Goal: Task Accomplishment & Management: Manage account settings

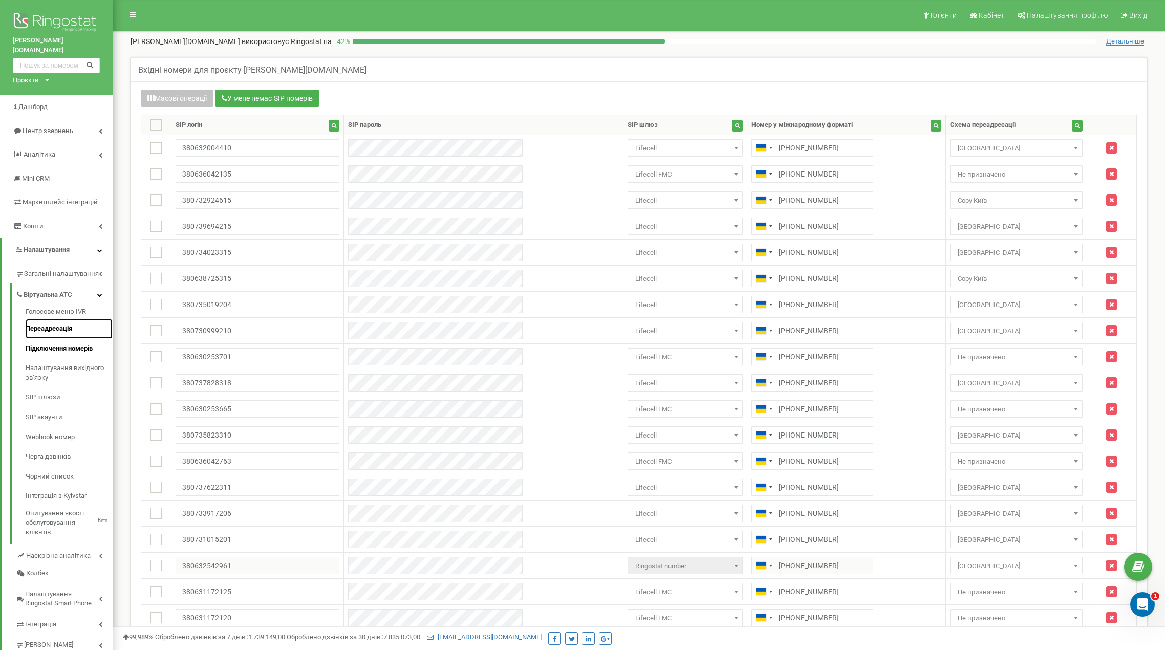
click at [50, 319] on link "Переадресація" at bounding box center [69, 329] width 87 height 20
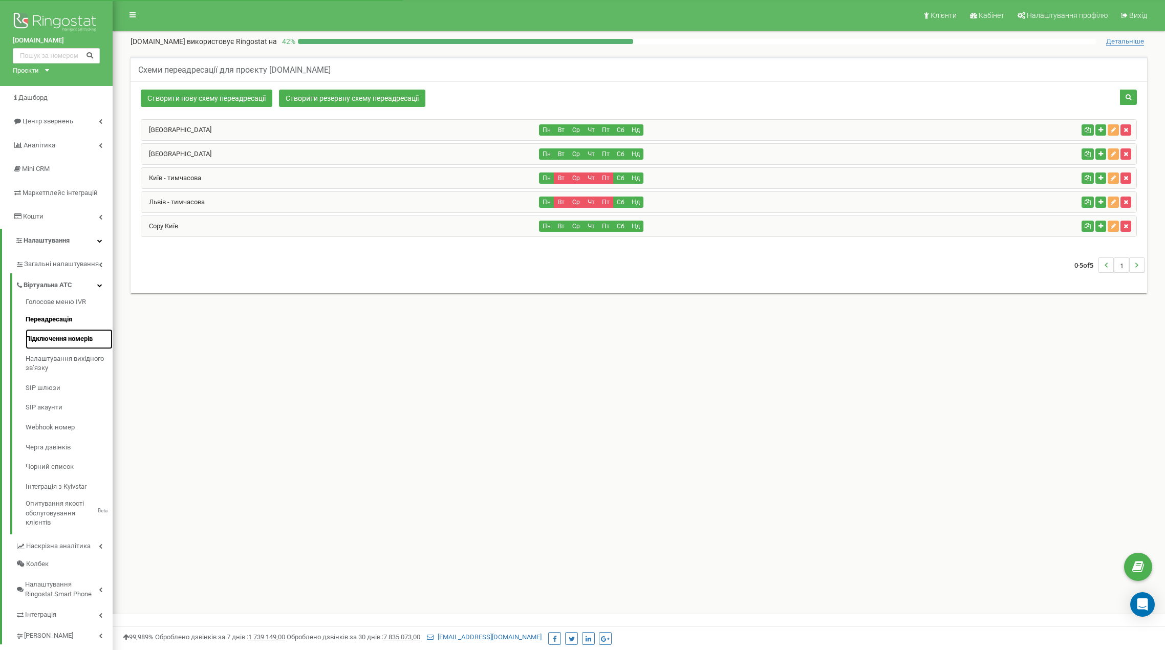
click at [67, 338] on link "Підключення номерів" at bounding box center [69, 339] width 87 height 20
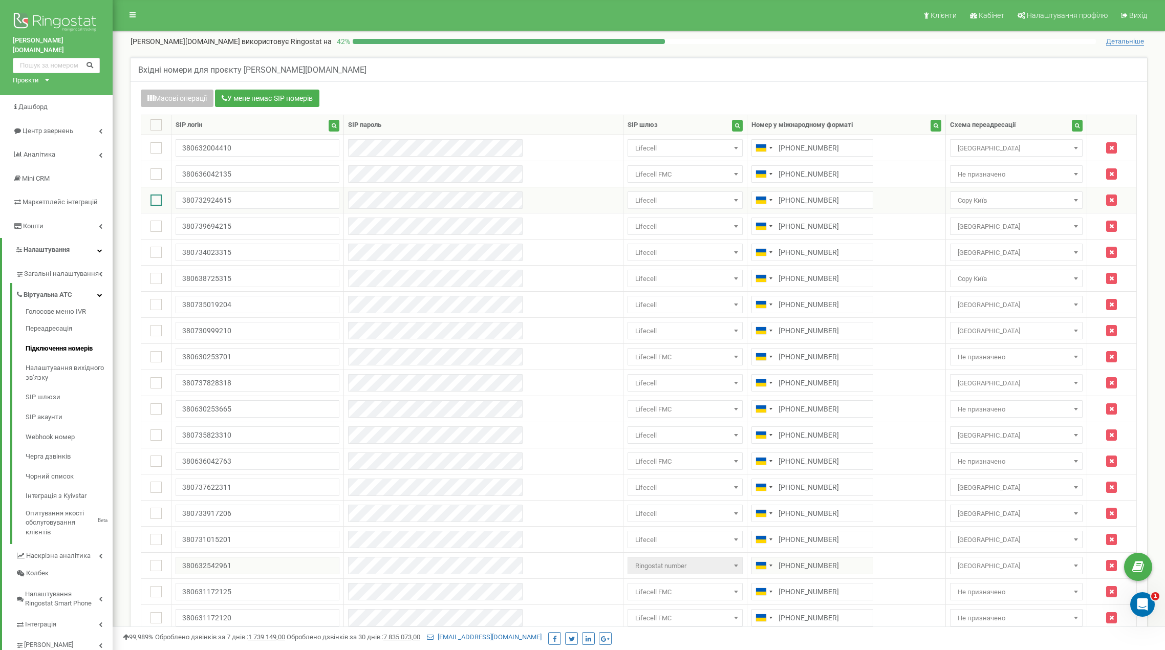
click at [159, 202] on ins at bounding box center [155, 199] width 11 height 11
checkbox input "true"
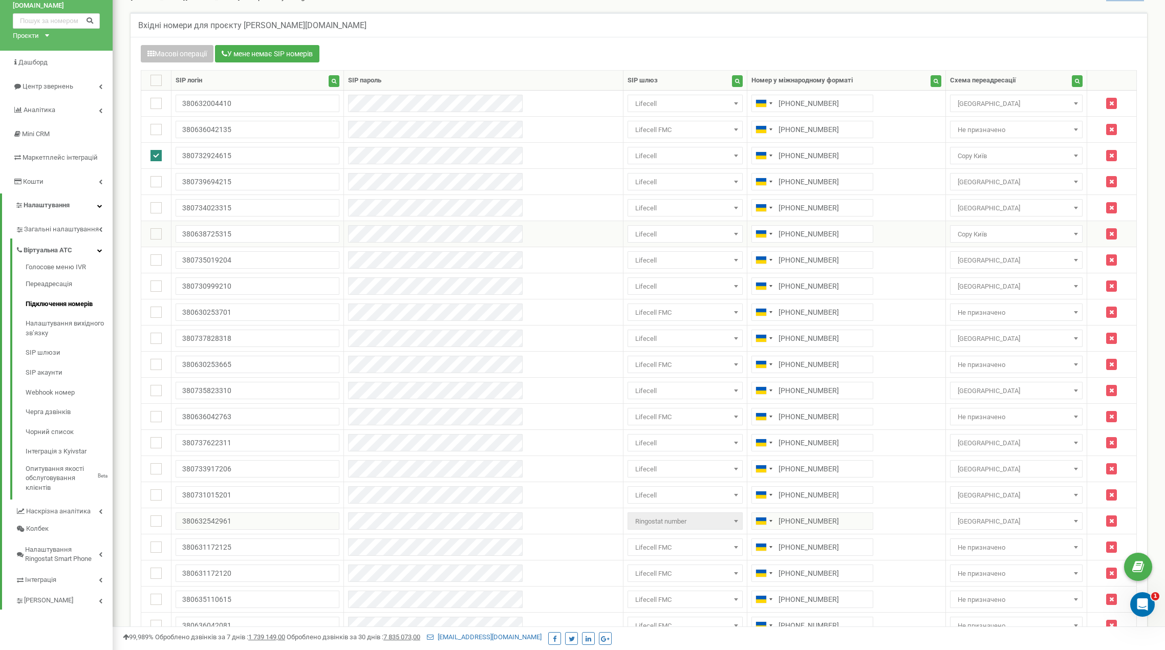
scroll to position [51, 0]
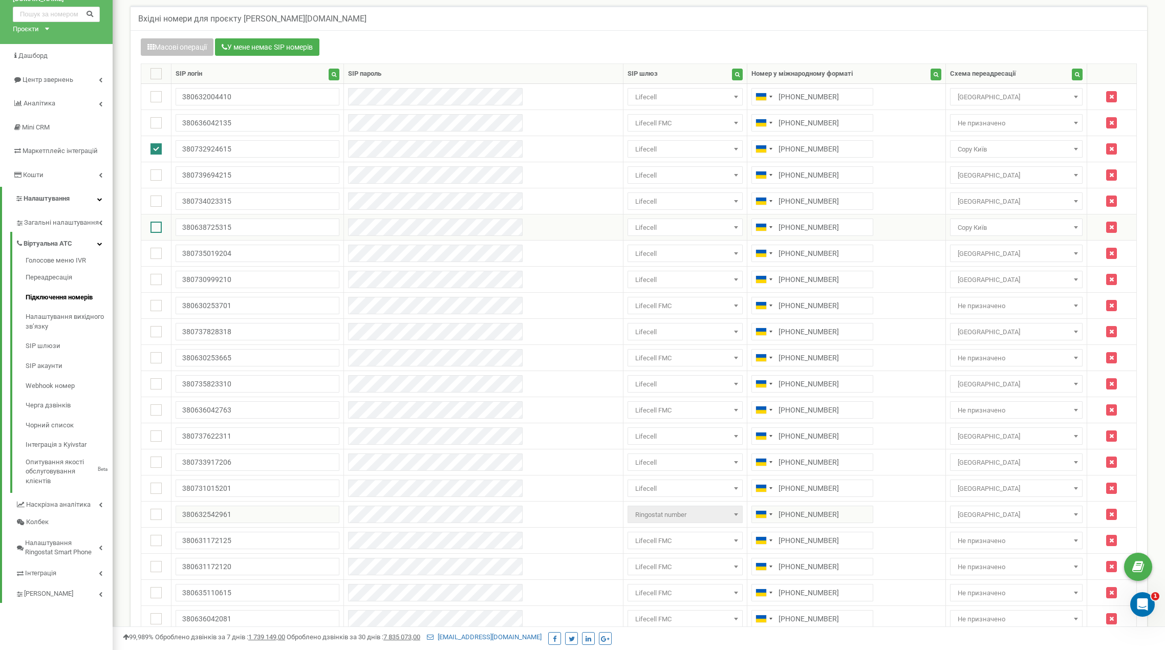
click at [160, 227] on ins at bounding box center [155, 227] width 11 height 11
checkbox input "true"
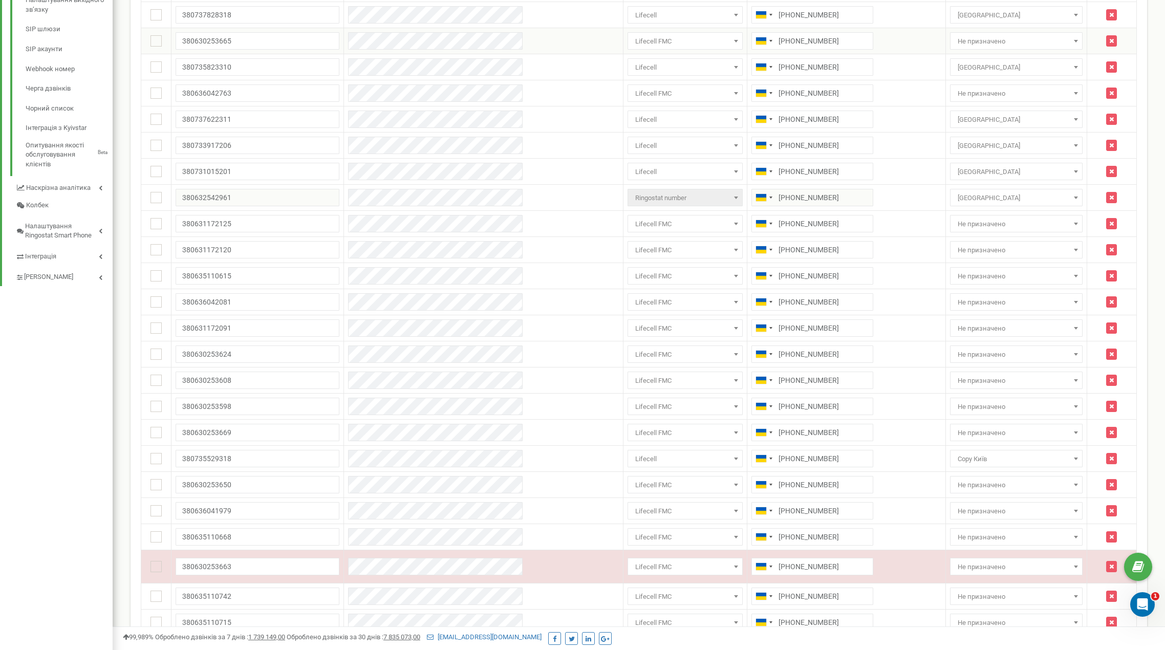
scroll to position [409, 0]
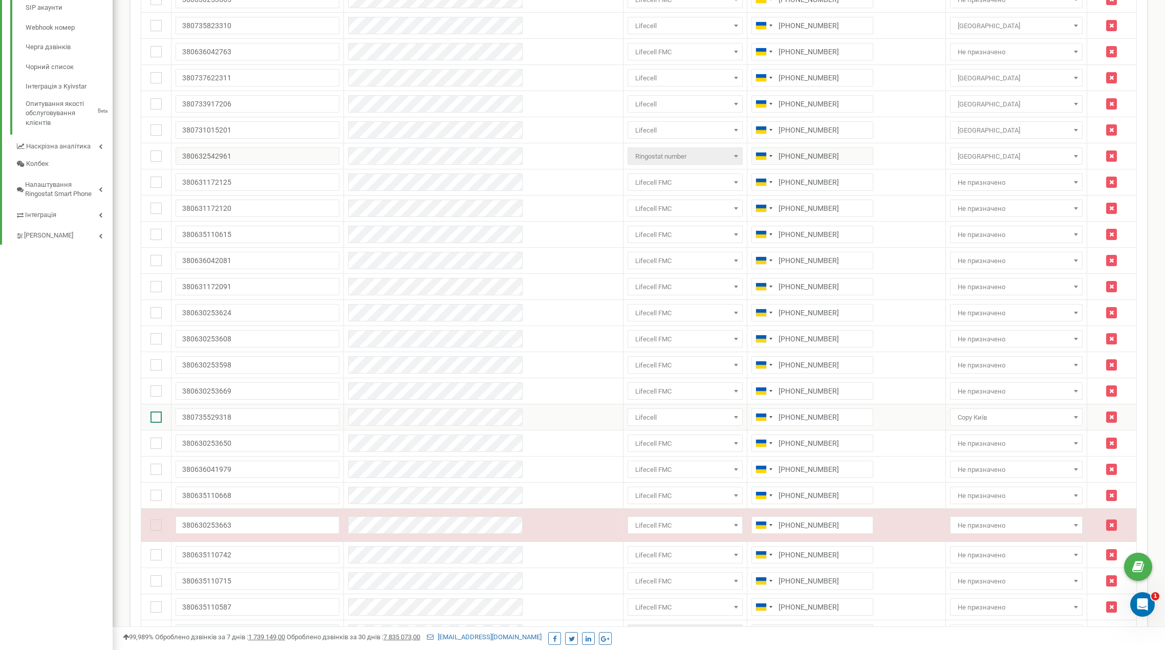
click at [162, 416] on ins at bounding box center [155, 416] width 11 height 11
checkbox input "true"
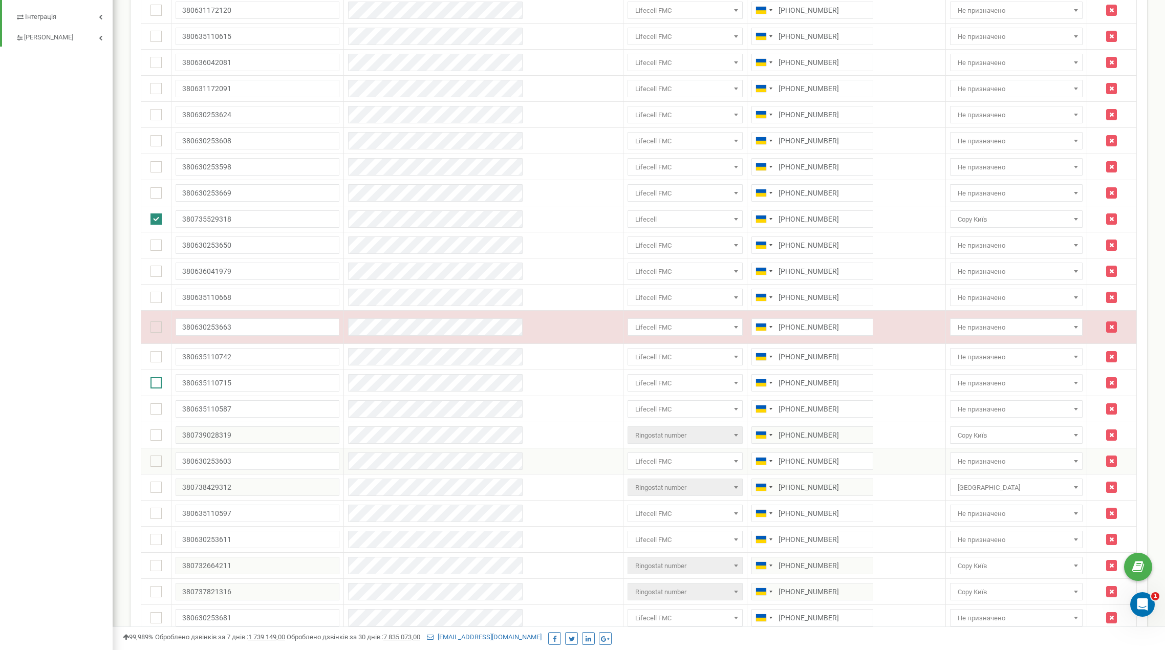
scroll to position [614, 0]
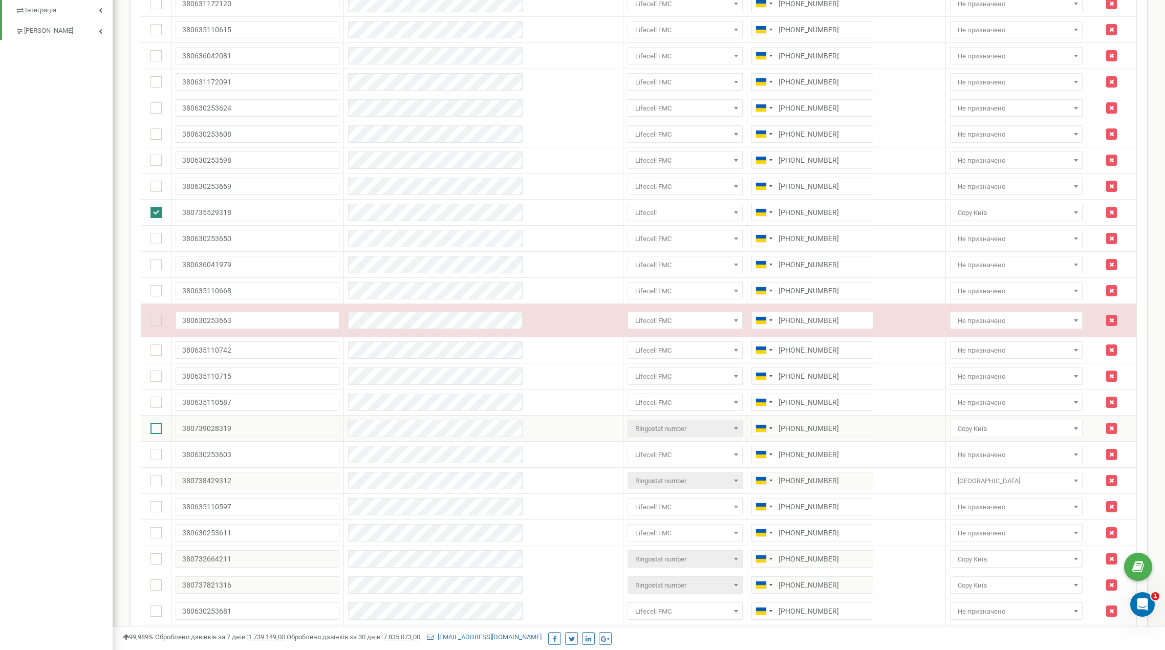
click at [157, 429] on ins at bounding box center [155, 428] width 11 height 11
checkbox input "true"
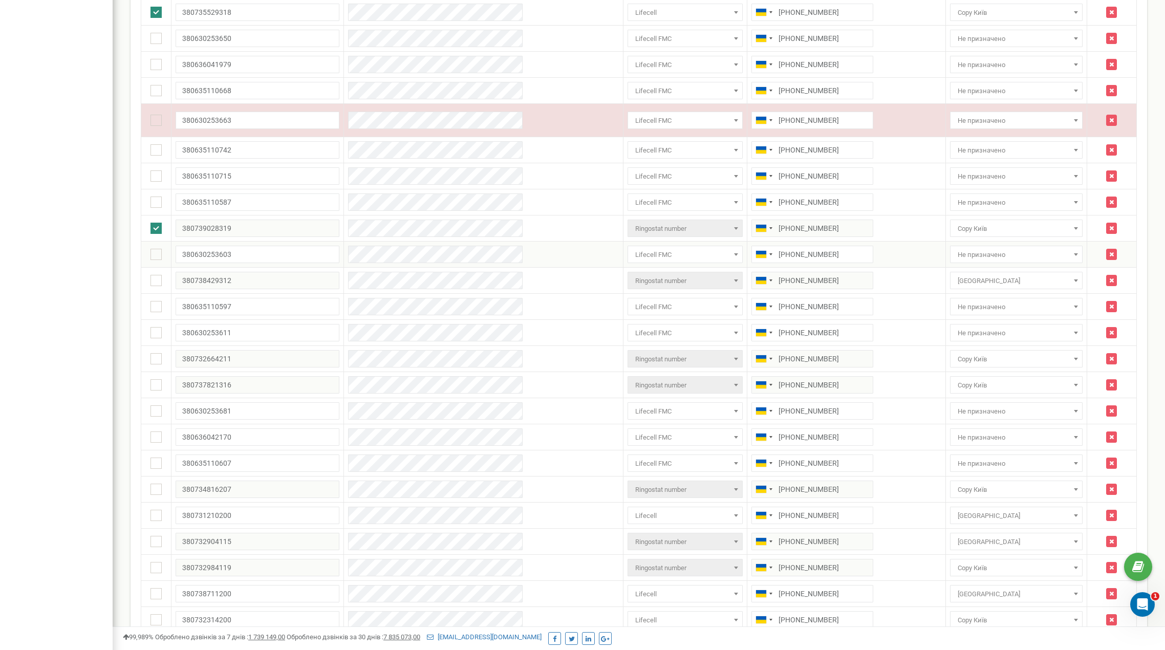
scroll to position [819, 0]
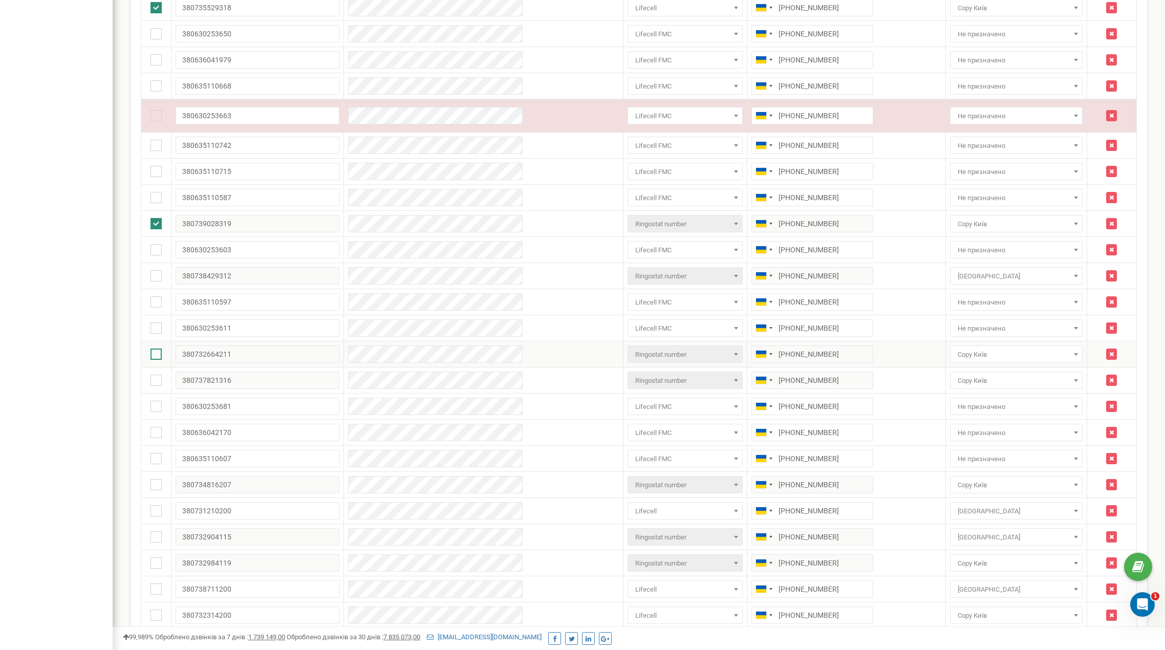
click at [157, 352] on ins at bounding box center [155, 353] width 11 height 11
checkbox input "true"
click at [158, 378] on ins at bounding box center [155, 380] width 11 height 11
checkbox input "true"
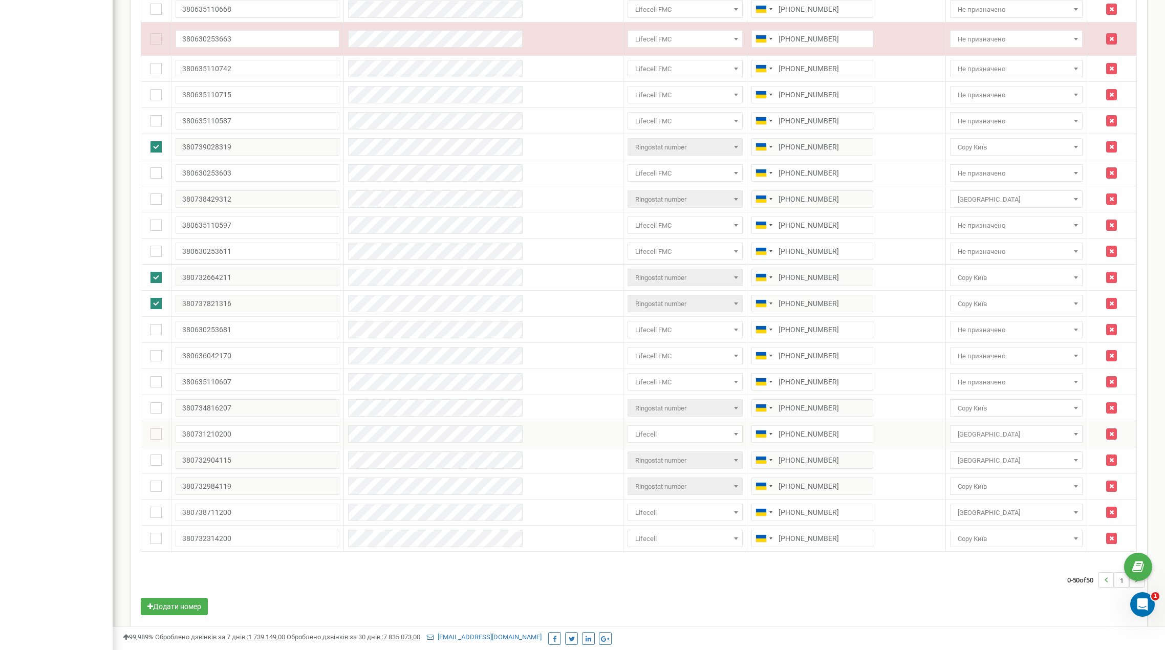
scroll to position [907, 0]
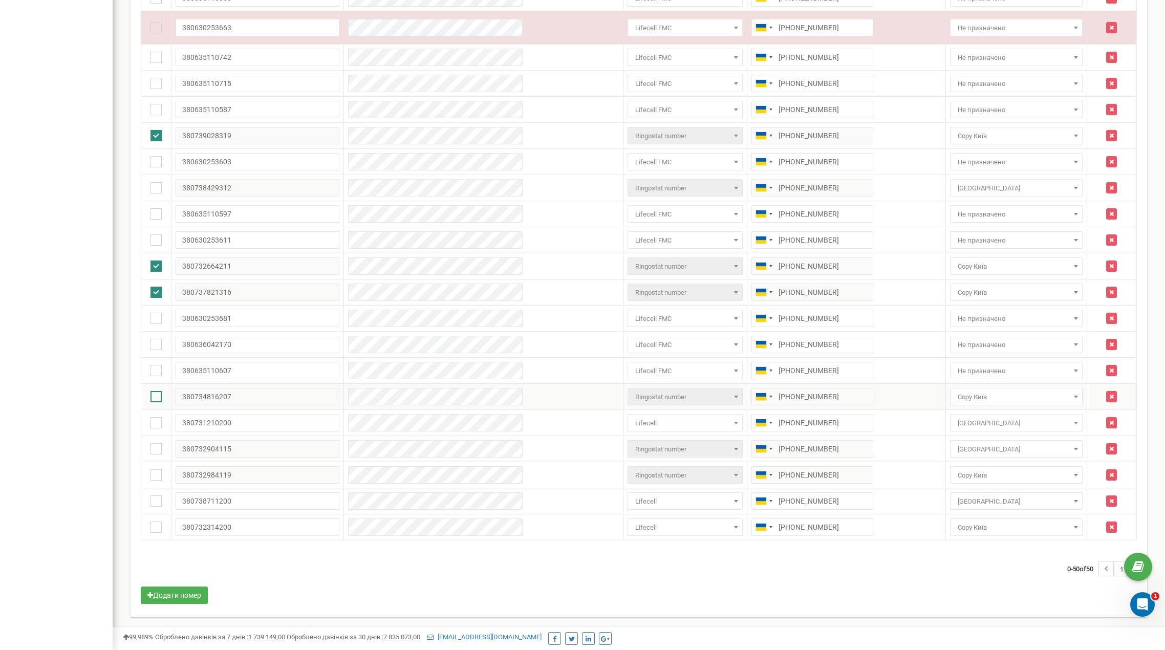
click at [159, 398] on ins at bounding box center [155, 396] width 11 height 11
checkbox input "true"
click at [159, 473] on ins at bounding box center [155, 474] width 11 height 11
checkbox input "true"
click at [160, 529] on ins at bounding box center [155, 526] width 11 height 11
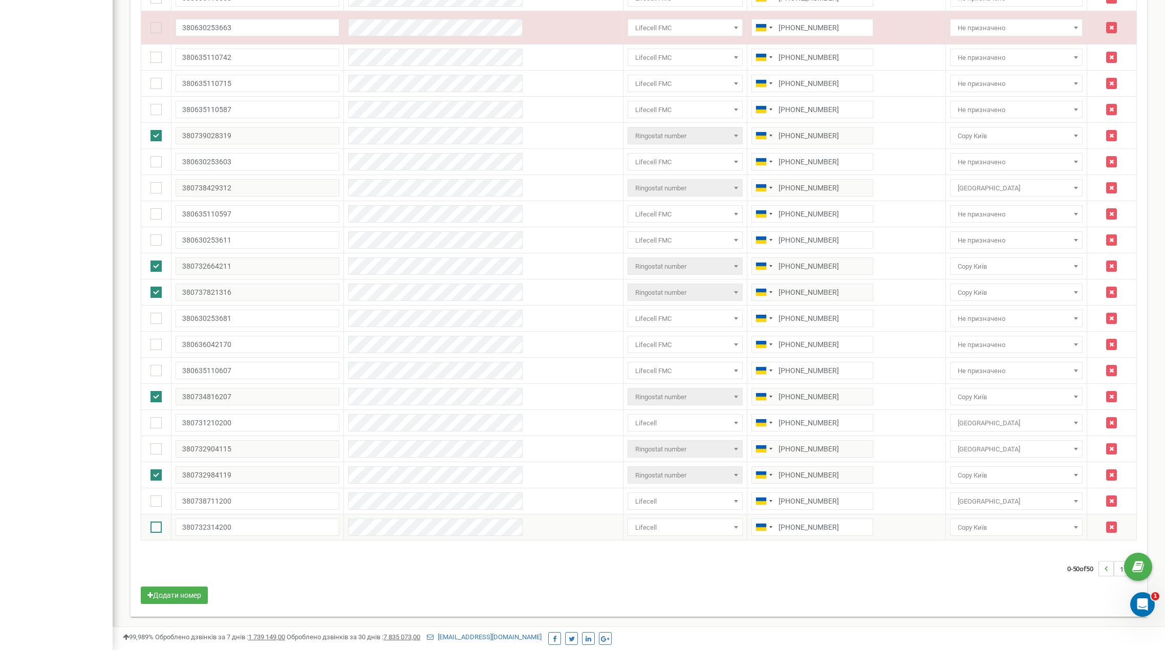
checkbox input "true"
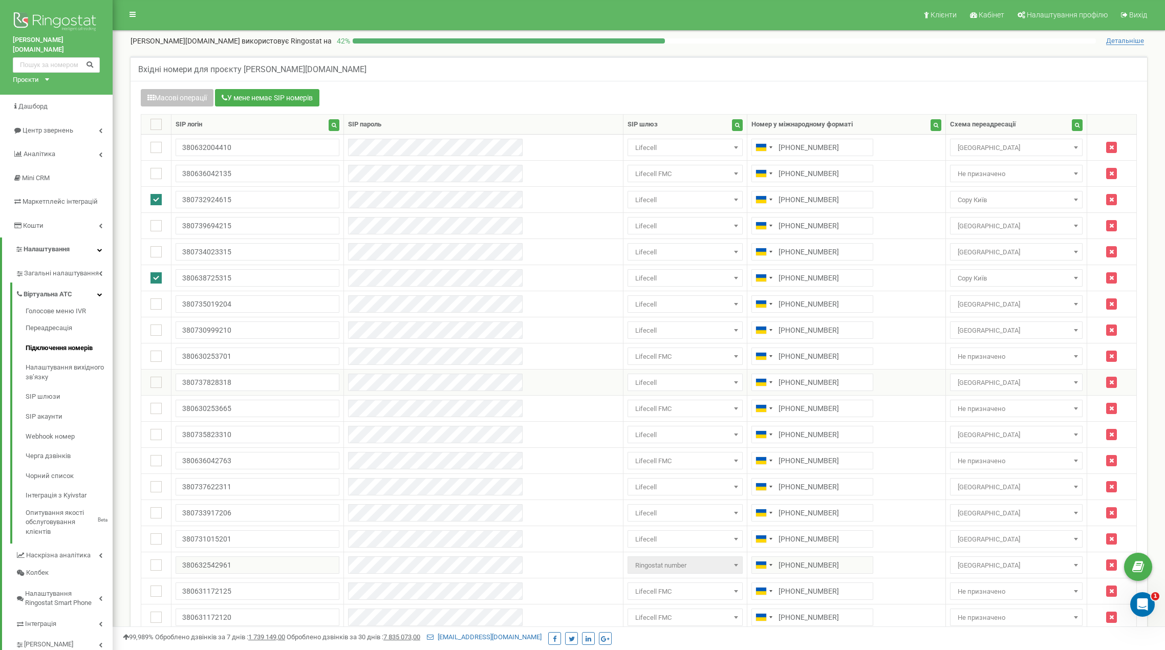
scroll to position [0, 0]
click at [174, 97] on button "Масові операції" at bounding box center [177, 98] width 73 height 17
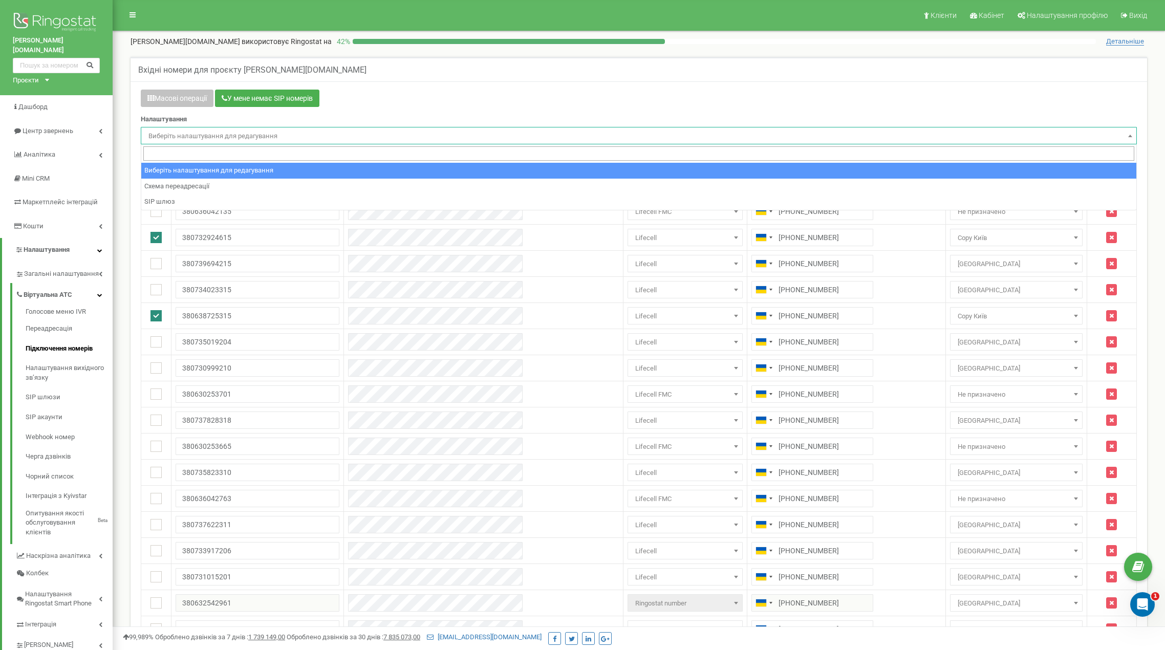
click at [1039, 141] on span "Виберіть налаштування для редагування" at bounding box center [638, 136] width 989 height 14
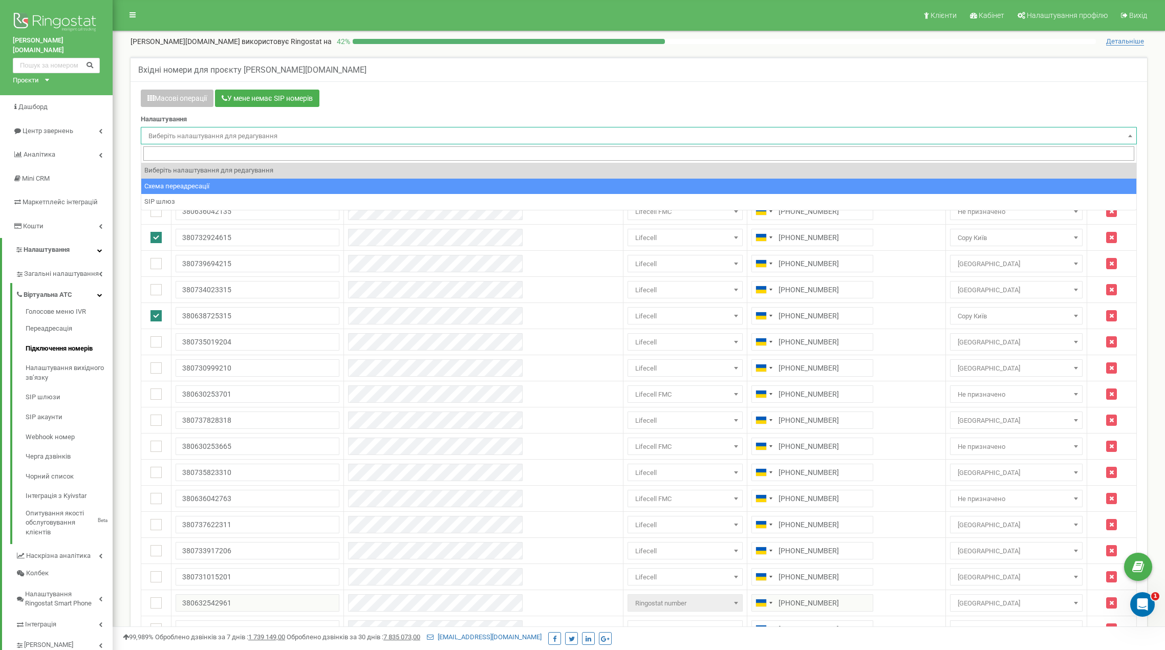
select select "project_scheme_id"
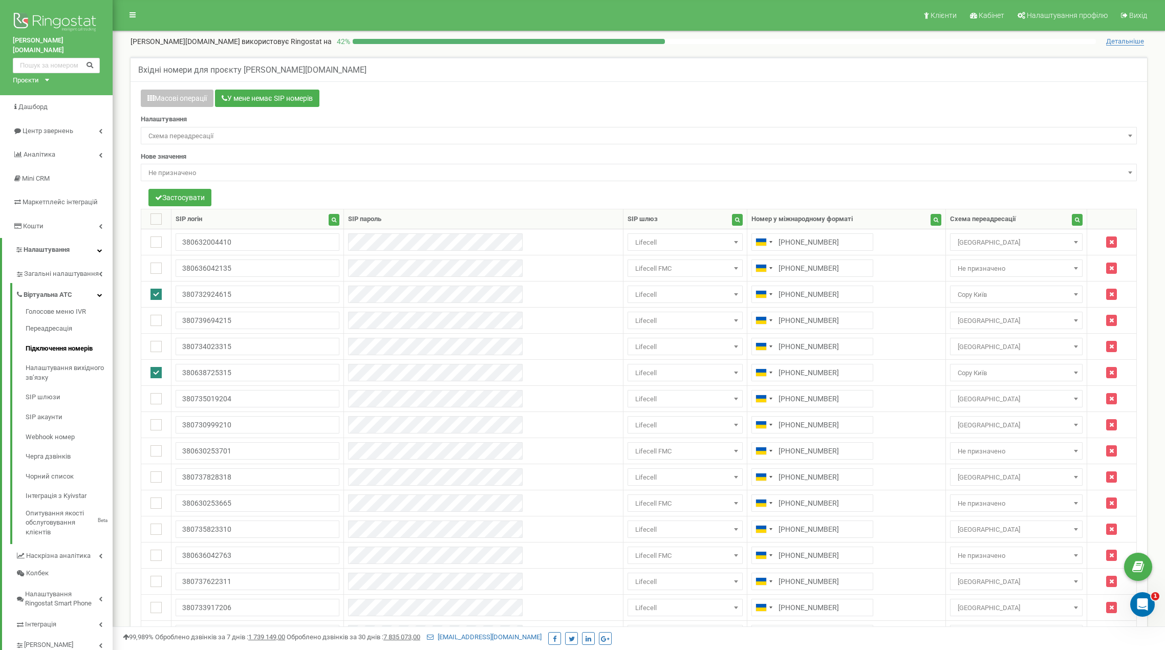
click at [372, 162] on div "Нове значення Не призначено Київ Львів Київ - тимчасова Львів - тимчасова Copy …" at bounding box center [639, 167] width 996 height 30
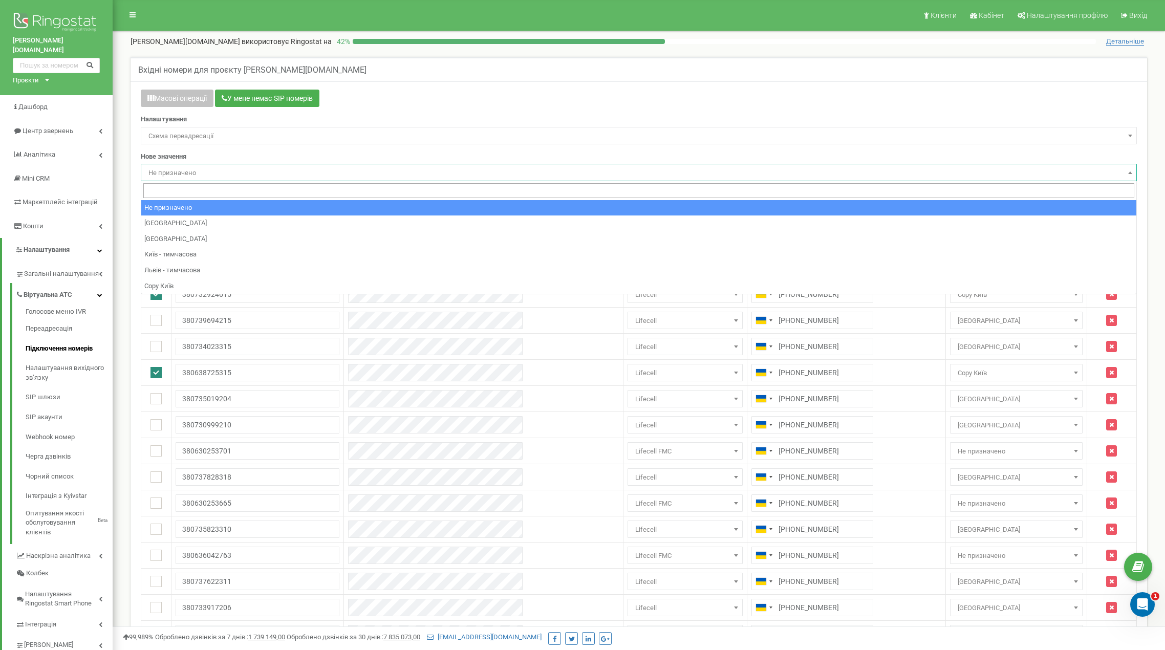
click at [369, 173] on span "Не призначено" at bounding box center [638, 173] width 989 height 14
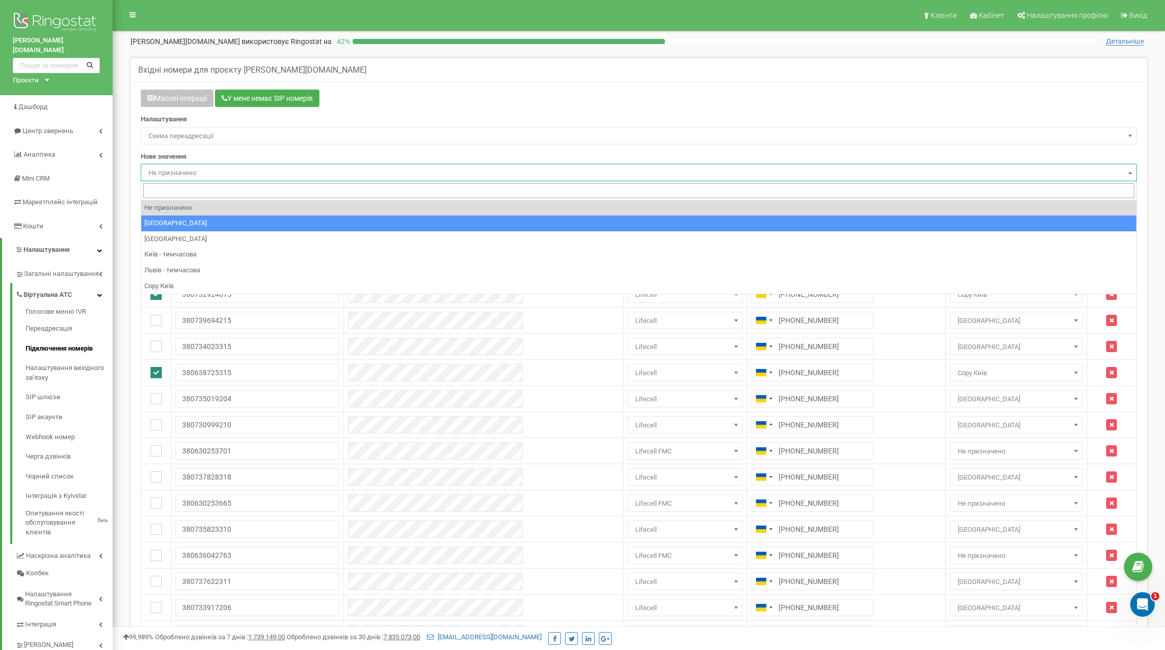
select select "222871"
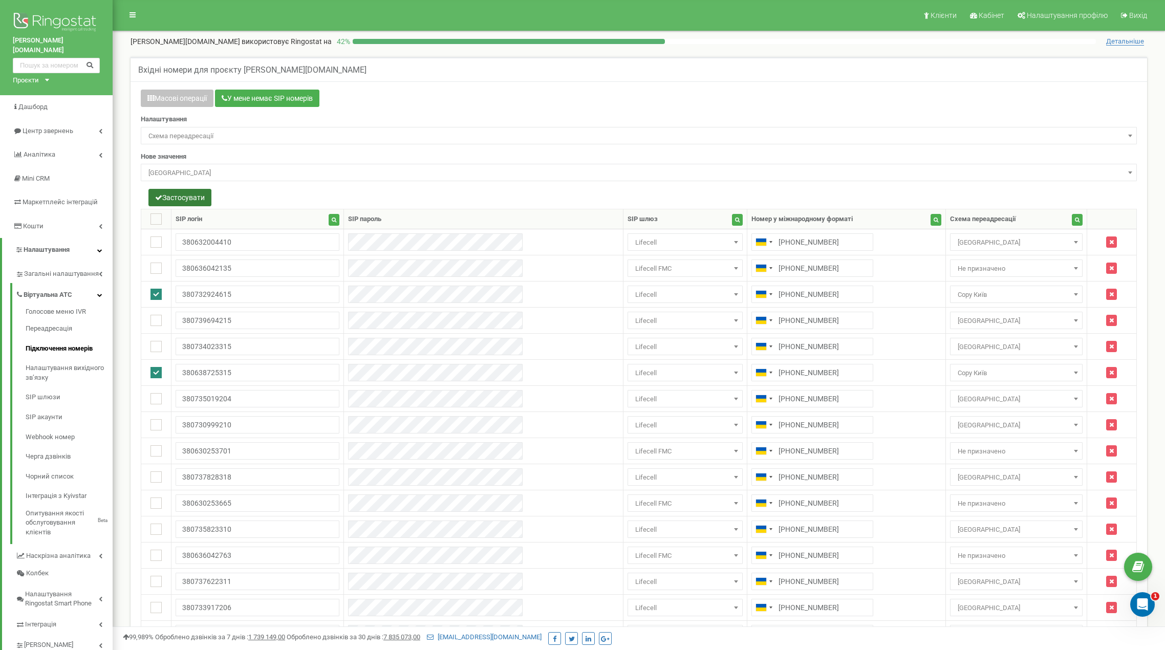
click at [190, 198] on button "Застосувати" at bounding box center [179, 197] width 63 height 17
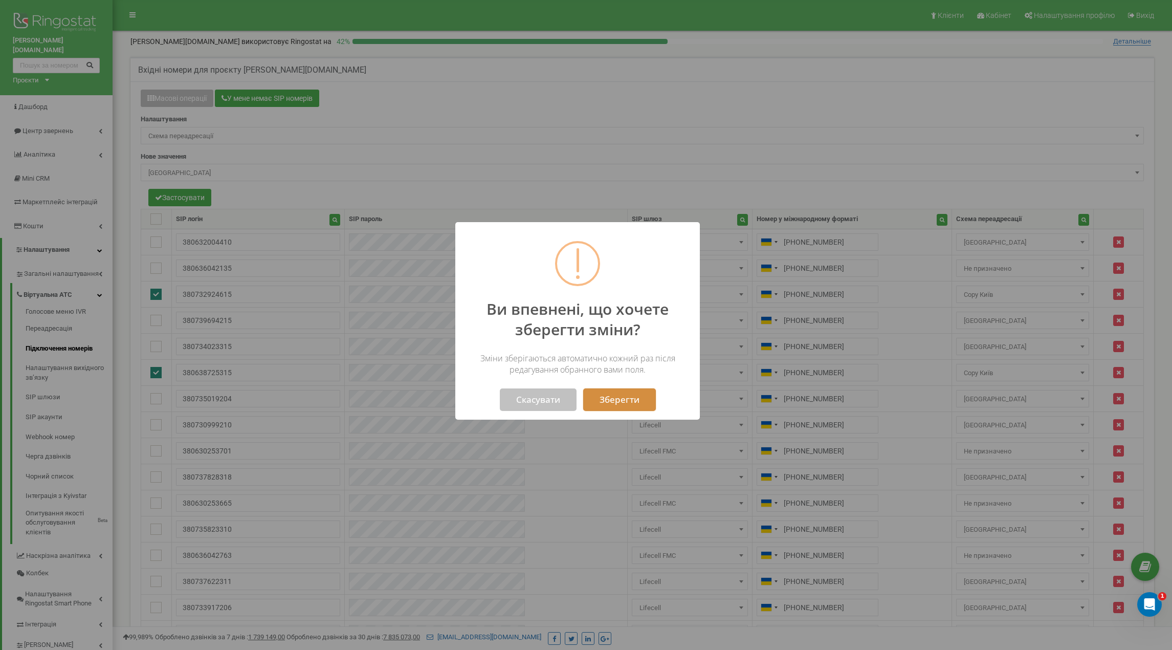
click at [616, 402] on button "Зберегти" at bounding box center [619, 399] width 73 height 23
select select "222871"
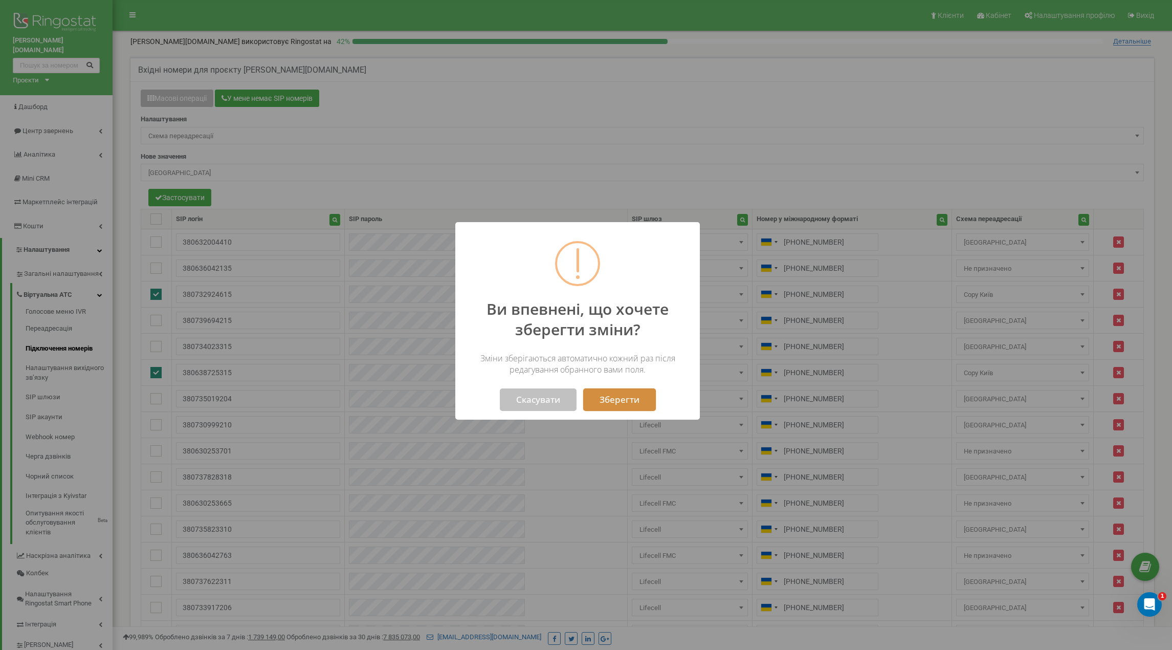
select select "222871"
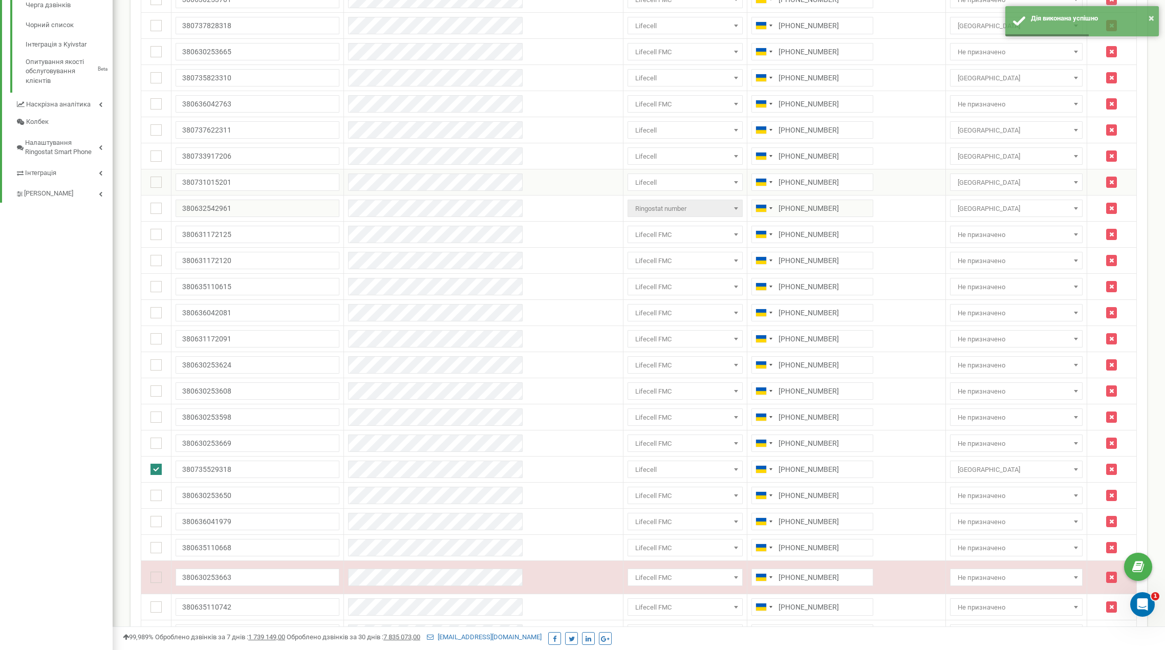
scroll to position [461, 0]
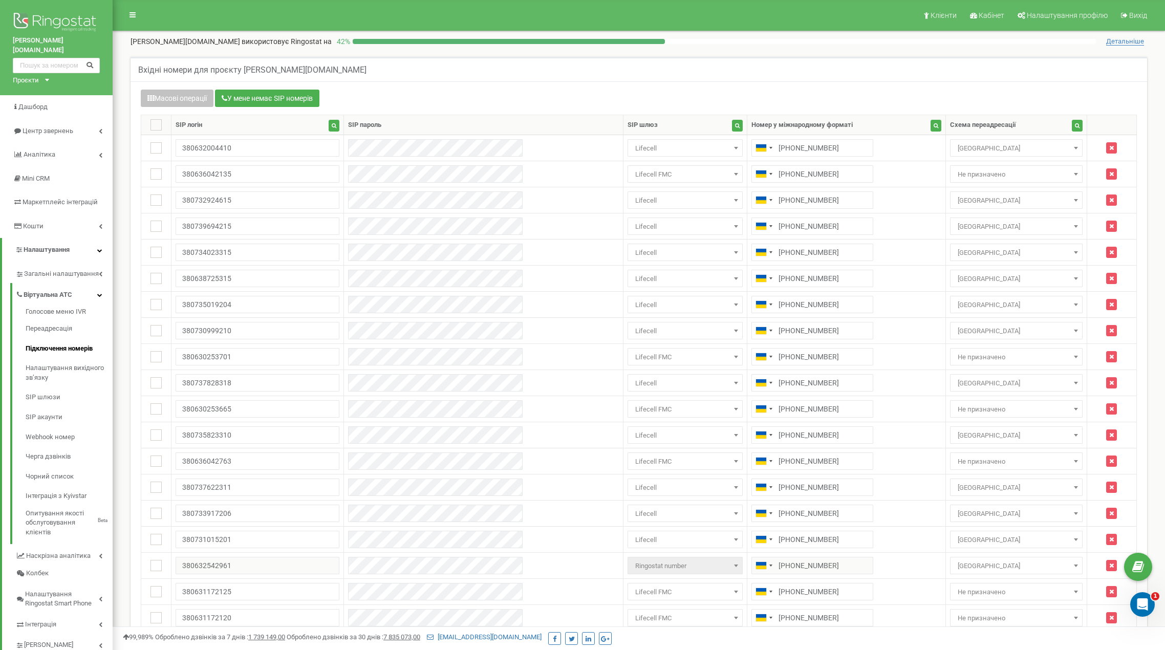
click at [28, 76] on div "Проєкти" at bounding box center [26, 81] width 26 height 10
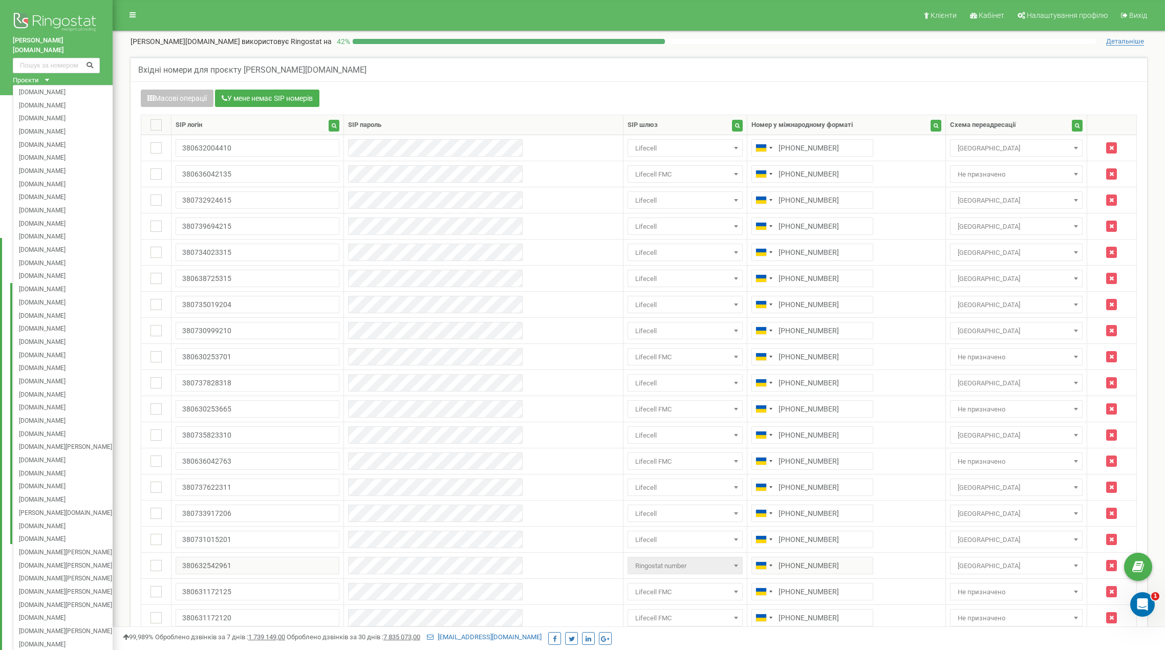
click at [39, 76] on div "Проєкти" at bounding box center [26, 81] width 26 height 10
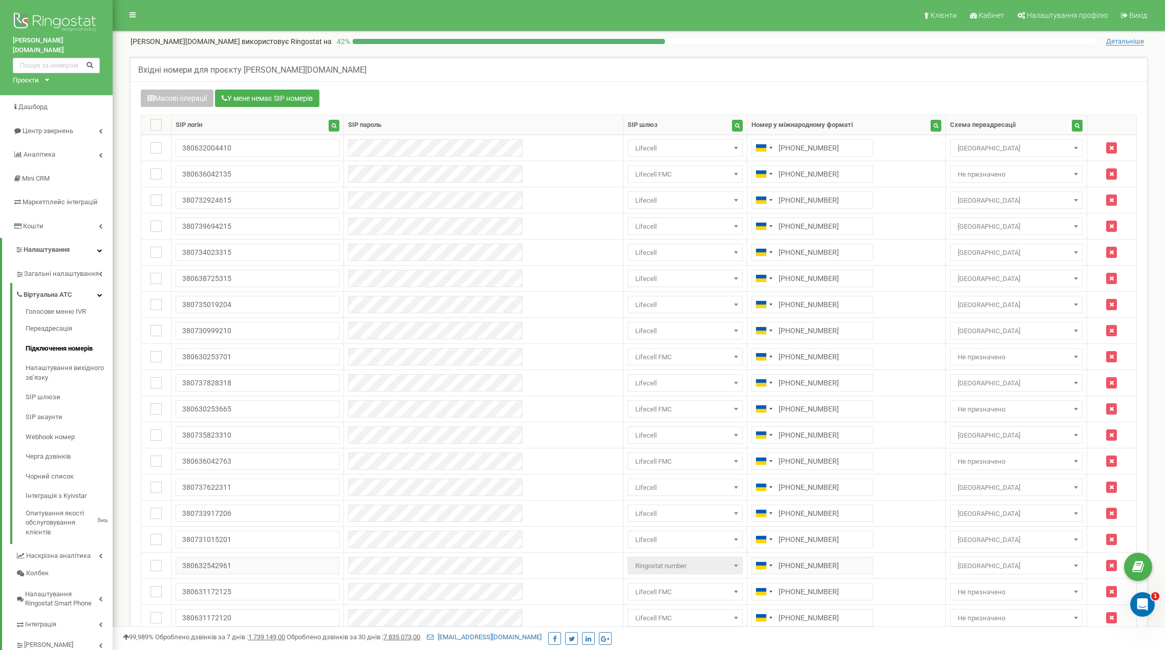
click at [39, 76] on div "Проєкти" at bounding box center [26, 81] width 26 height 10
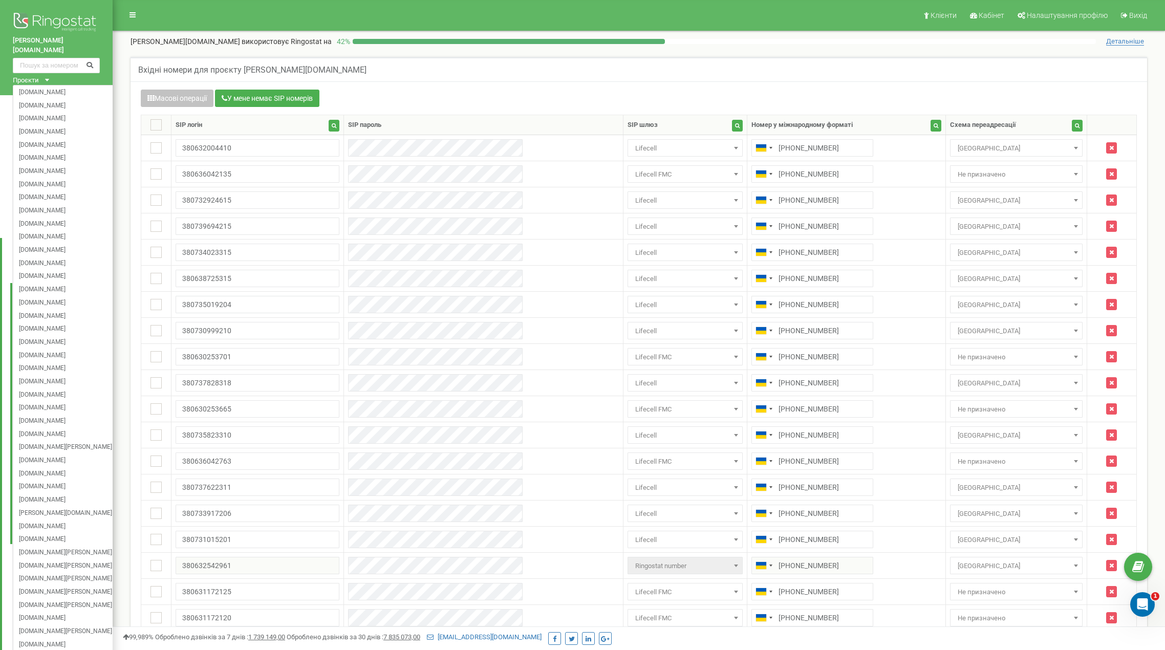
click at [39, 76] on div "Проєкти" at bounding box center [26, 81] width 26 height 10
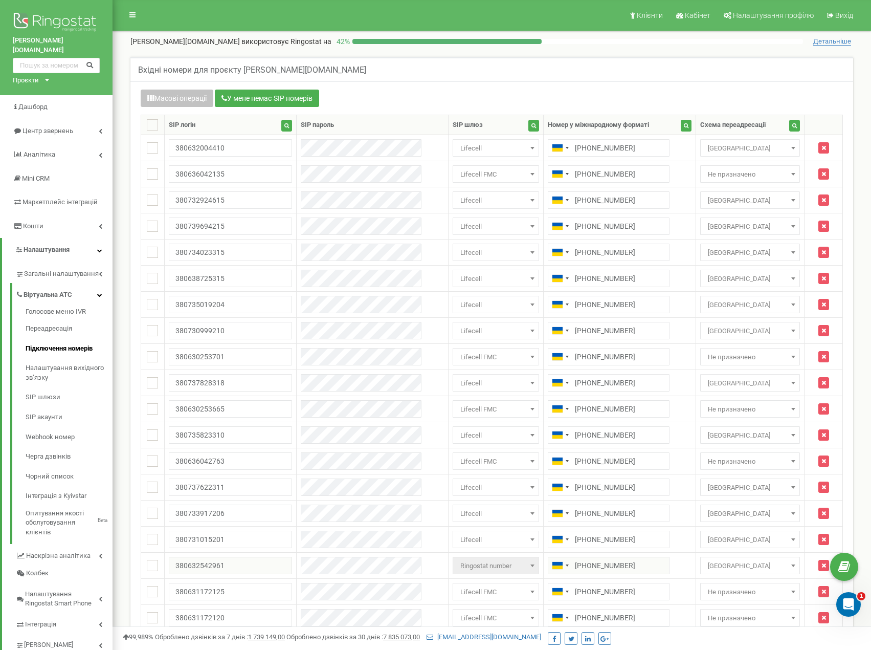
click at [38, 76] on div "Проєкти" at bounding box center [26, 81] width 26 height 10
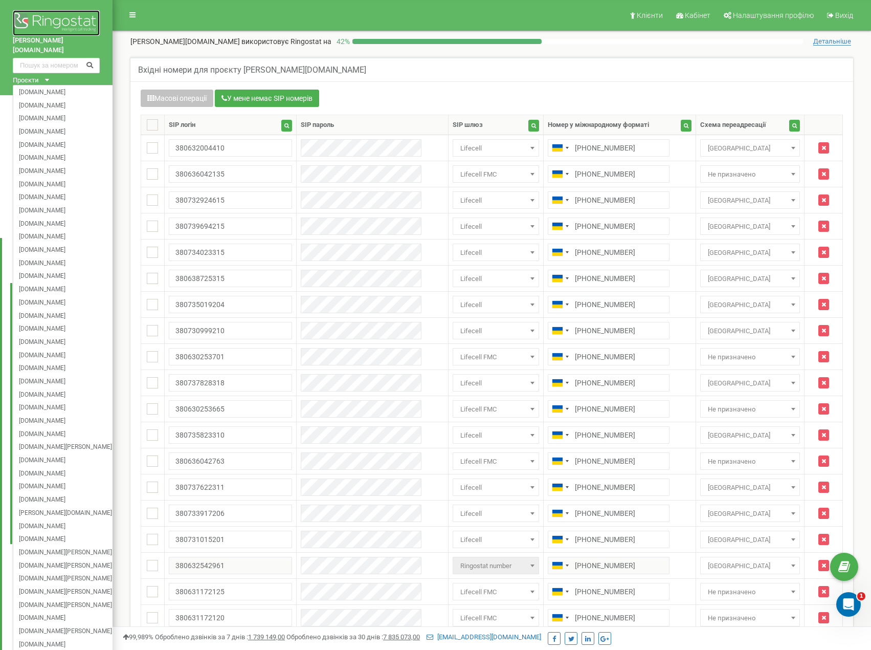
click at [45, 19] on img at bounding box center [56, 23] width 87 height 26
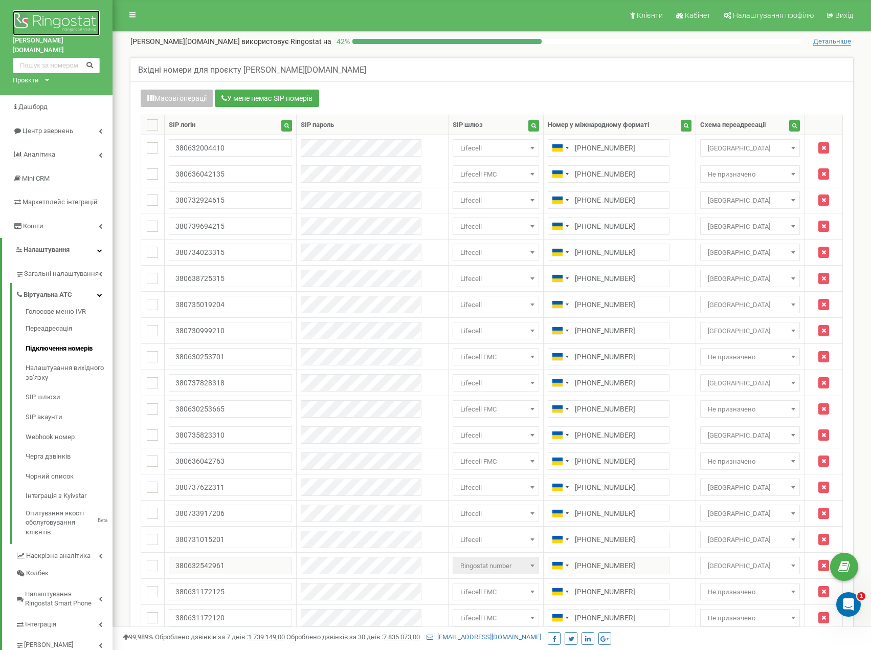
click at [23, 25] on img at bounding box center [56, 23] width 87 height 26
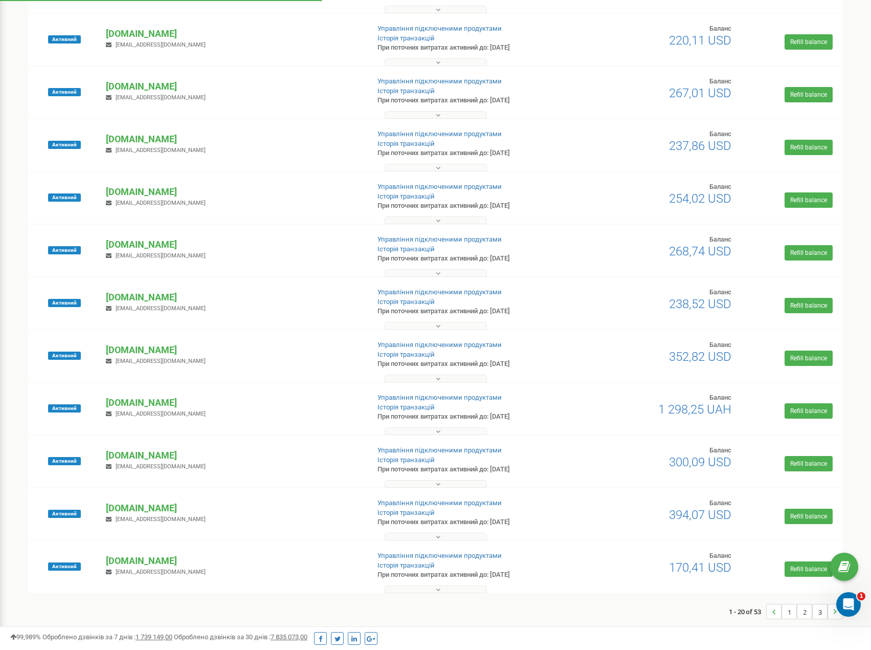
scroll to position [522, 0]
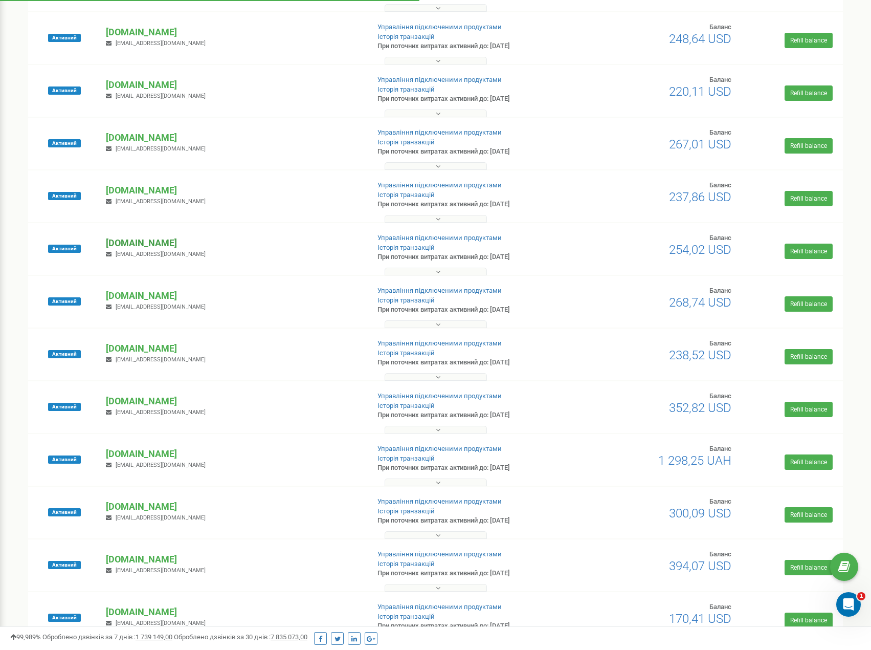
click at [137, 241] on p "[DOMAIN_NAME]" at bounding box center [233, 242] width 255 height 13
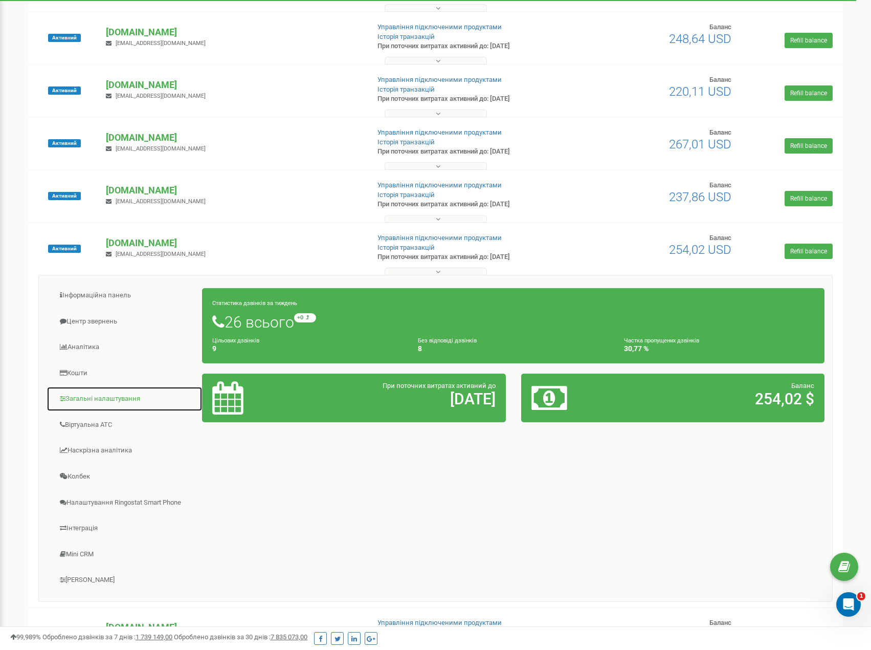
click at [98, 404] on link "Загальні налаштування" at bounding box center [125, 398] width 156 height 25
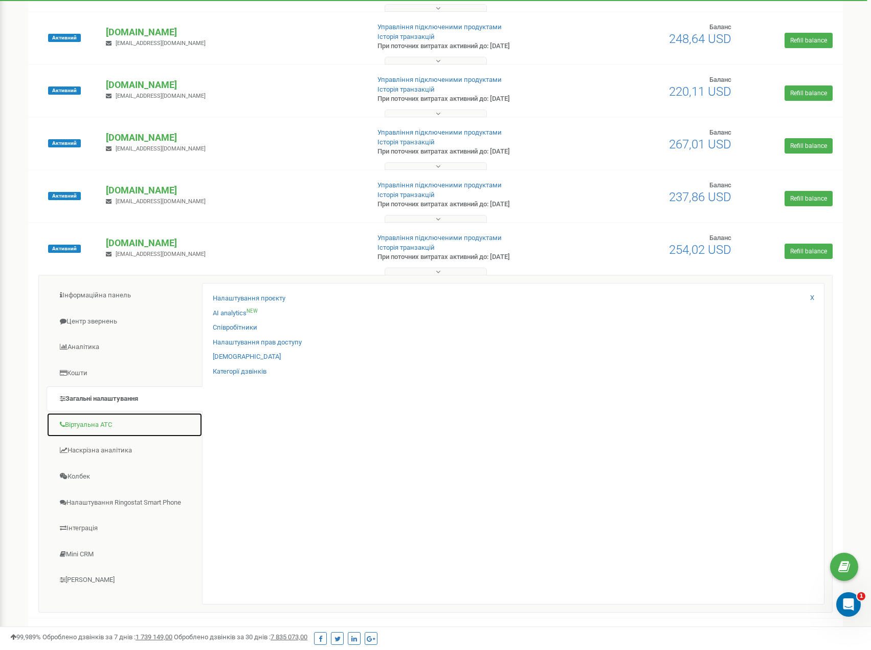
click at [111, 423] on link "Віртуальна АТС" at bounding box center [125, 424] width 156 height 25
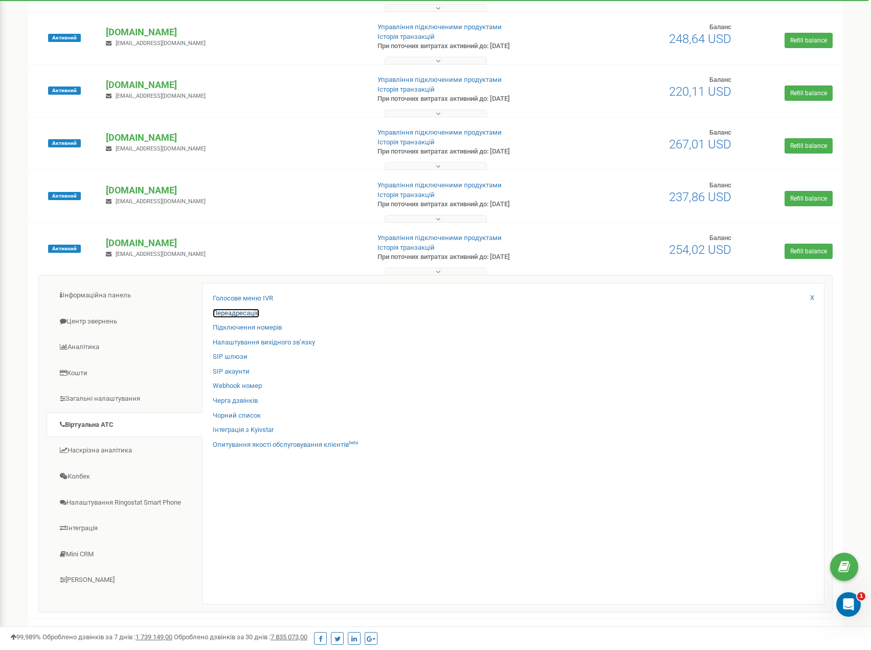
click at [239, 315] on link "Переадресація" at bounding box center [236, 314] width 47 height 10
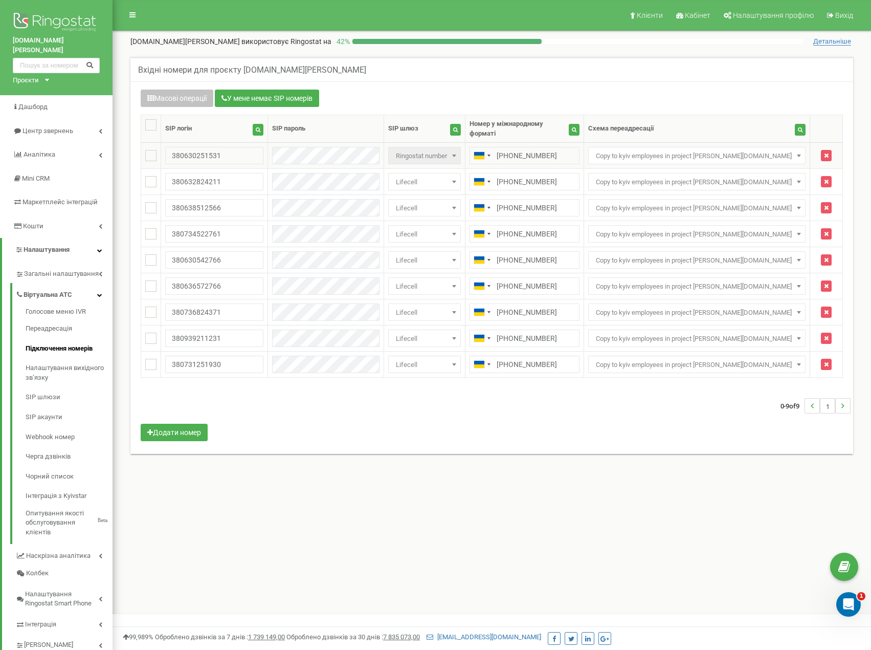
click at [687, 151] on span "Copy to kyiv employees in project [PERSON_NAME][DOMAIN_NAME]" at bounding box center [697, 156] width 210 height 14
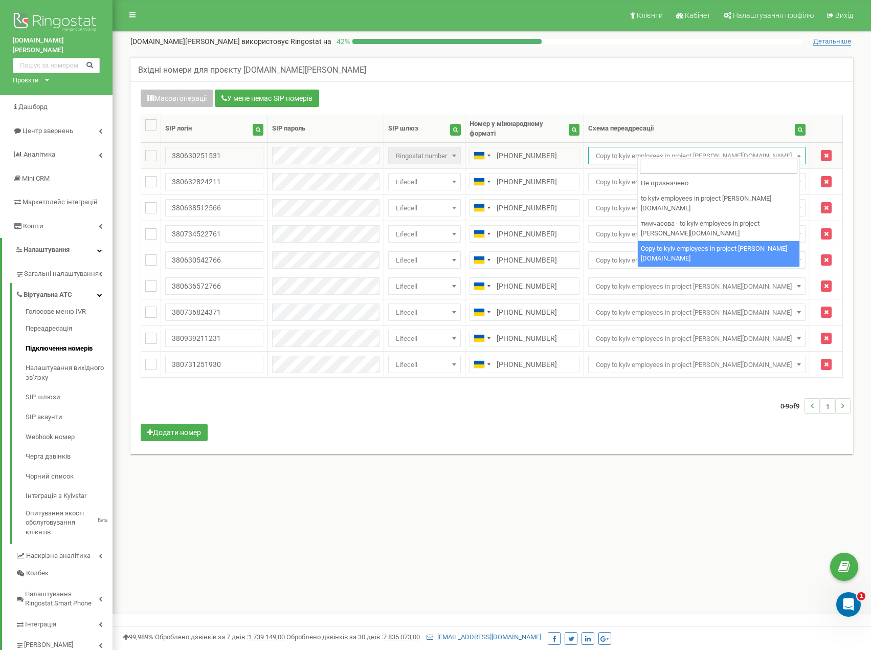
click at [687, 149] on span "Copy to kyiv employees in project [PERSON_NAME][DOMAIN_NAME]" at bounding box center [697, 156] width 210 height 14
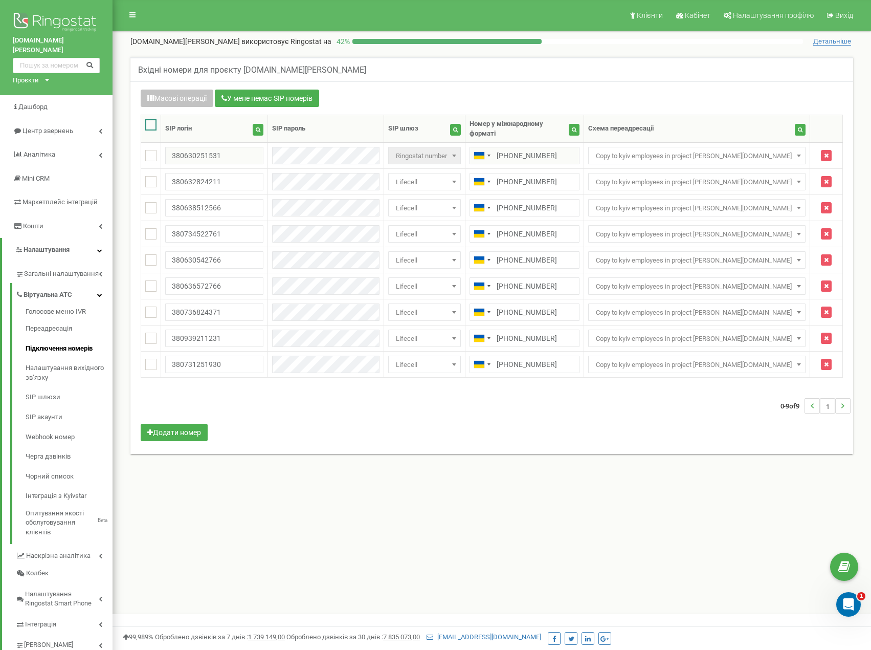
click at [151, 126] on ins at bounding box center [150, 124] width 11 height 11
checkbox input "true"
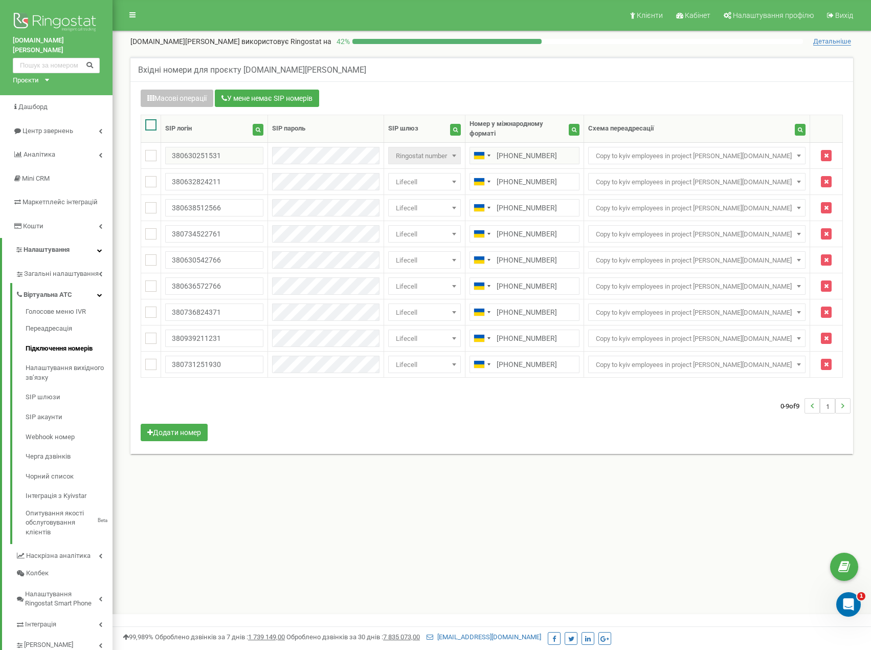
checkbox input "true"
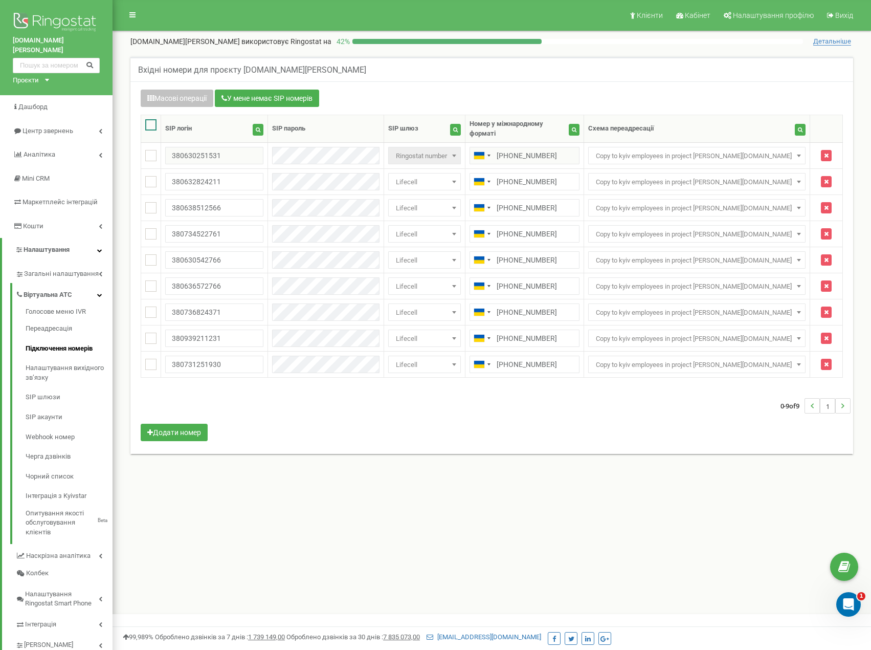
checkbox input "true"
click at [188, 100] on button "Масові операції" at bounding box center [177, 98] width 73 height 17
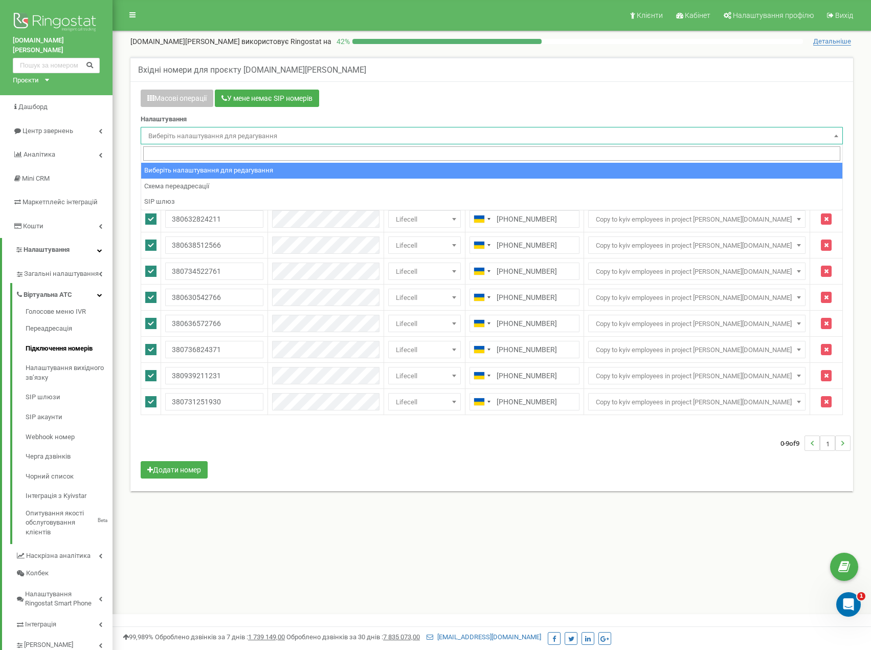
click at [707, 142] on span "Виберіть налаштування для редагування" at bounding box center [491, 136] width 695 height 14
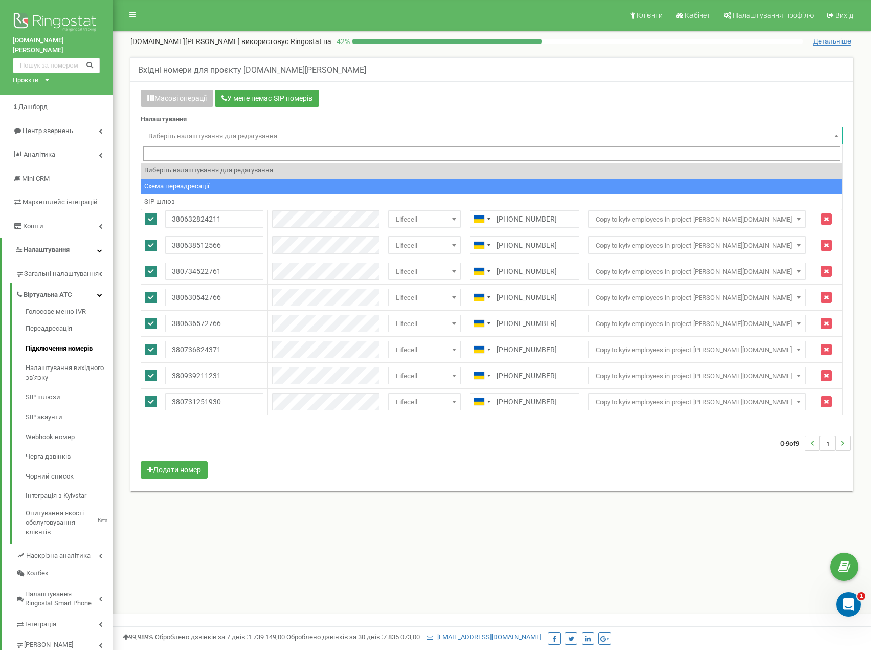
select select "project_scheme_id"
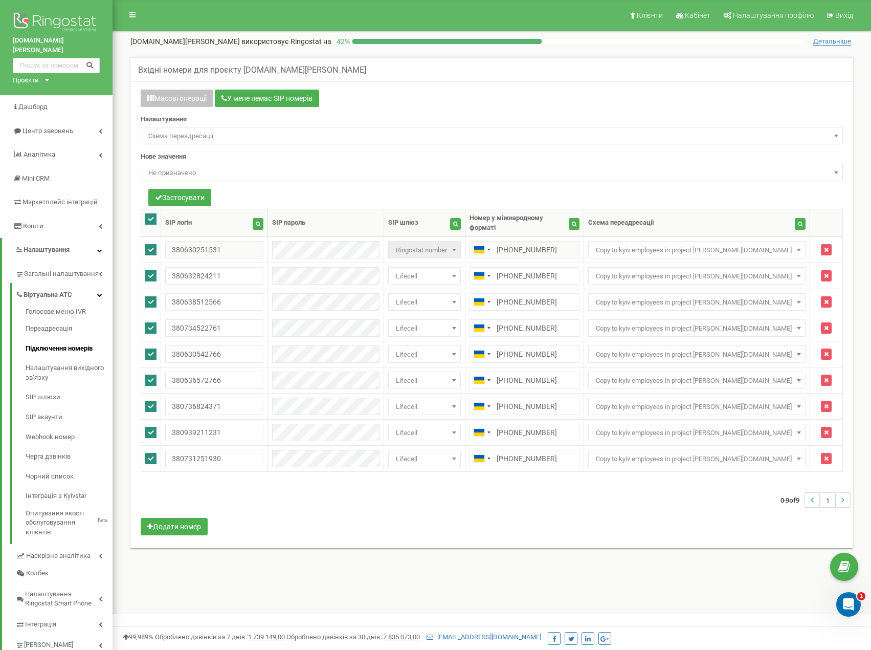
click at [255, 172] on span "Не призначено" at bounding box center [491, 173] width 695 height 14
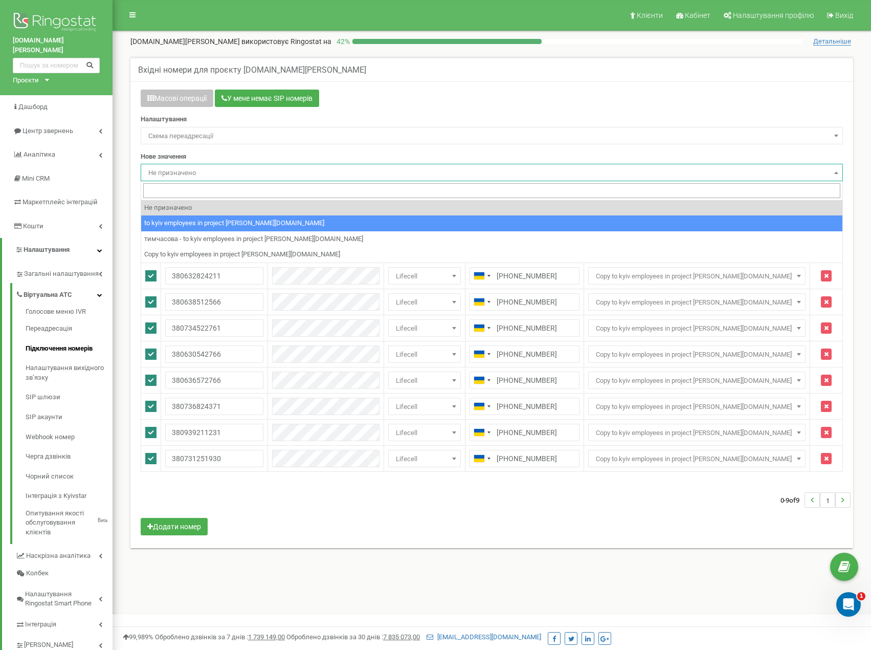
select select "222916"
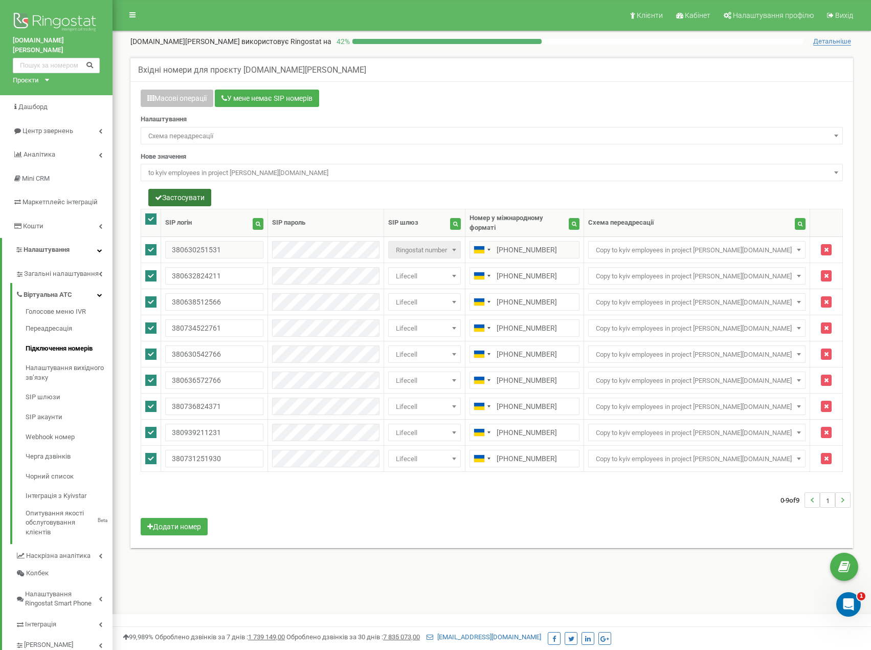
click at [186, 198] on button "Застосувати" at bounding box center [179, 197] width 63 height 17
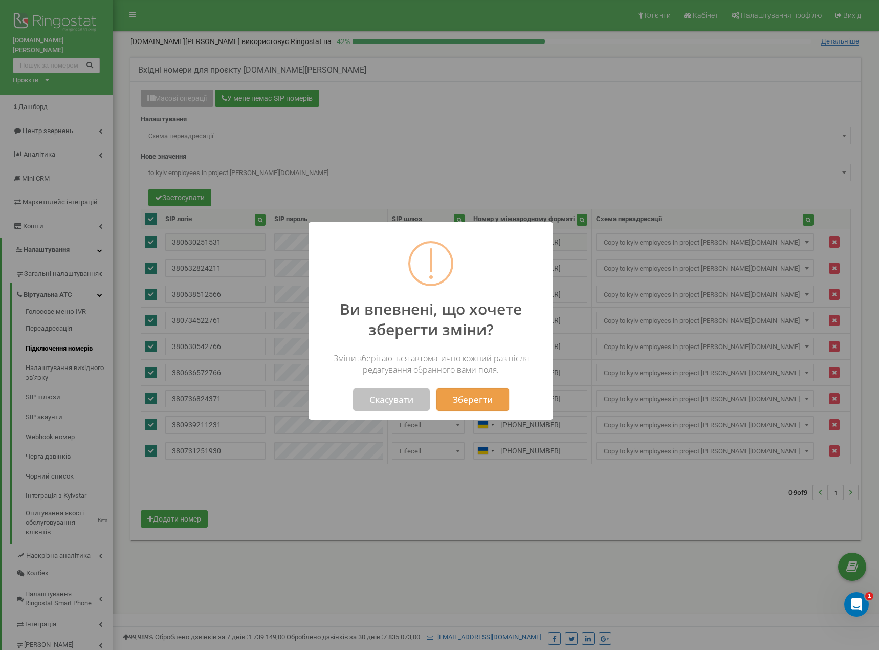
click at [460, 403] on button "Зберегти" at bounding box center [472, 399] width 73 height 23
select select "222916"
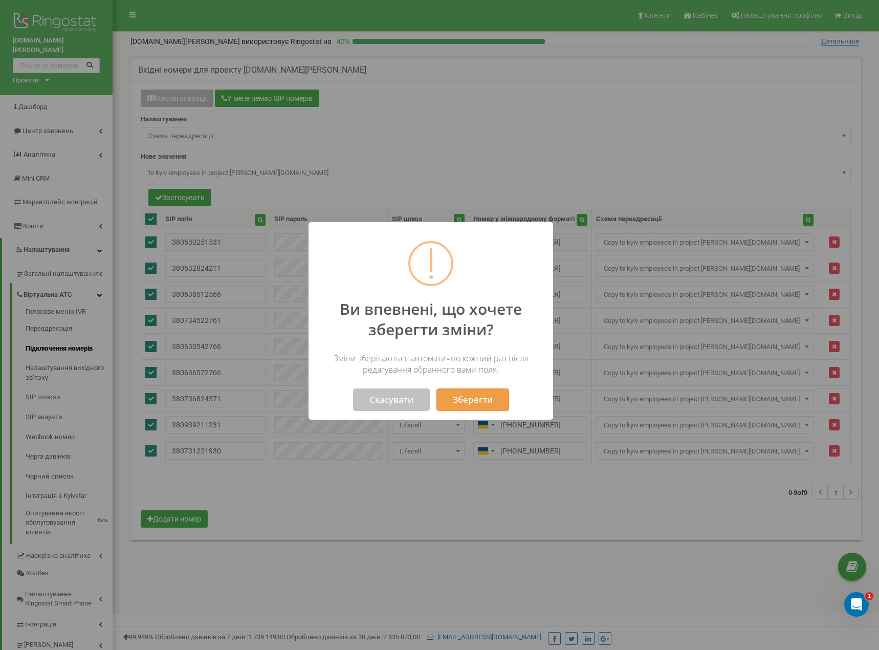
select select "222916"
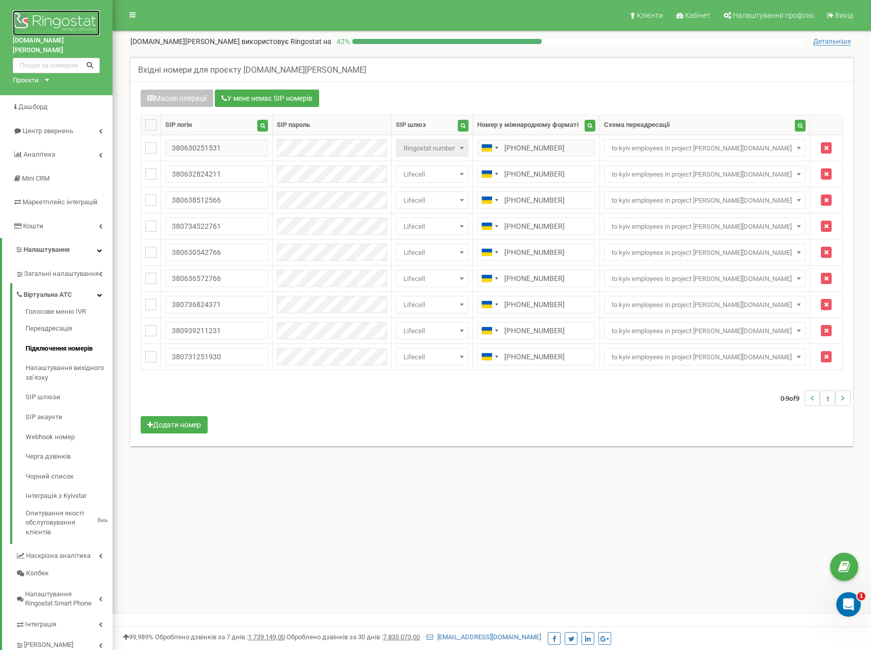
click at [43, 24] on img at bounding box center [56, 23] width 87 height 26
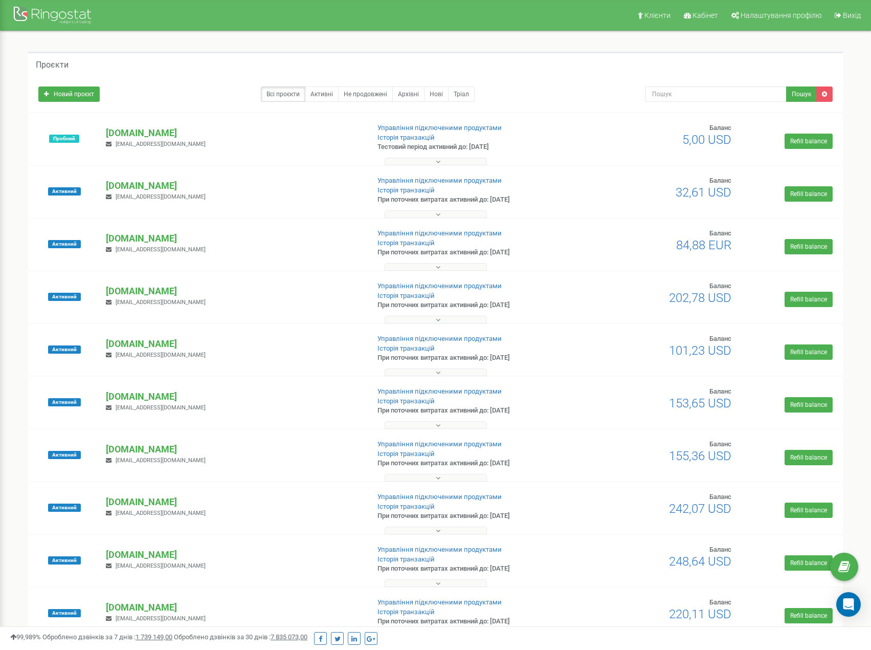
click at [531, 68] on div "Проєкти" at bounding box center [435, 64] width 815 height 25
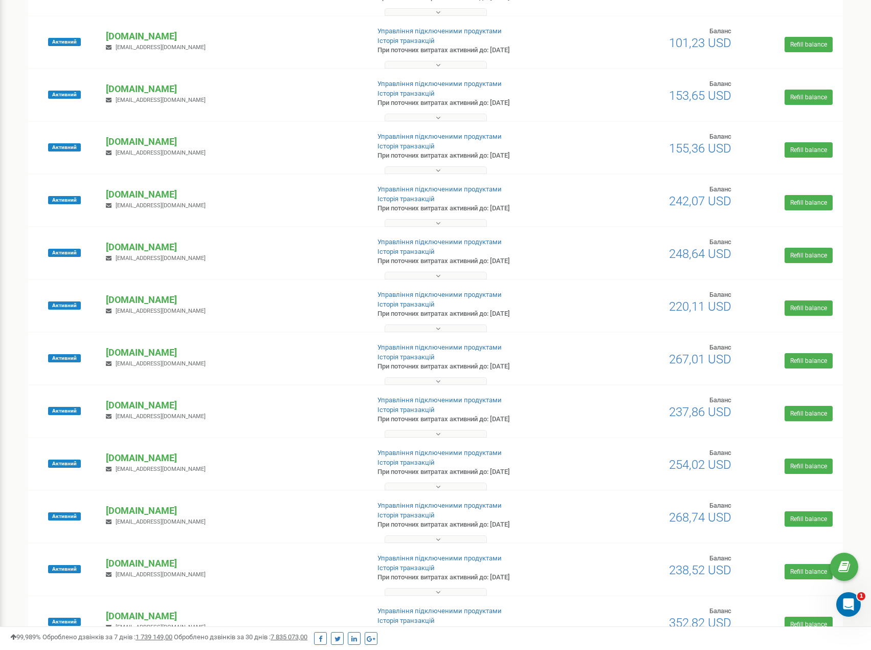
scroll to position [318, 0]
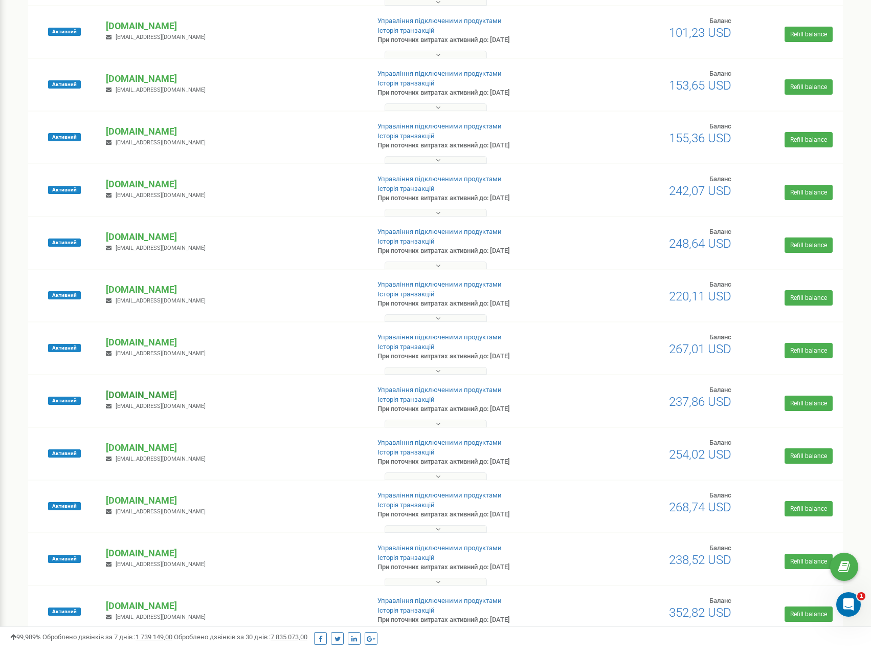
click at [180, 397] on p "[DOMAIN_NAME]" at bounding box center [233, 394] width 255 height 13
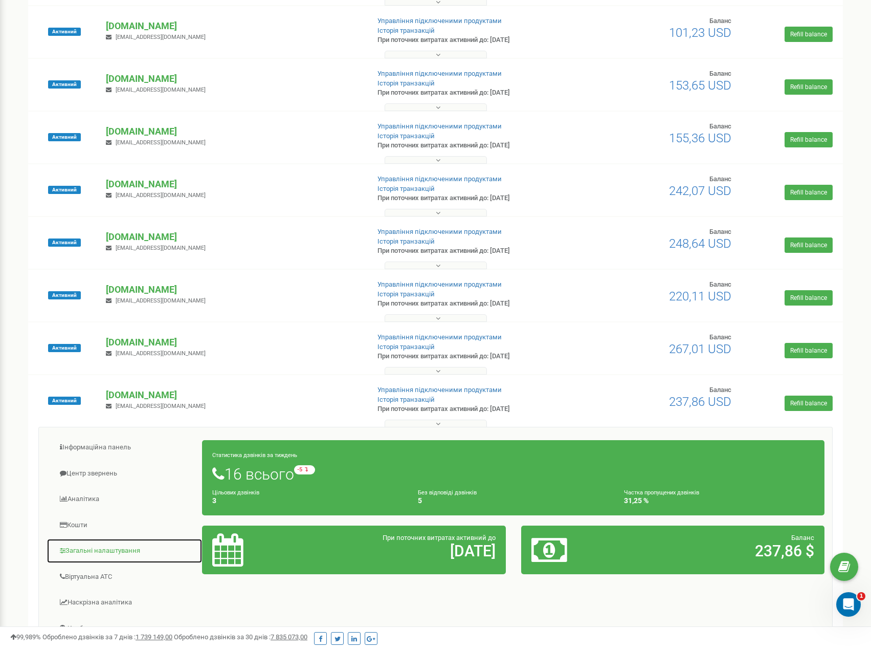
click at [105, 546] on link "Загальні налаштування" at bounding box center [125, 550] width 156 height 25
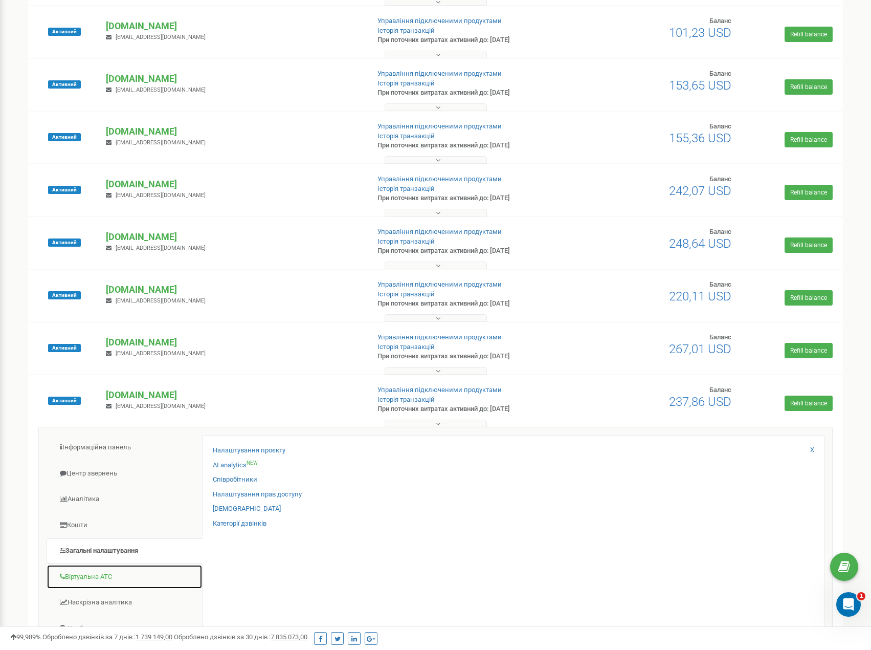
click at [101, 576] on link "Віртуальна АТС" at bounding box center [125, 576] width 156 height 25
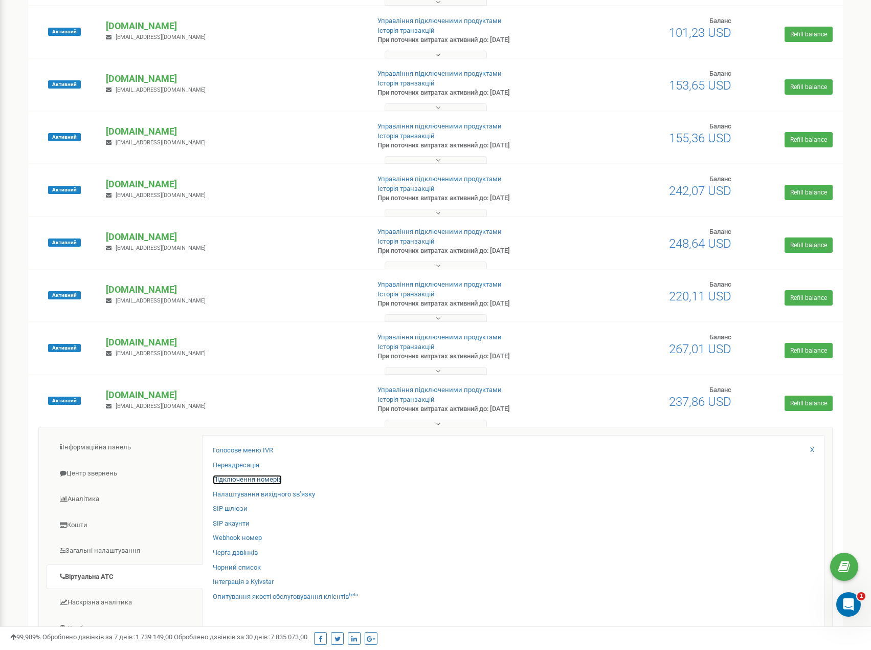
click at [243, 479] on link "Підключення номерів" at bounding box center [247, 480] width 69 height 10
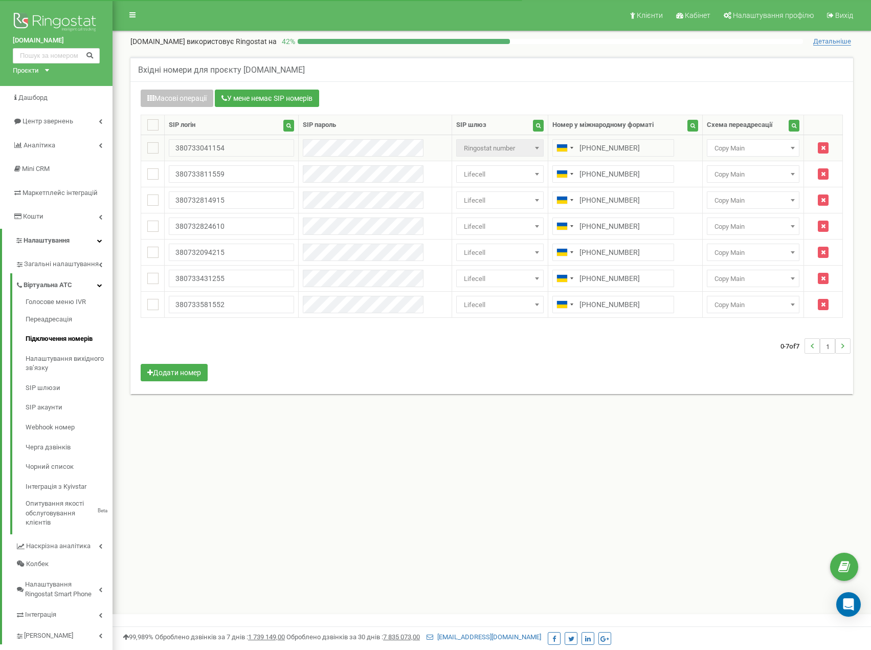
click at [747, 154] on span "Copy Main" at bounding box center [753, 148] width 85 height 14
click at [153, 127] on ins at bounding box center [152, 124] width 11 height 11
checkbox input "true"
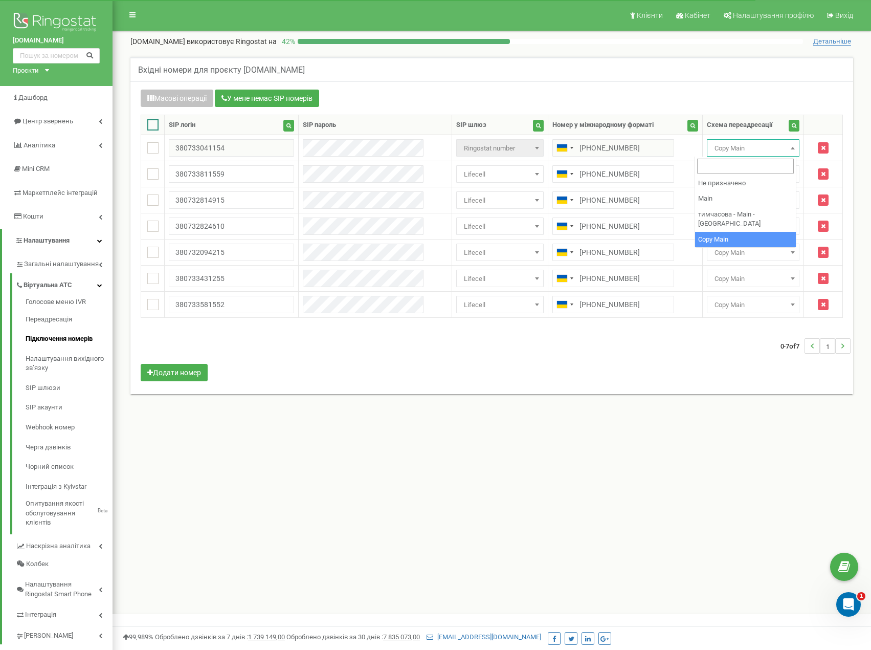
checkbox input "true"
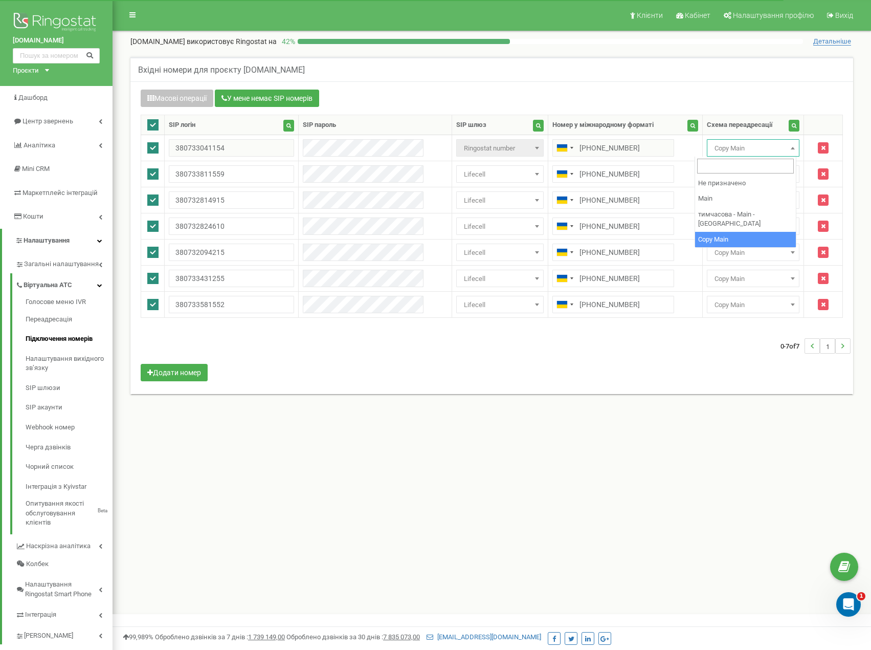
click at [587, 93] on div "Масові операції У мене немає SIP номерів" at bounding box center [492, 100] width 703 height 20
click at [178, 102] on button "Масові операції" at bounding box center [177, 98] width 73 height 17
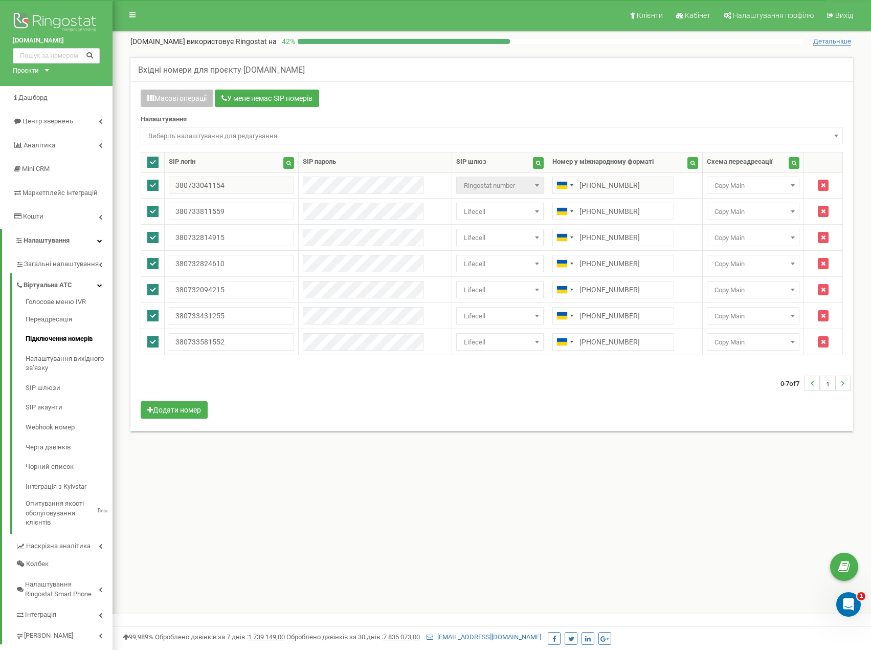
click at [278, 142] on span "Виберіть налаштування для редагування" at bounding box center [491, 136] width 695 height 14
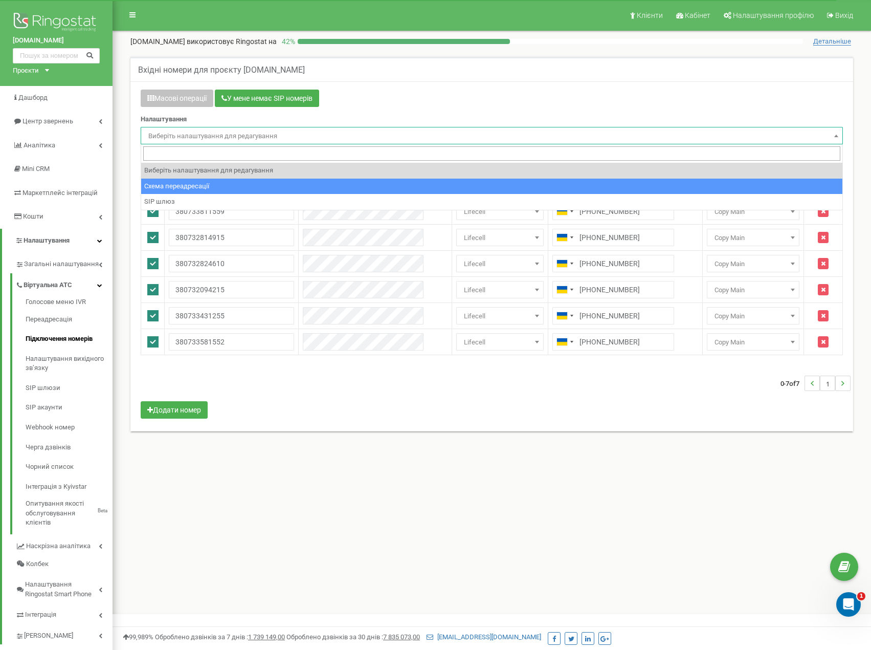
select select "project_scheme_id"
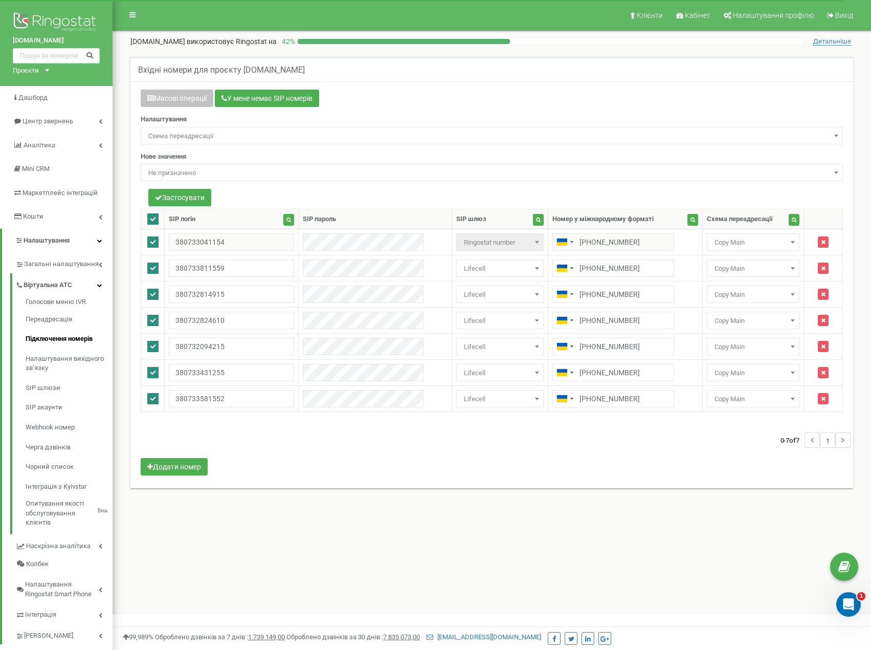
click at [246, 177] on span "Не призначено" at bounding box center [491, 173] width 695 height 14
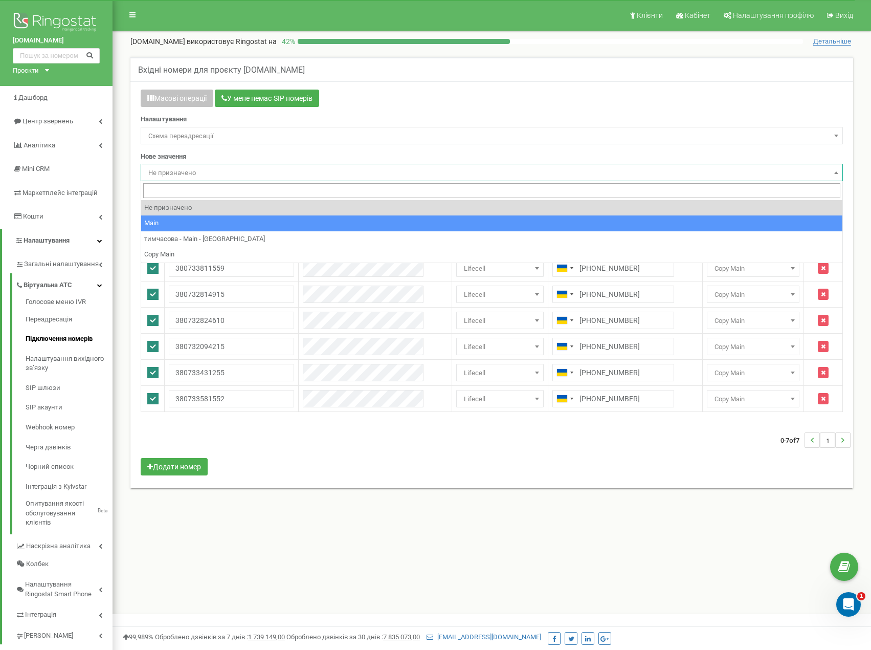
select select "228891"
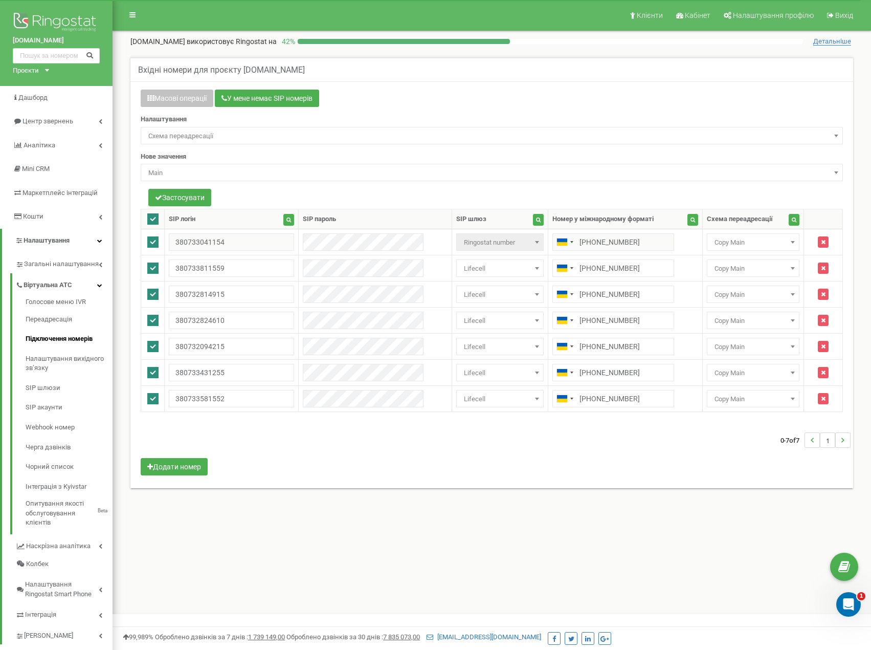
click at [230, 170] on span "Main" at bounding box center [491, 173] width 695 height 14
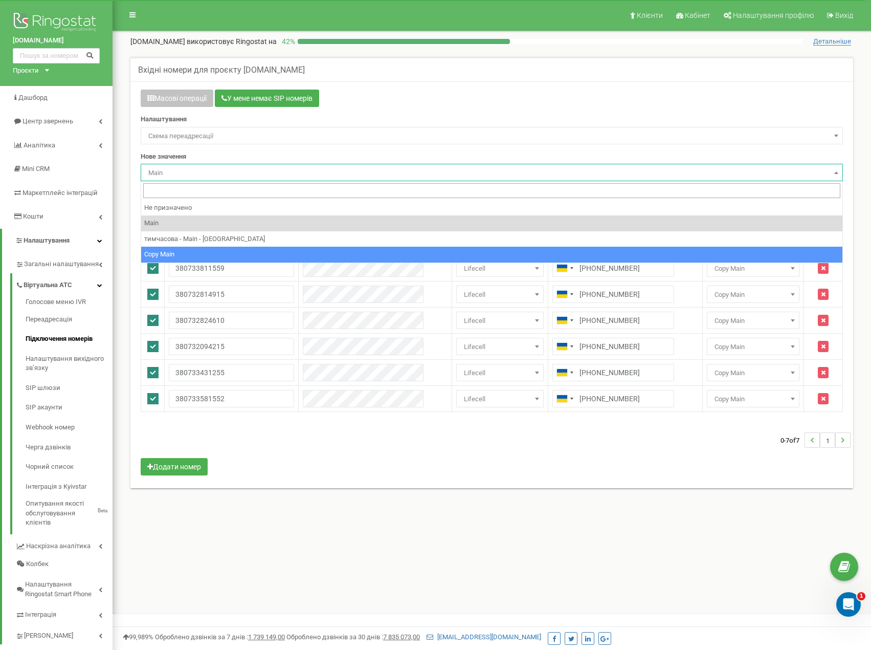
click at [317, 490] on div "Вхідні номери для проєкту maxima-residence.com.ua Масові операції У мене немає …" at bounding box center [492, 279] width 738 height 444
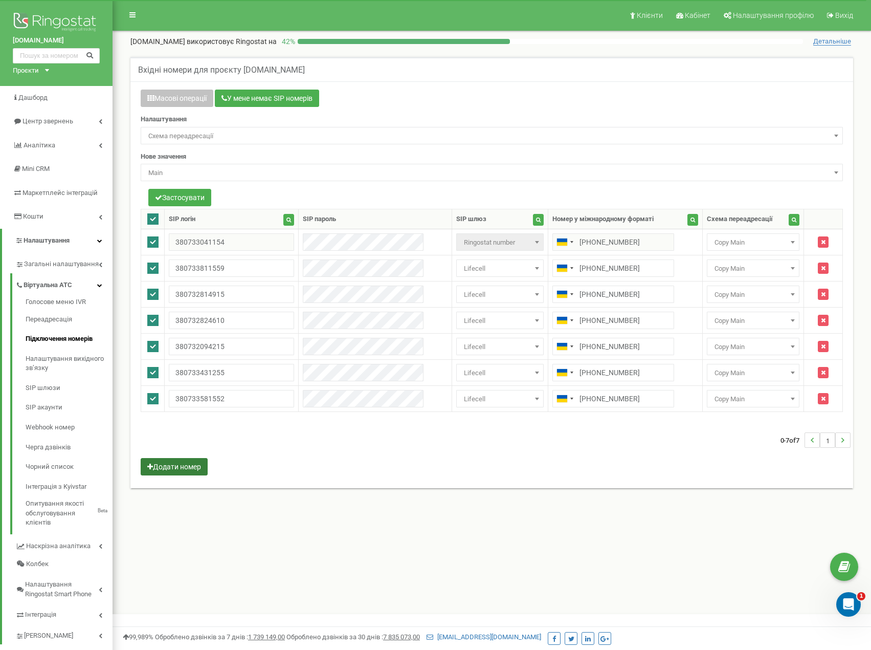
click at [181, 468] on button "Додати номер" at bounding box center [174, 466] width 67 height 17
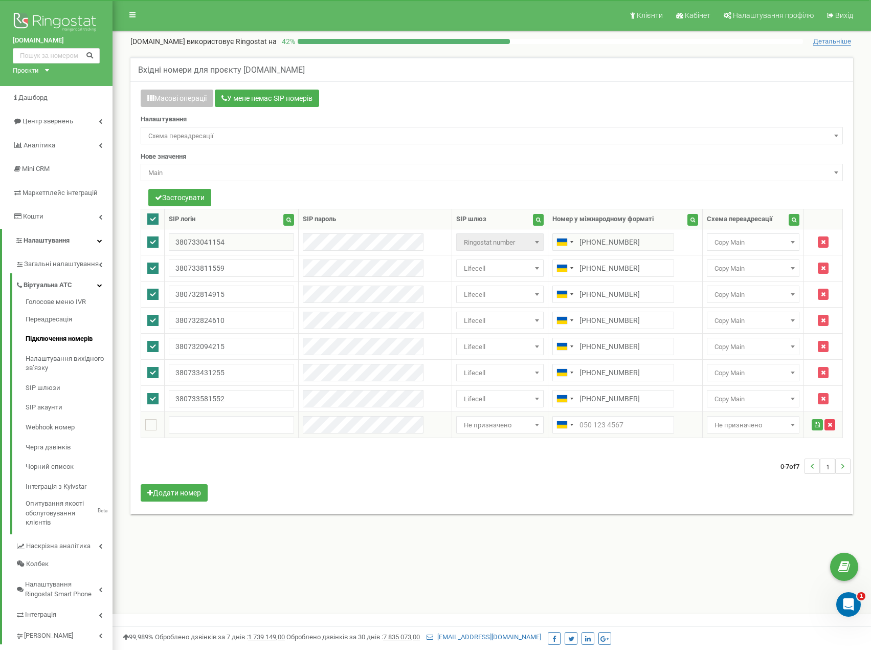
click at [828, 427] on icon "button" at bounding box center [830, 425] width 5 height 6
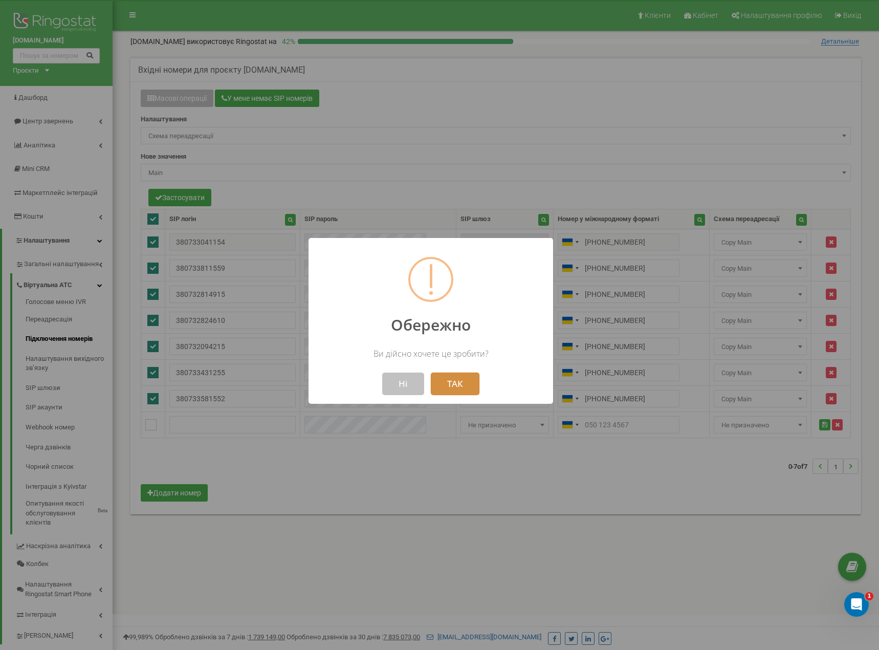
click at [458, 384] on button "ТАК" at bounding box center [455, 384] width 49 height 23
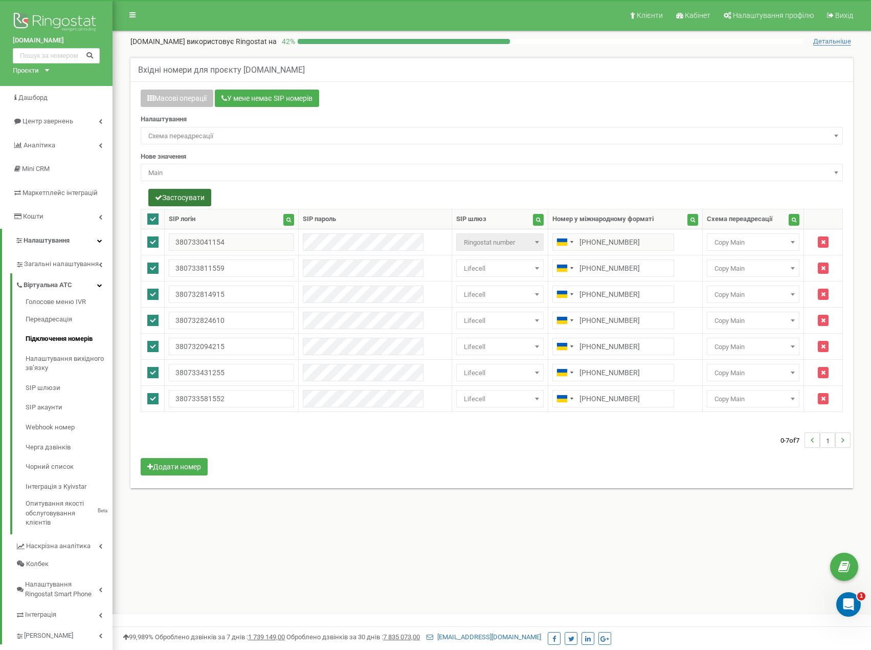
click at [180, 195] on button "Застосувати" at bounding box center [179, 197] width 63 height 17
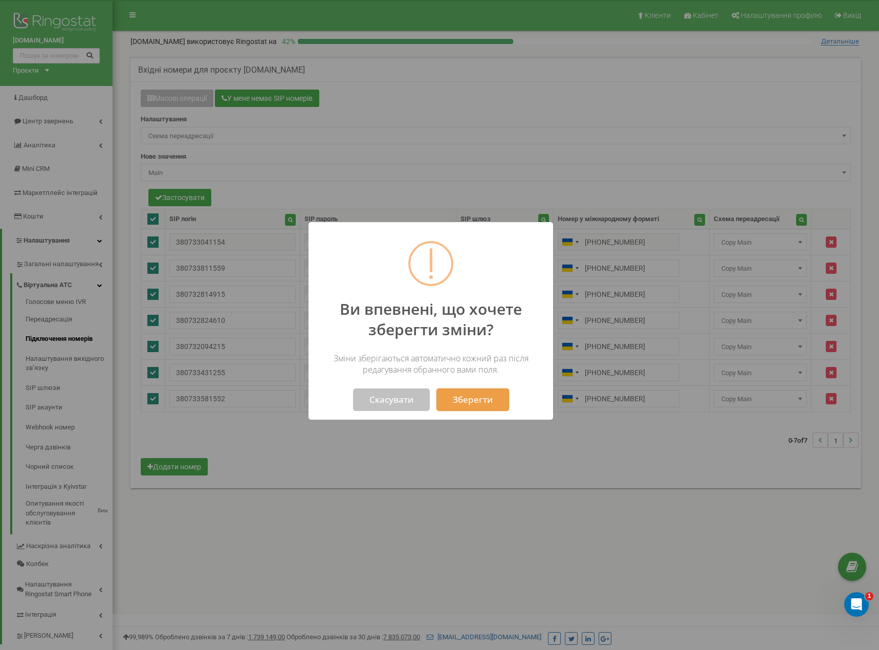
click at [460, 400] on button "Зберегти" at bounding box center [472, 399] width 73 height 23
select select "228891"
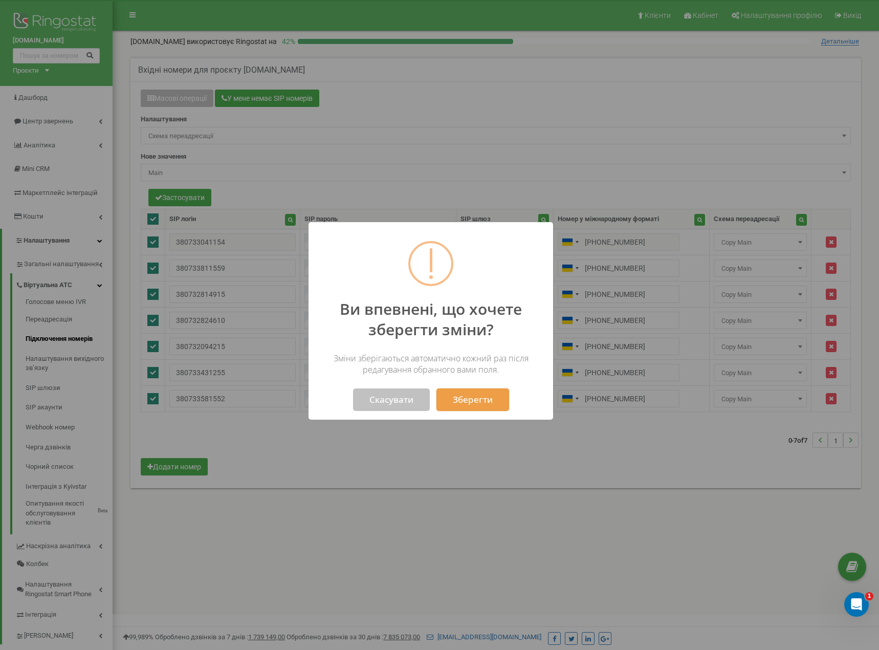
select select "228891"
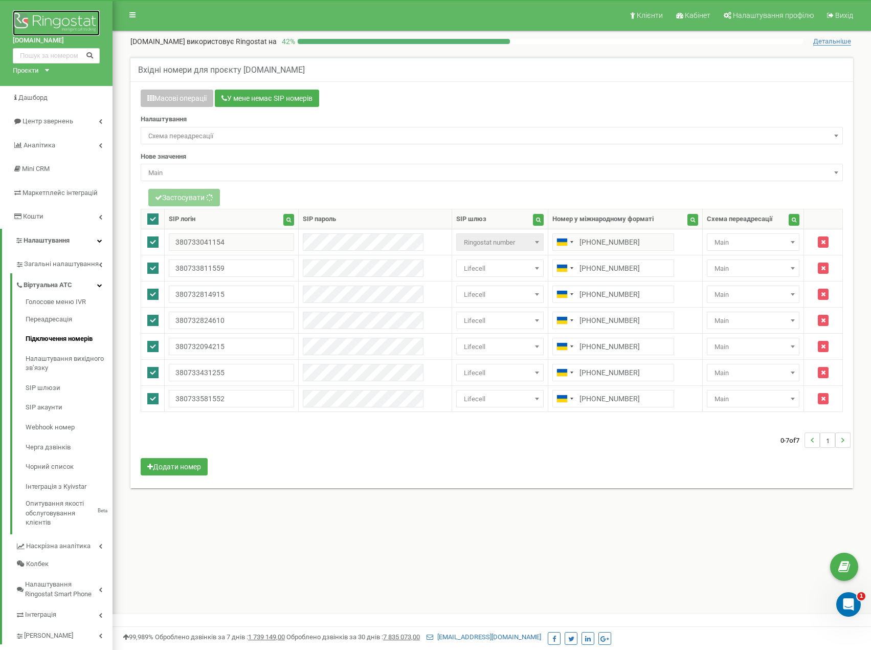
click at [28, 21] on img at bounding box center [56, 23] width 87 height 26
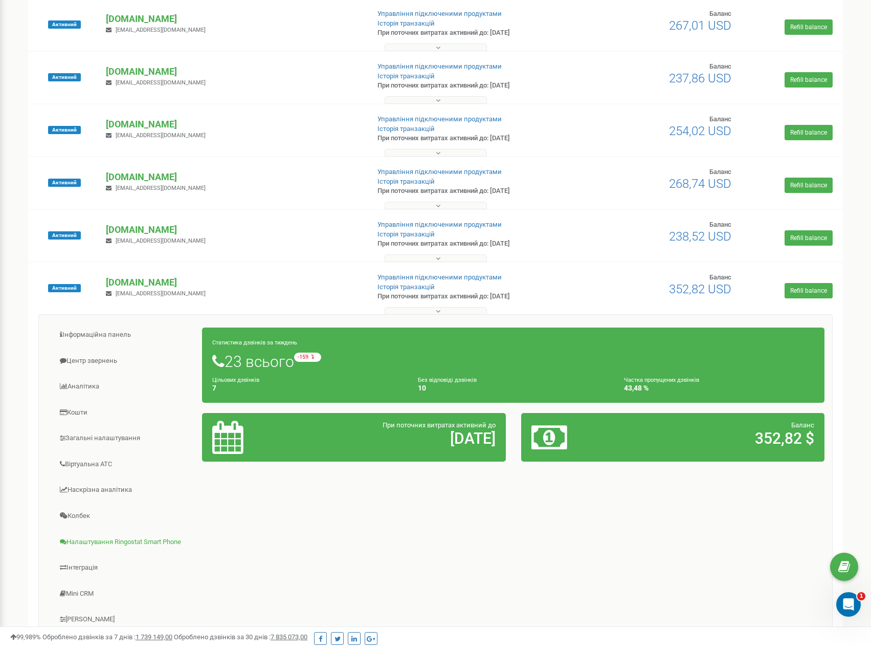
scroll to position [676, 0]
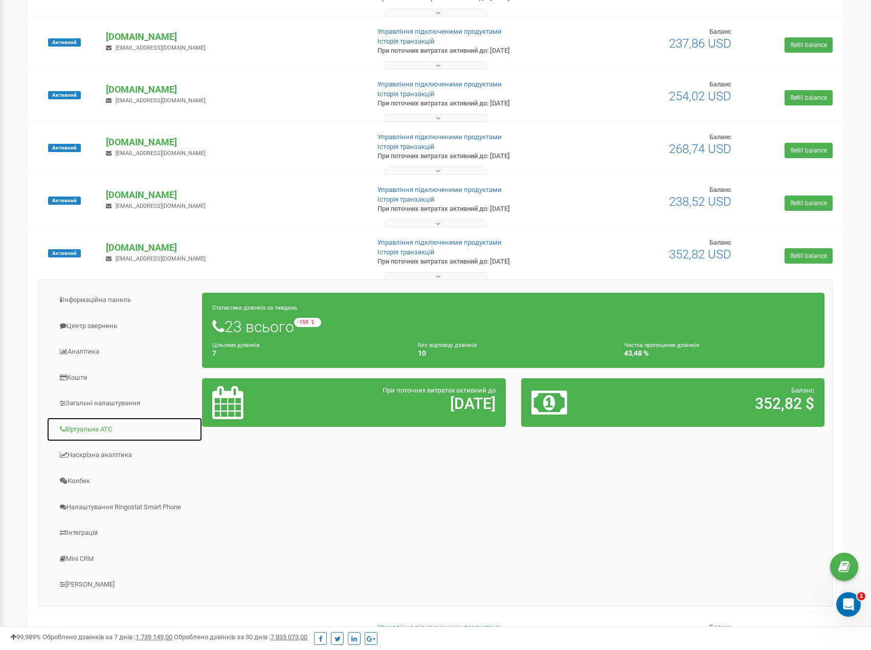
click at [88, 432] on link "Віртуальна АТС" at bounding box center [125, 429] width 156 height 25
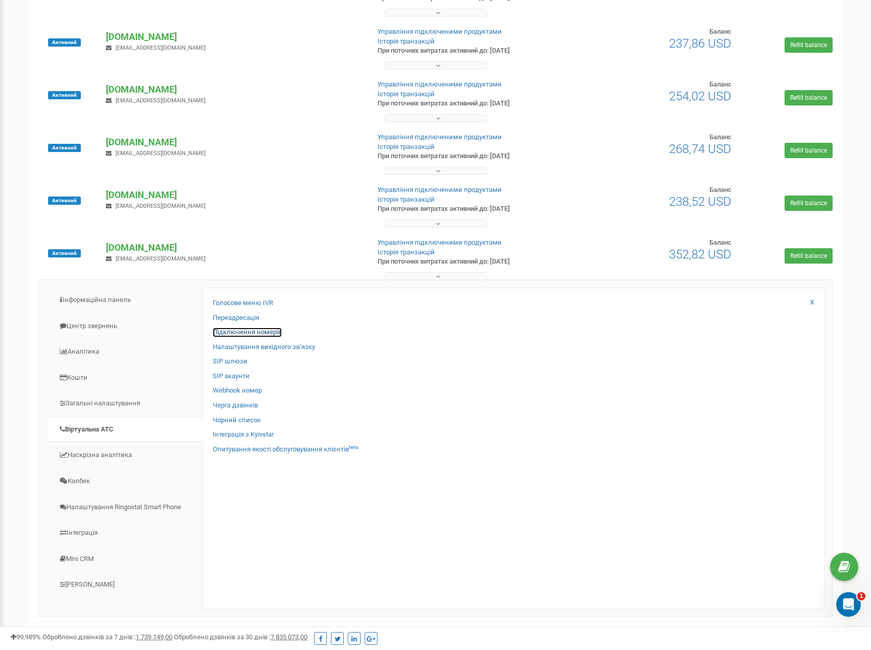
click at [243, 333] on link "Підключення номерів" at bounding box center [247, 332] width 69 height 10
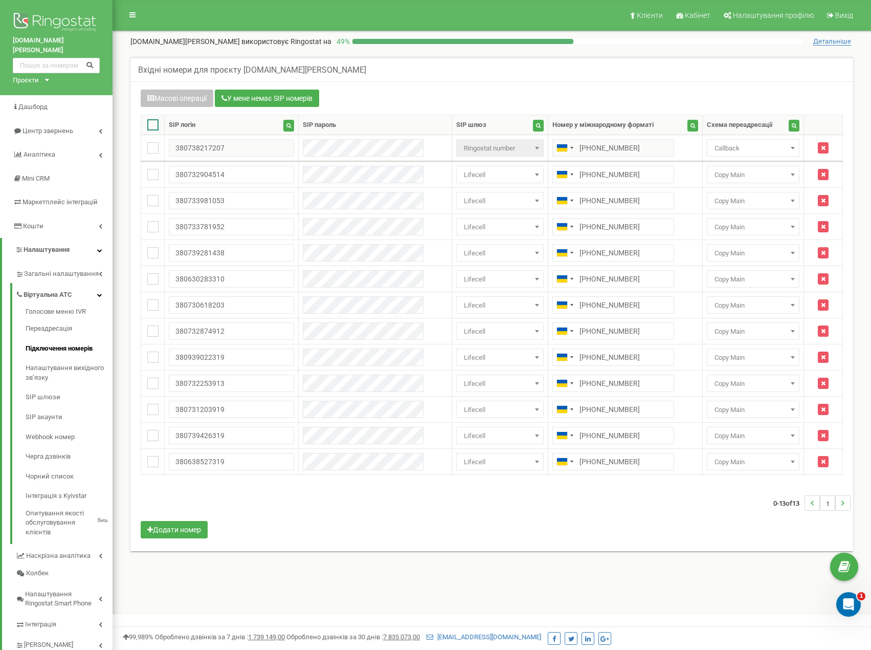
click at [155, 127] on ins at bounding box center [152, 124] width 11 height 11
checkbox input "true"
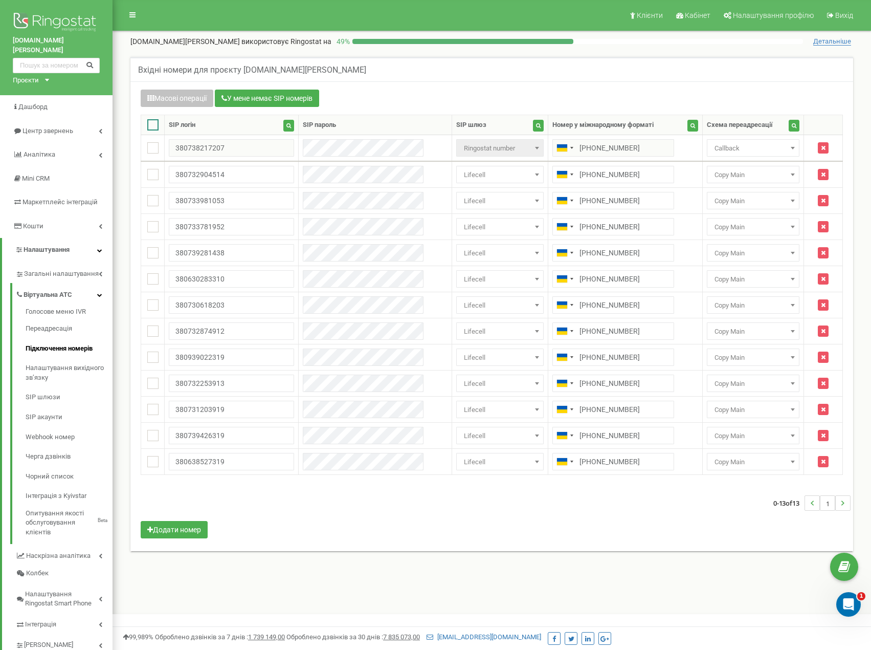
checkbox input "true"
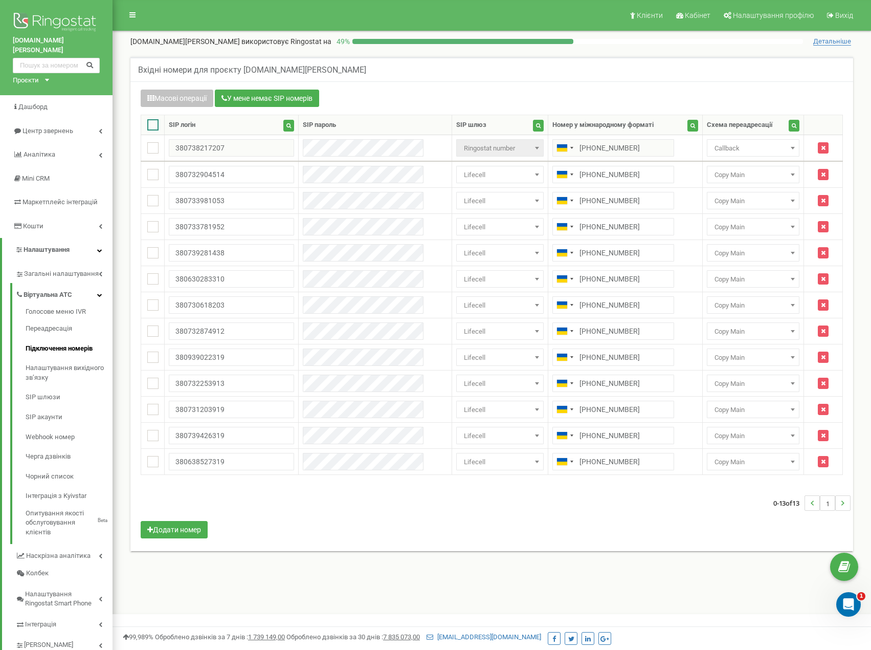
checkbox input "true"
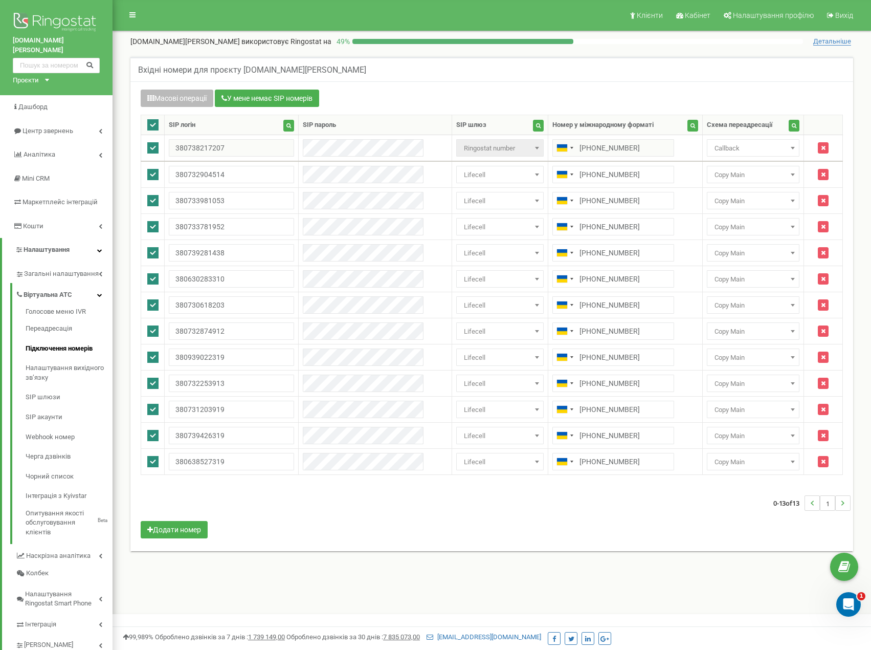
click at [171, 100] on button "Масові операції" at bounding box center [177, 98] width 73 height 17
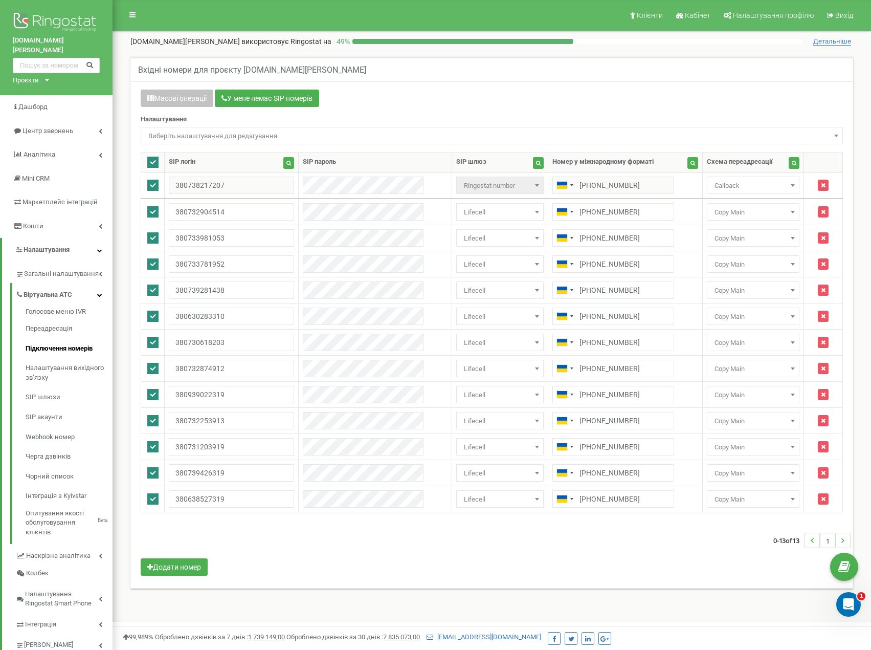
click at [250, 127] on span "Виберіть налаштування для редагування" at bounding box center [492, 135] width 703 height 17
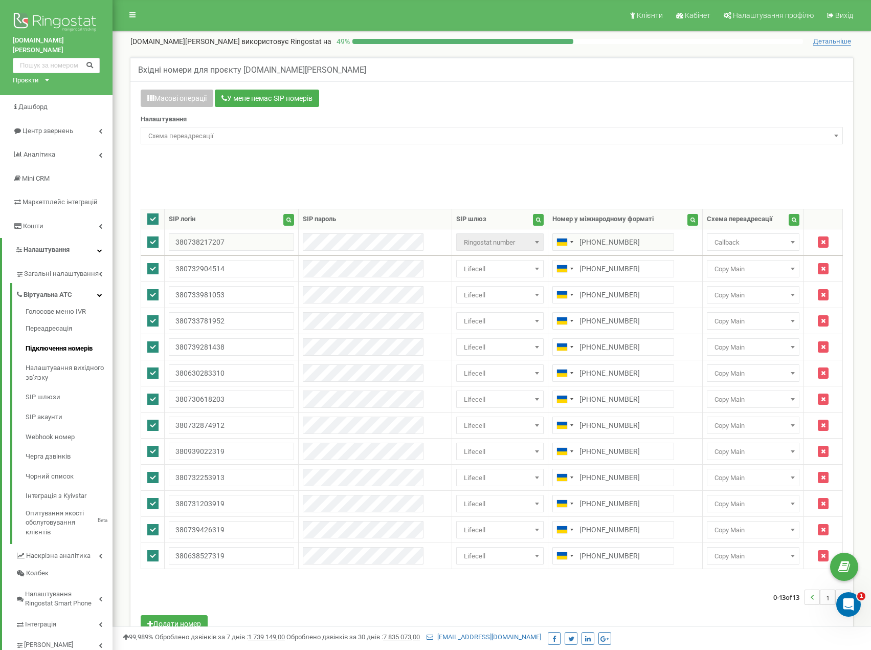
select select "project_scheme_id"
click at [243, 174] on span "Не призначено" at bounding box center [491, 173] width 695 height 14
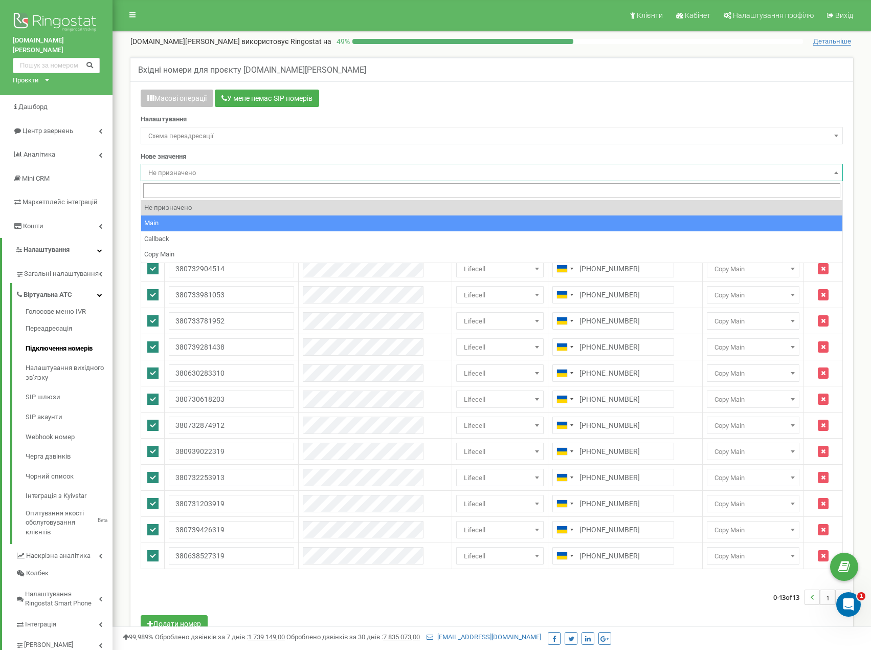
select select "243006"
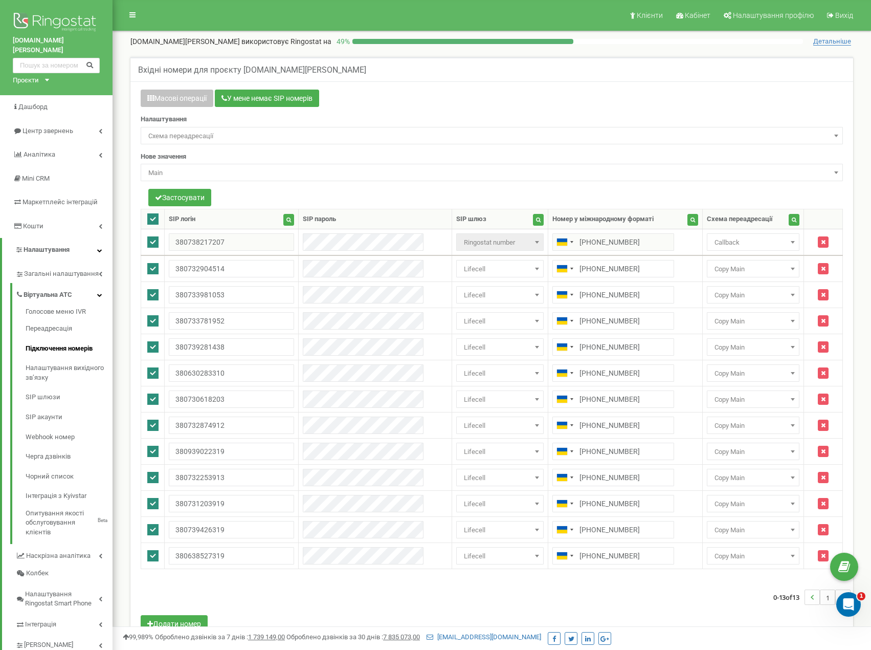
click at [205, 171] on span "Main" at bounding box center [491, 173] width 695 height 14
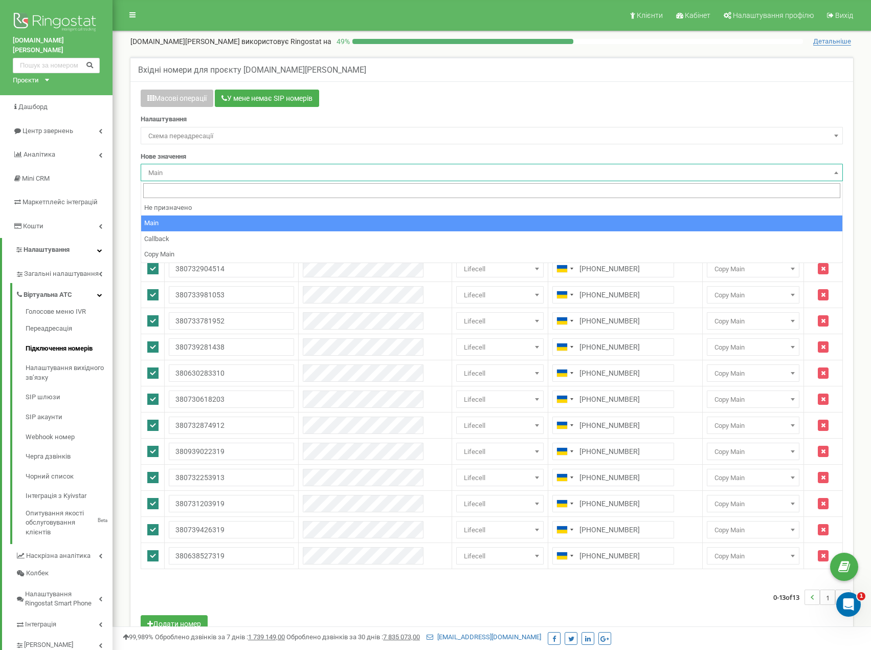
click at [205, 171] on span "Main" at bounding box center [491, 173] width 695 height 14
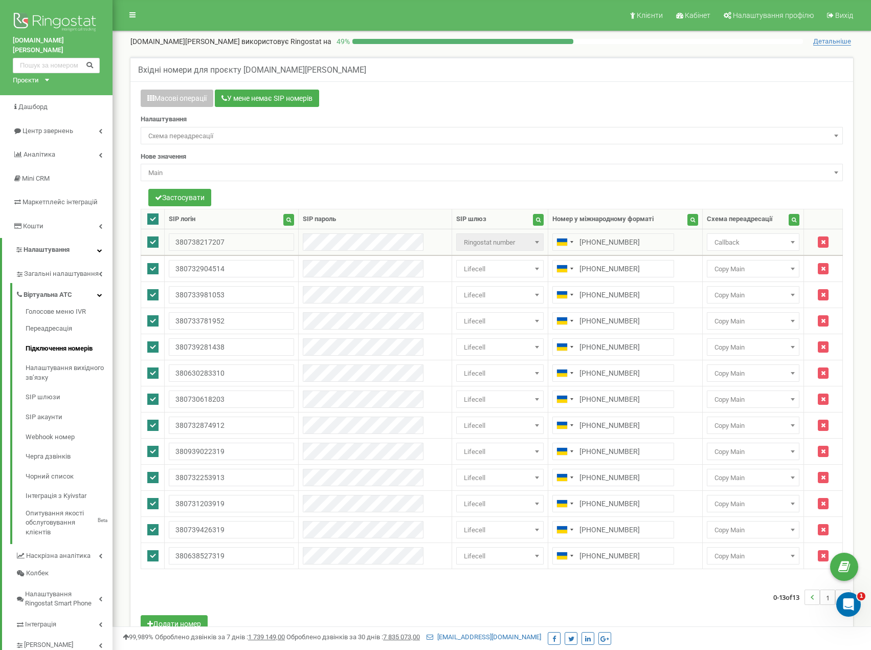
click at [155, 244] on ins at bounding box center [152, 241] width 11 height 11
checkbox input "false"
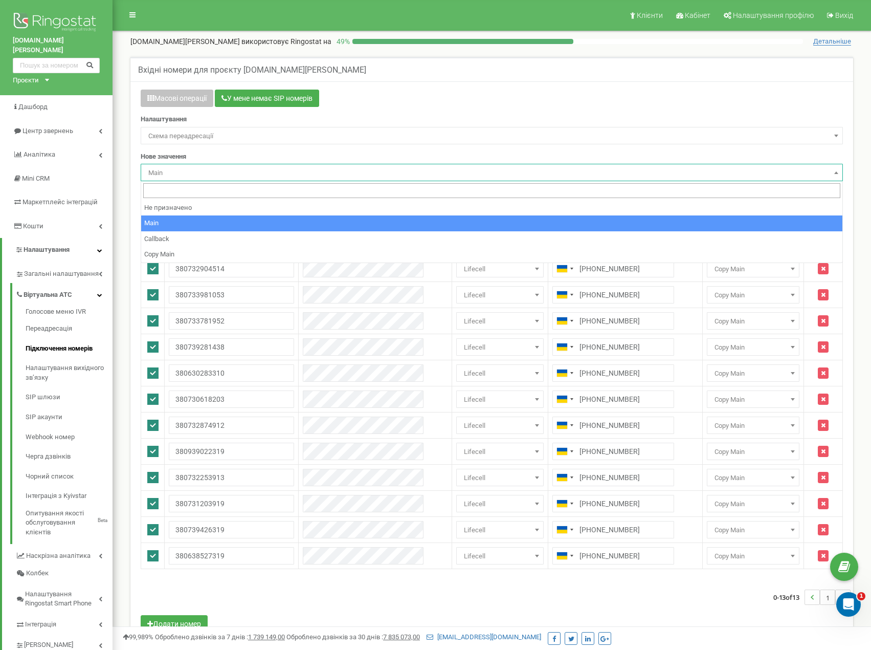
click at [217, 177] on span "Main" at bounding box center [491, 173] width 695 height 14
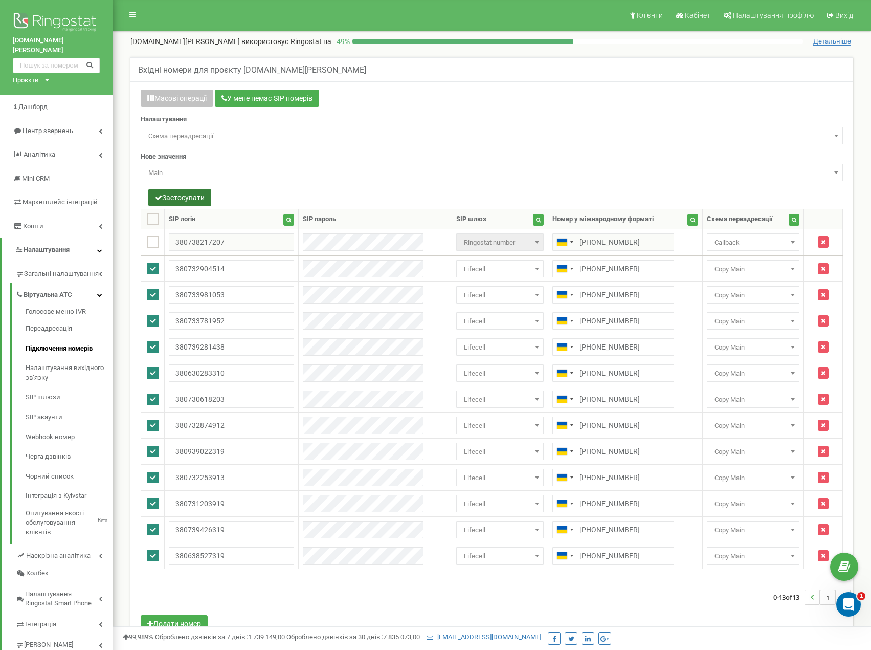
click at [177, 195] on button "Застосувати" at bounding box center [179, 197] width 63 height 17
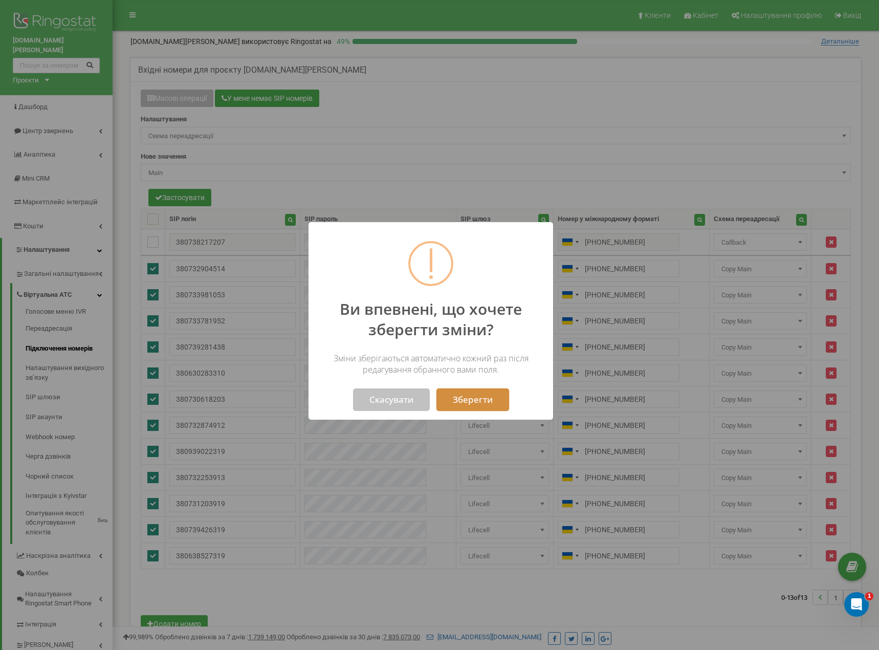
click at [462, 403] on button "Зберегти" at bounding box center [472, 399] width 73 height 23
select select "243006"
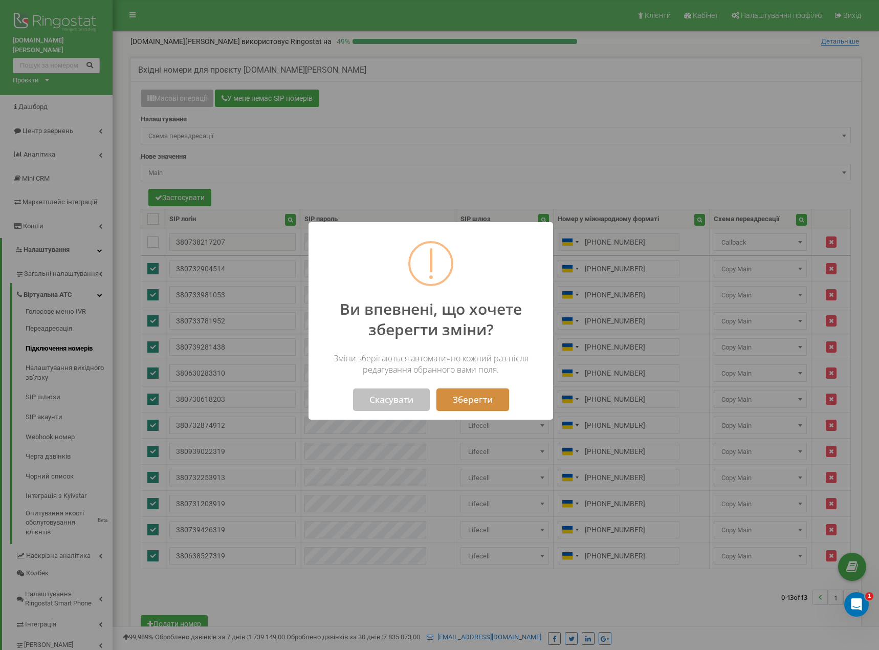
select select "243006"
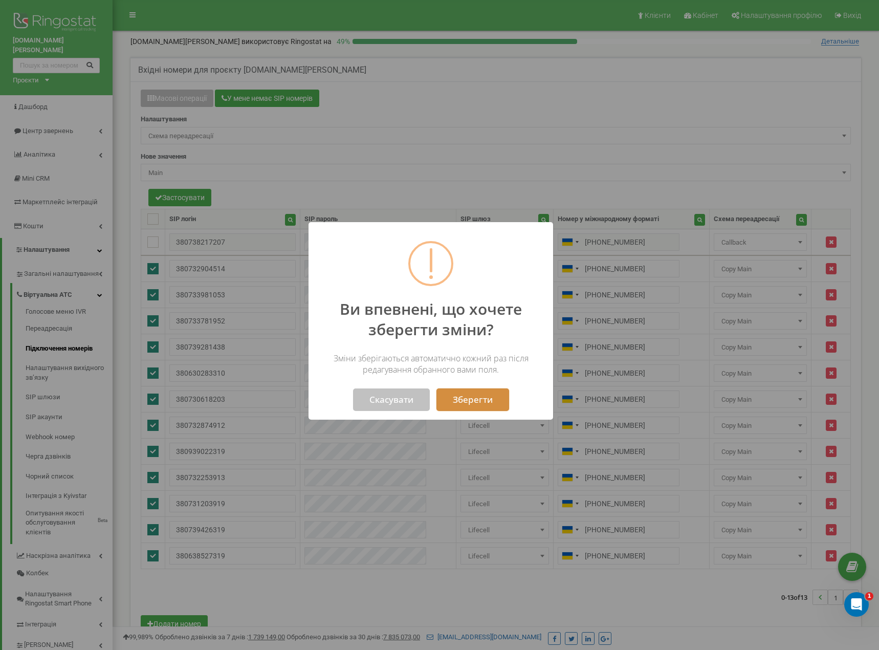
select select "243006"
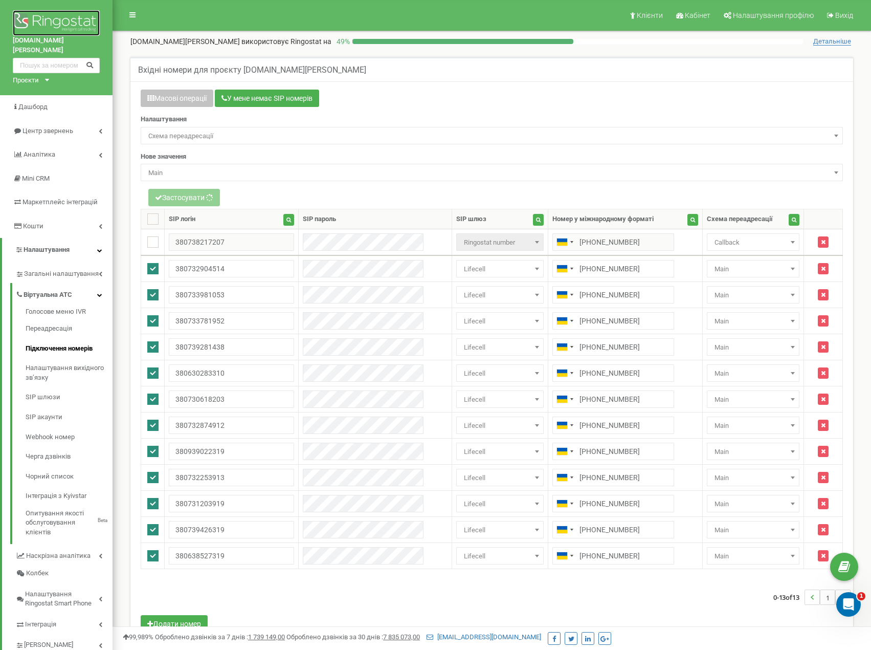
click at [42, 21] on img at bounding box center [56, 23] width 87 height 26
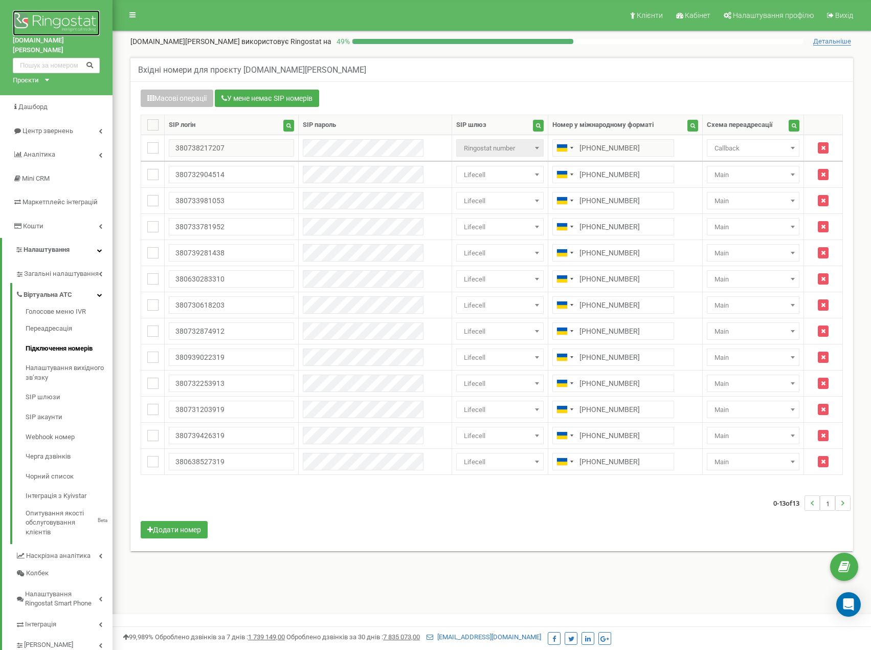
click at [40, 24] on img at bounding box center [56, 23] width 87 height 26
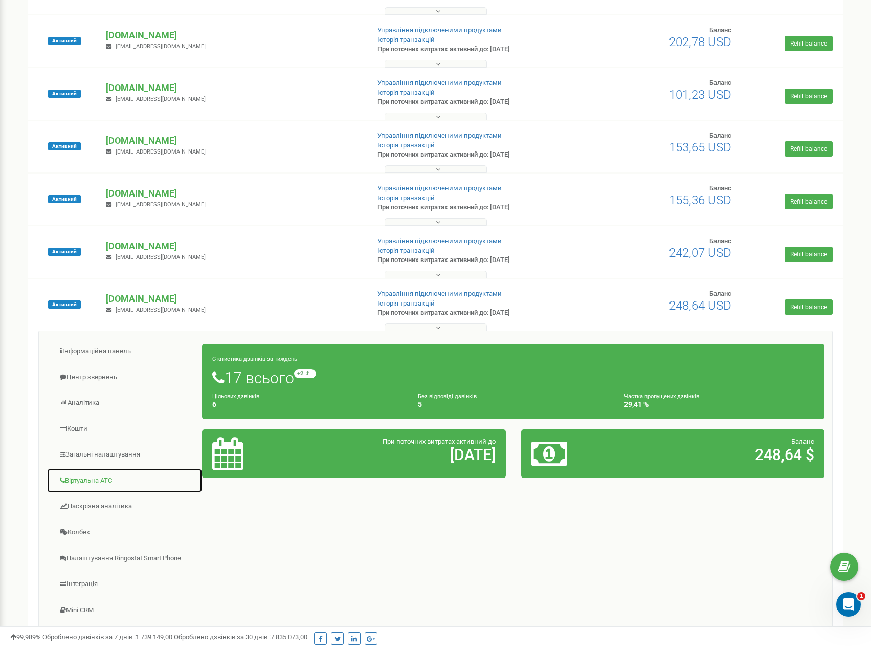
click at [102, 482] on link "Віртуальна АТС" at bounding box center [125, 480] width 156 height 25
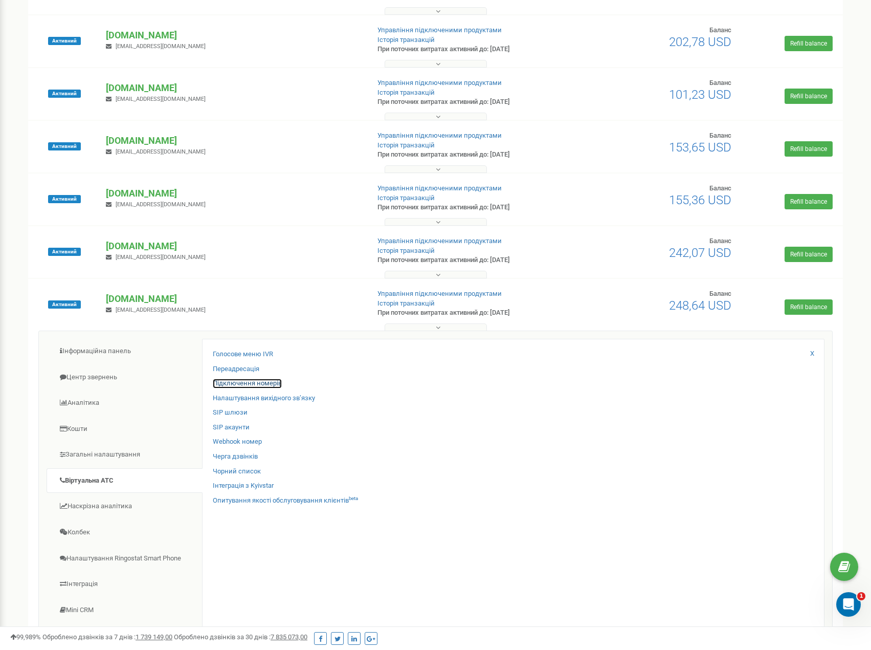
click at [241, 382] on link "Підключення номерів" at bounding box center [247, 384] width 69 height 10
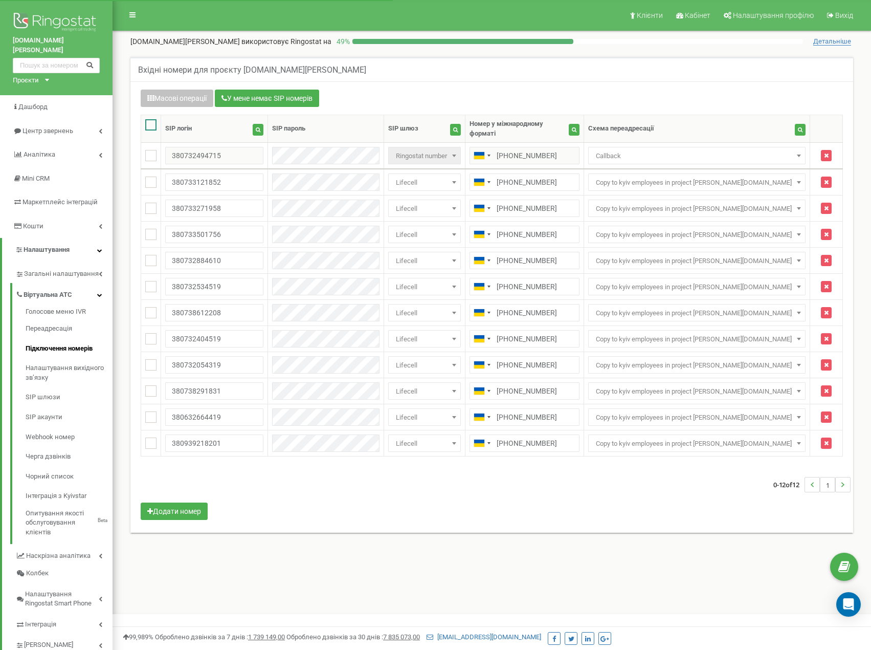
click at [153, 120] on ins at bounding box center [150, 124] width 11 height 11
checkbox input "true"
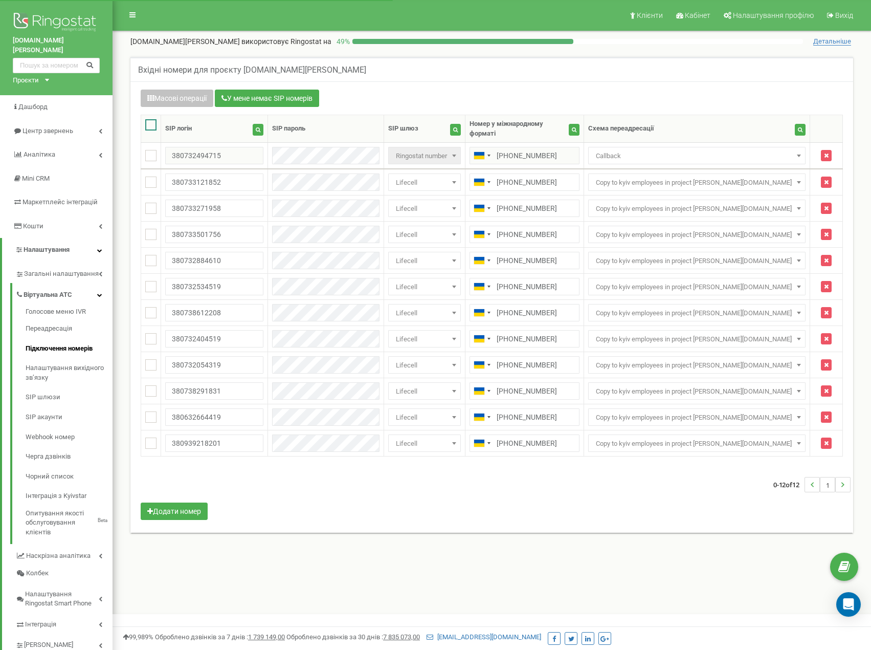
checkbox input "true"
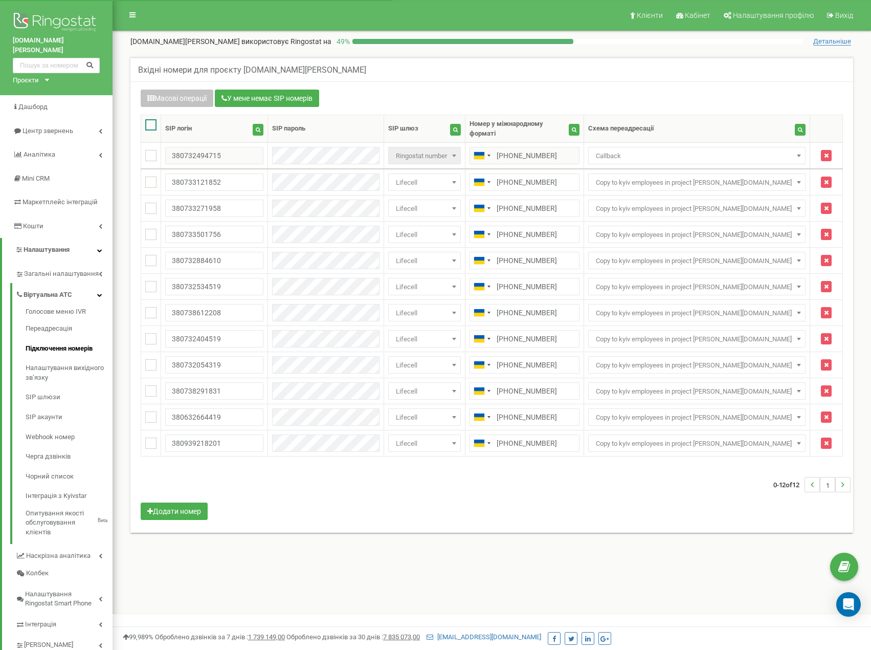
checkbox input "true"
click at [155, 150] on ins at bounding box center [150, 155] width 11 height 11
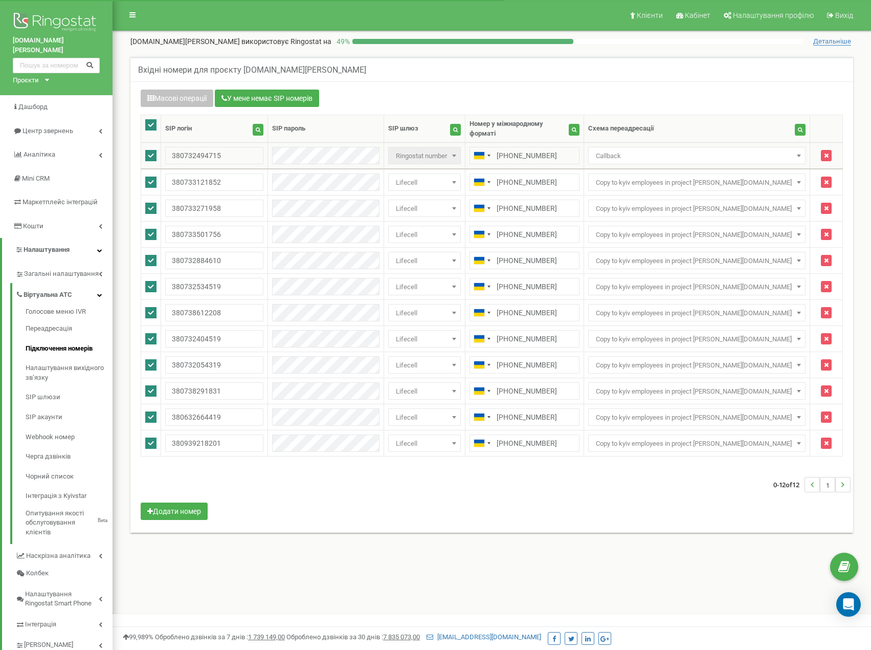
checkbox input "false"
click at [176, 98] on button "Масові операції" at bounding box center [177, 98] width 73 height 17
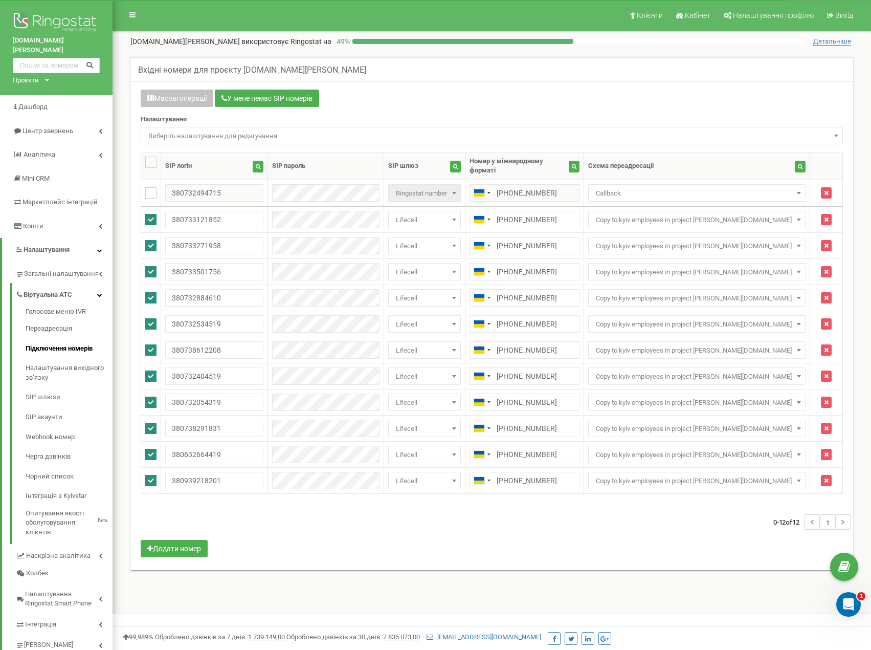
click at [229, 137] on span "Виберіть налаштування для редагування" at bounding box center [491, 136] width 695 height 14
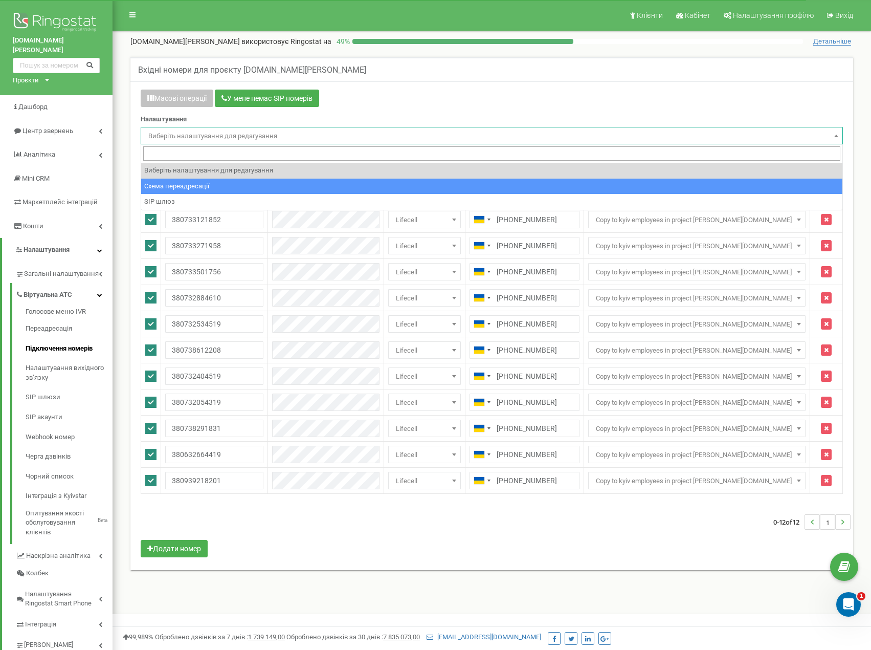
select select "project_scheme_id"
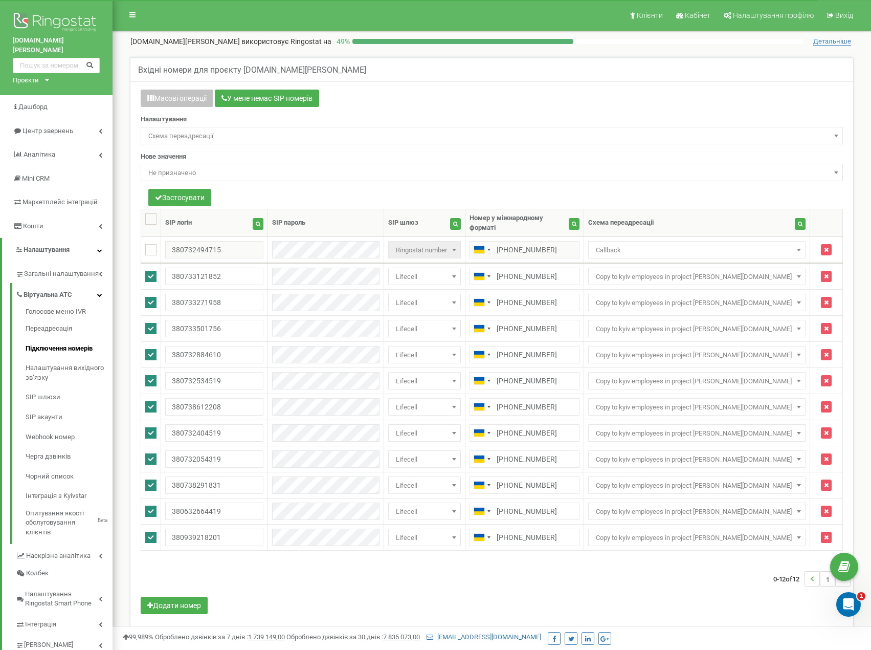
click at [254, 178] on span "Не призначено" at bounding box center [491, 173] width 695 height 14
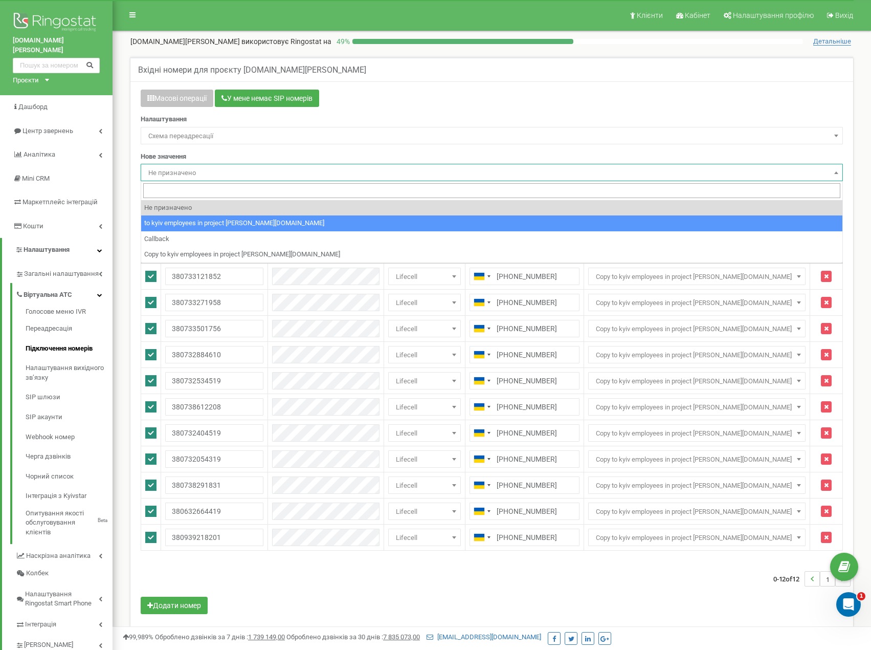
select select "242741"
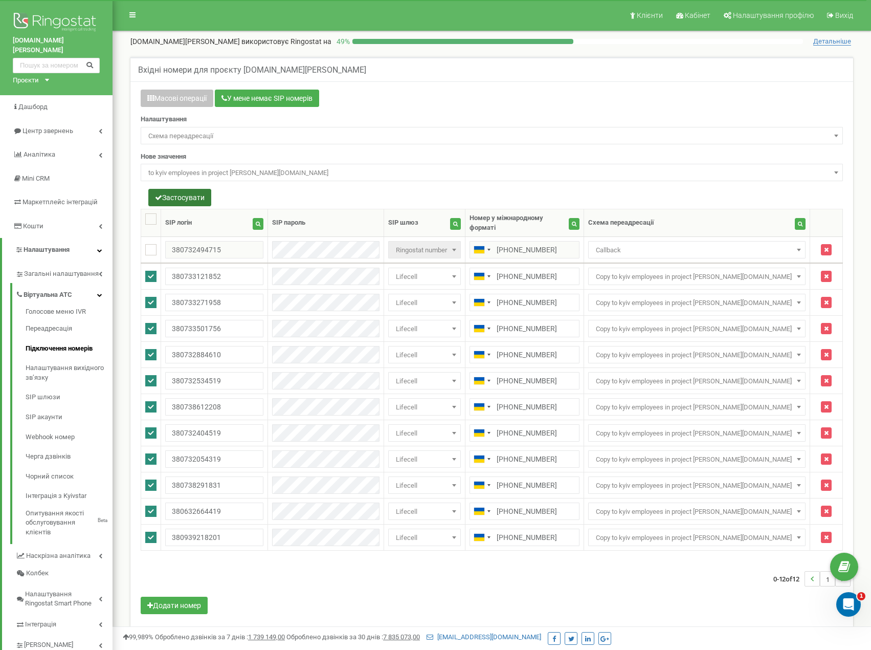
click at [180, 196] on button "Застосувати" at bounding box center [179, 197] width 63 height 17
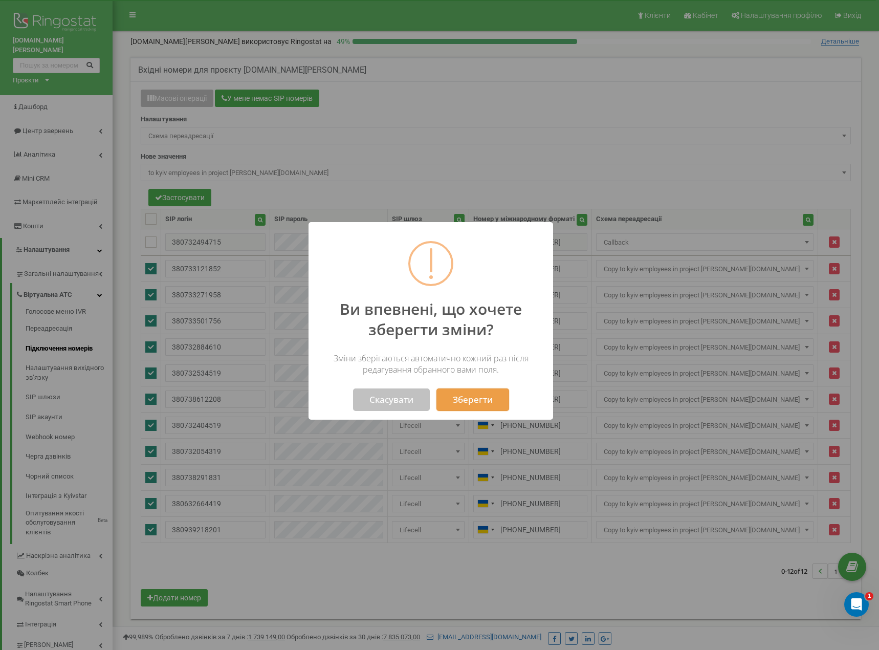
click at [460, 397] on button "Зберегти" at bounding box center [472, 399] width 73 height 23
select select "242741"
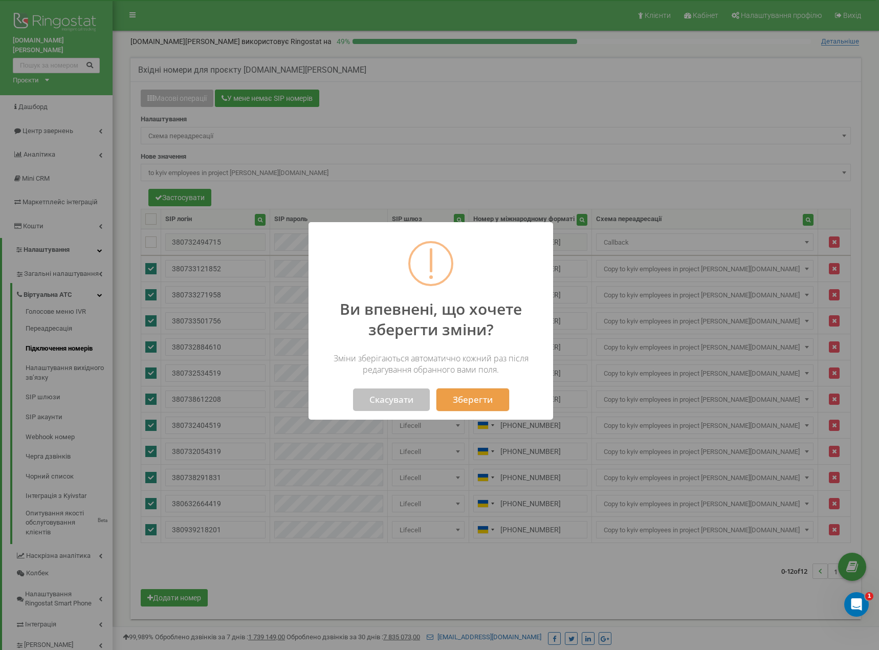
select select "242741"
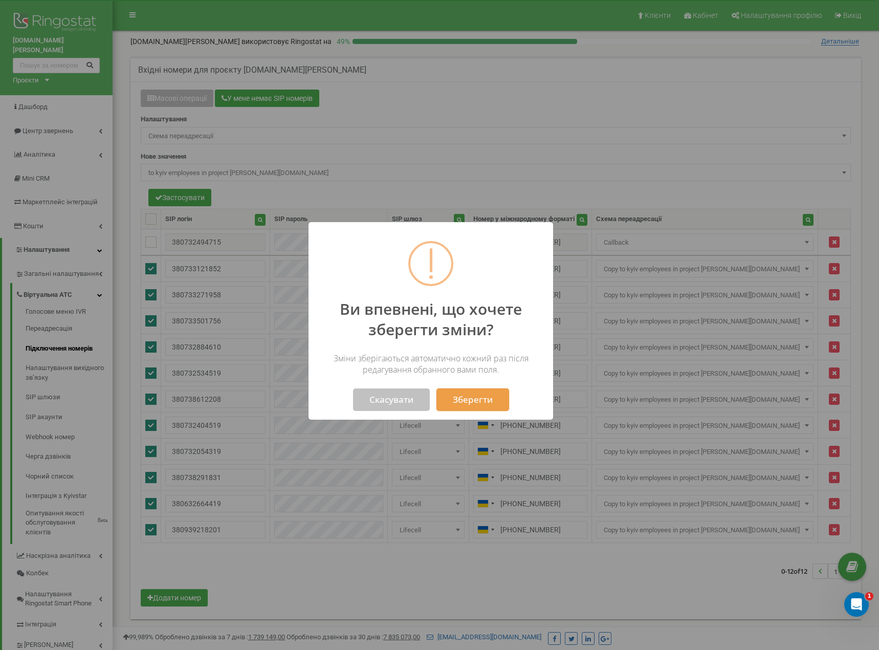
select select "242741"
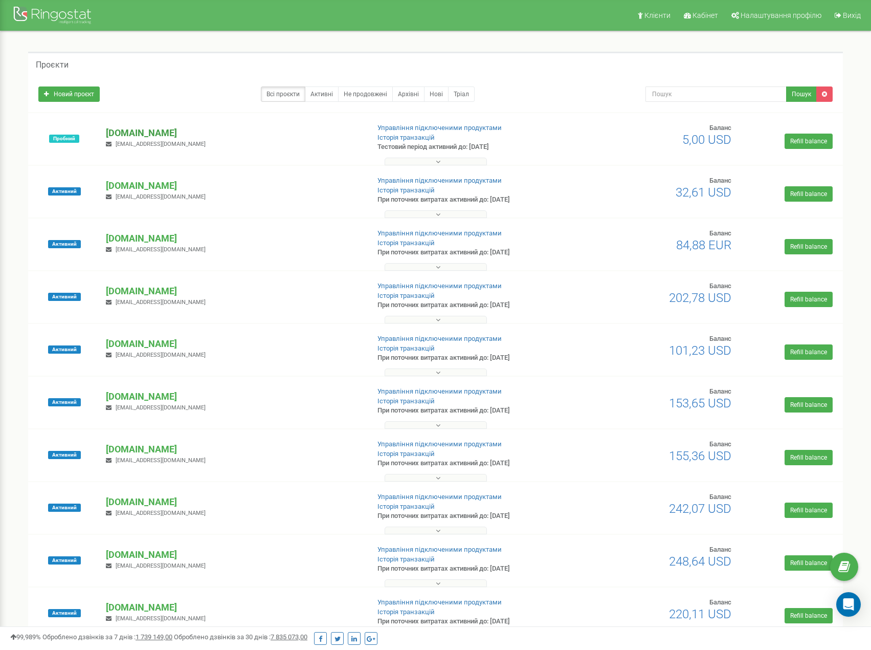
click at [134, 134] on p "[DOMAIN_NAME]" at bounding box center [233, 132] width 255 height 13
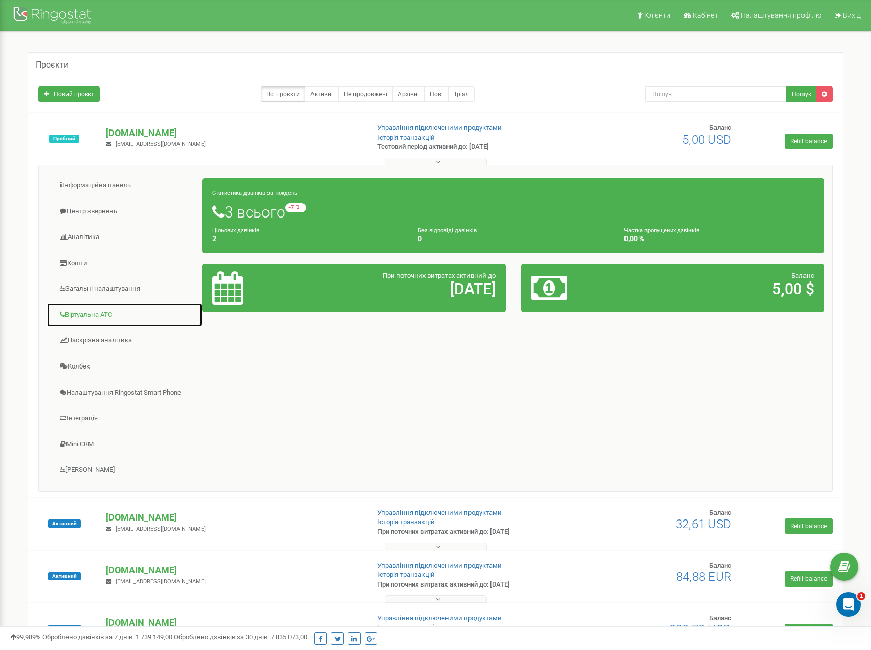
click at [96, 315] on link "Віртуальна АТС" at bounding box center [125, 314] width 156 height 25
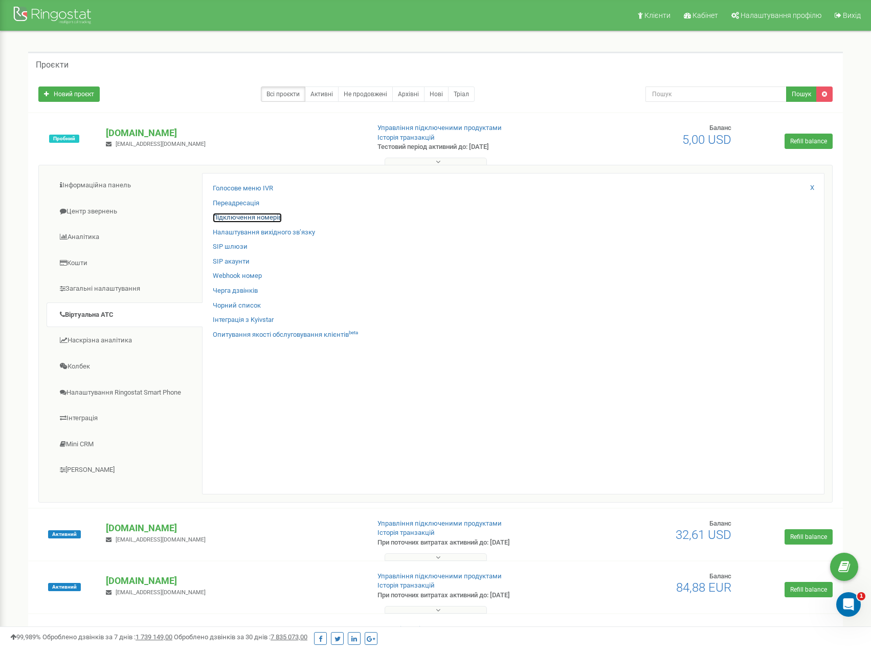
click at [244, 217] on link "Підключення номерів" at bounding box center [247, 218] width 69 height 10
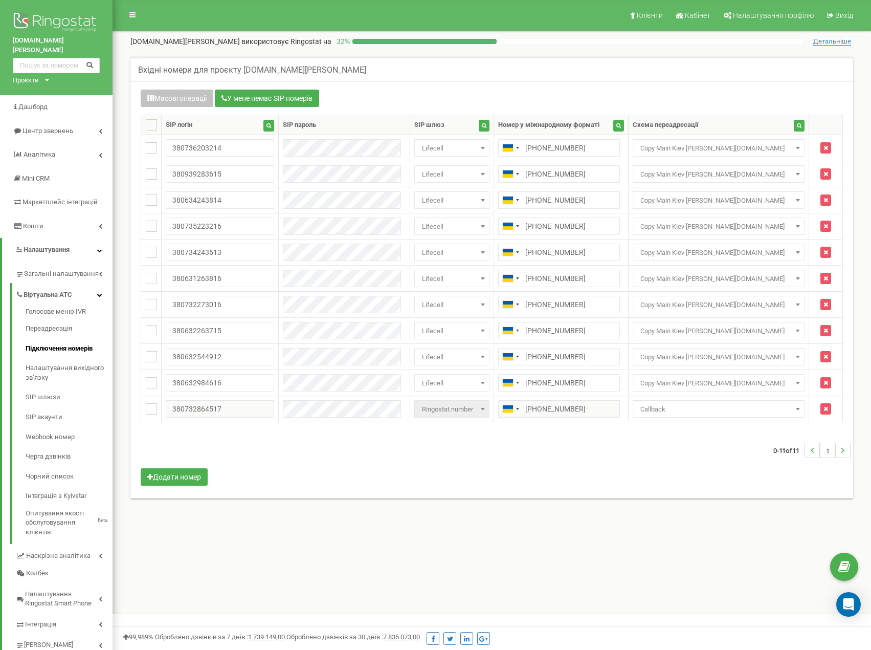
click at [156, 119] on th at bounding box center [151, 125] width 20 height 20
click at [156, 123] on ins at bounding box center [151, 124] width 11 height 11
checkbox input "true"
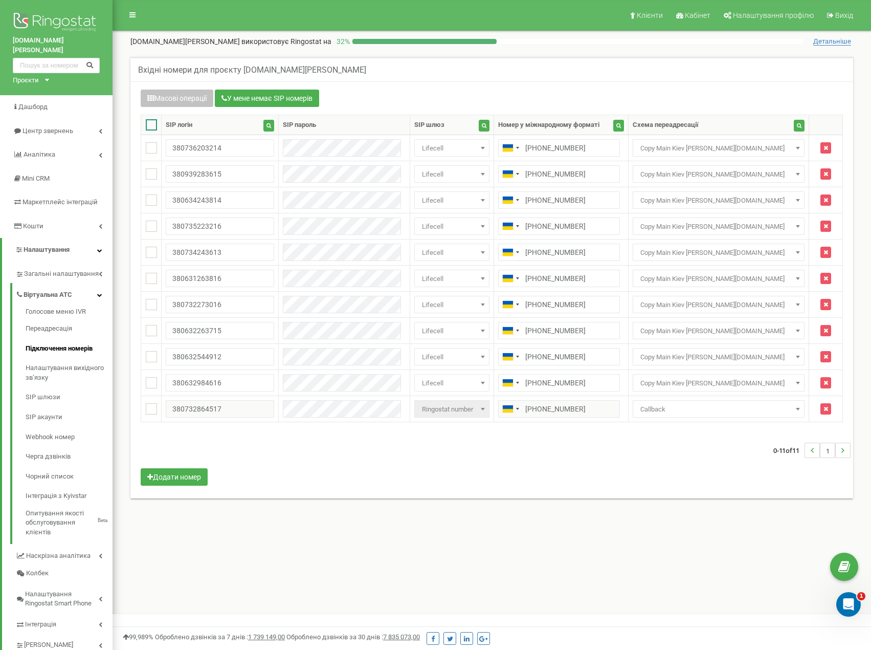
checkbox input "true"
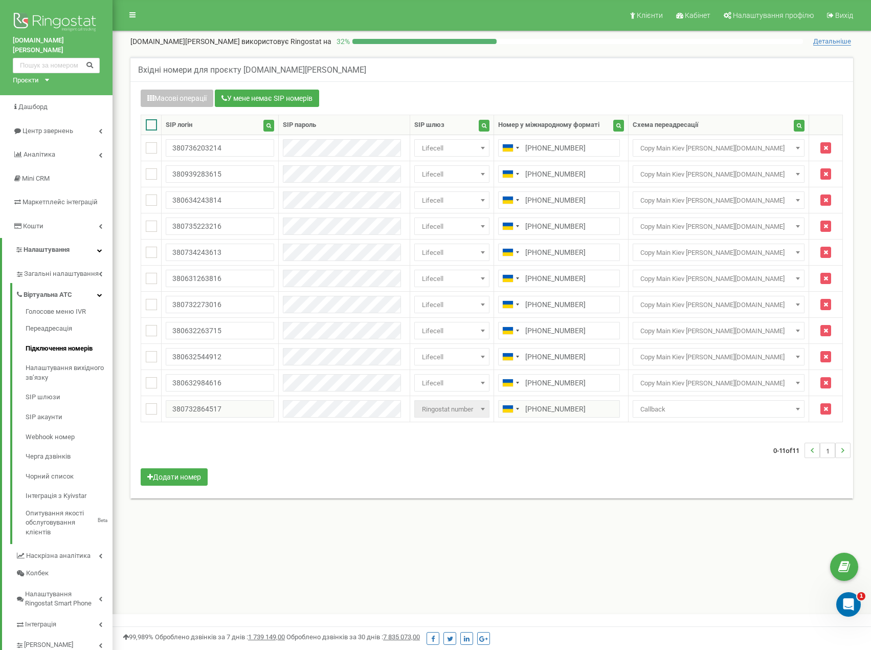
checkbox input "true"
click at [152, 411] on ins at bounding box center [151, 408] width 11 height 11
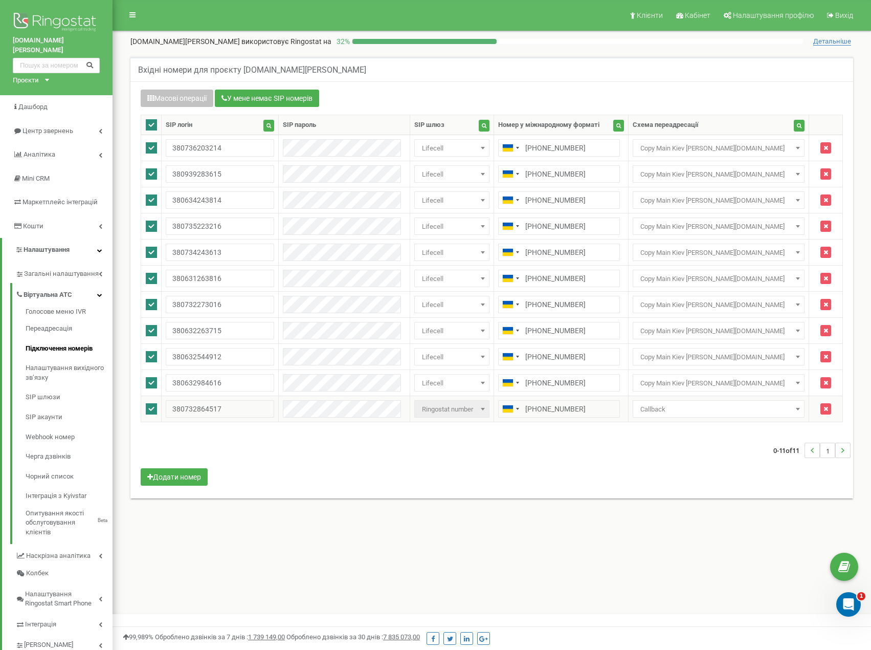
checkbox input "false"
click at [185, 99] on button "Масові операції" at bounding box center [177, 98] width 73 height 17
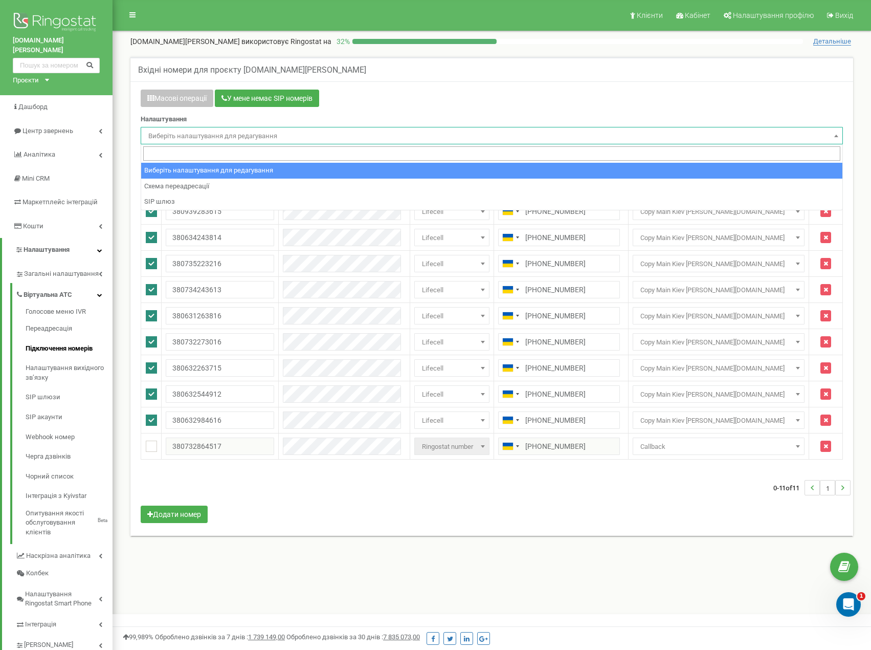
click at [186, 134] on span "Виберіть налаштування для редагування" at bounding box center [491, 136] width 695 height 14
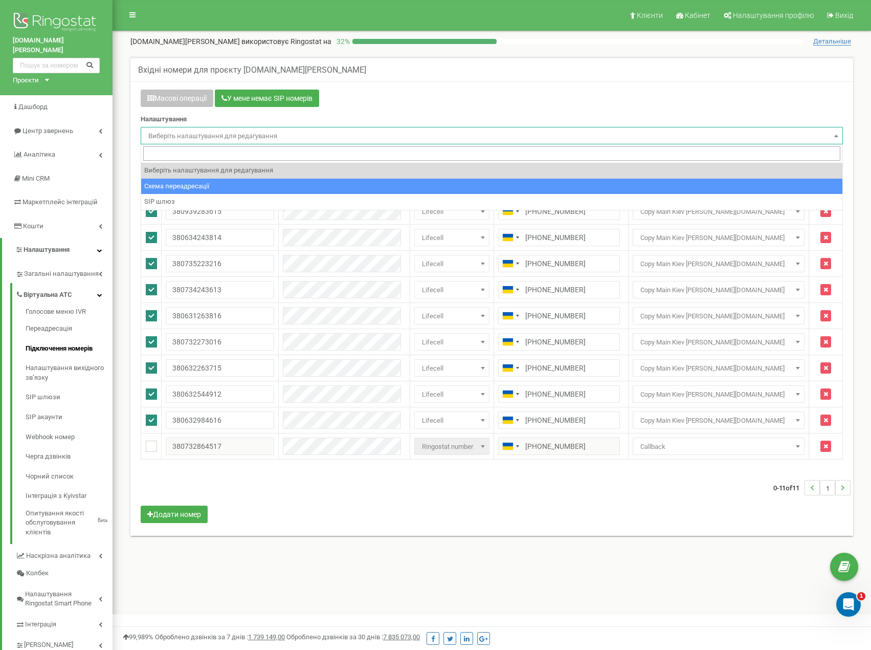
select select "project_scheme_id"
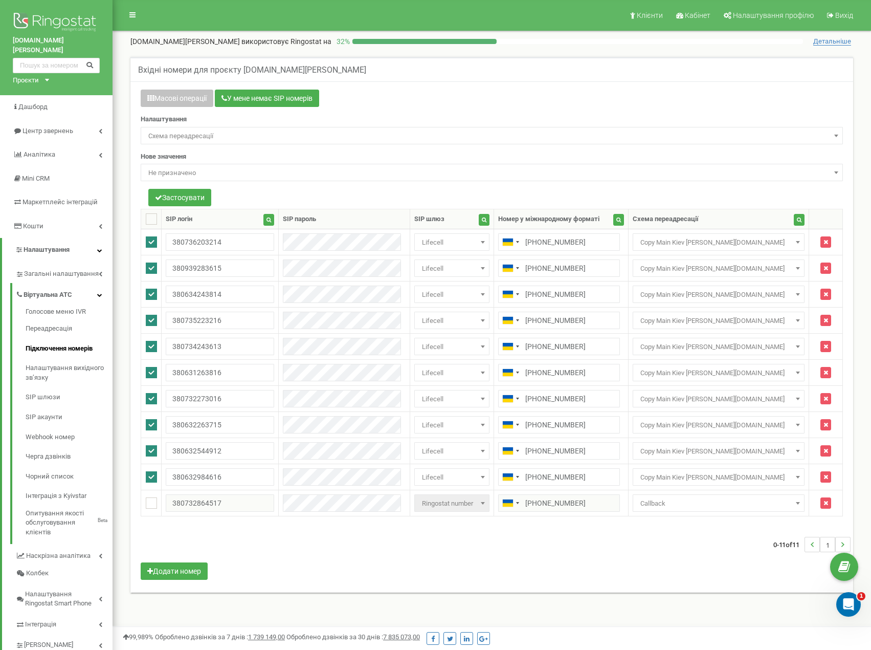
click at [267, 178] on span "Не призначено" at bounding box center [491, 173] width 695 height 14
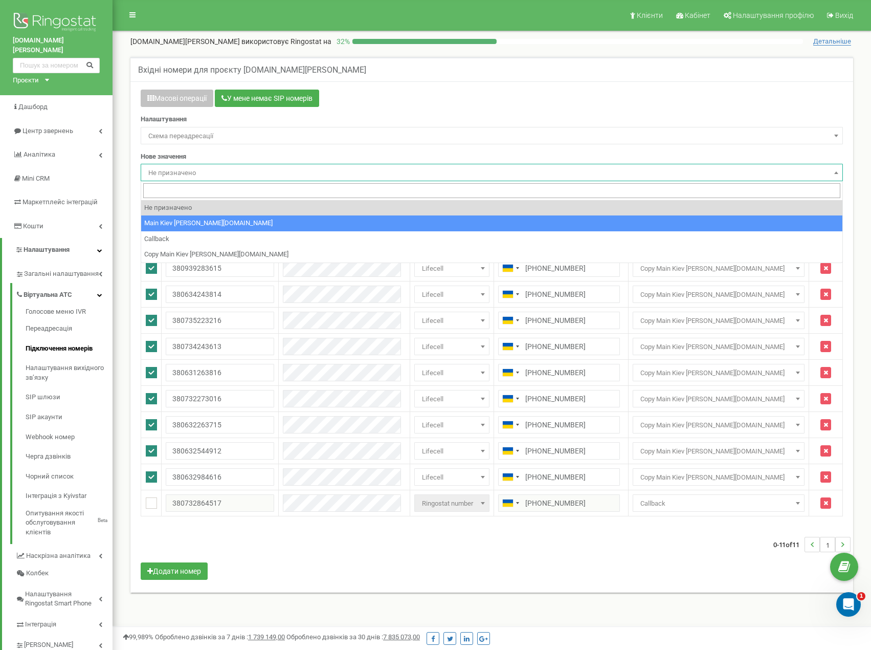
select select "266522"
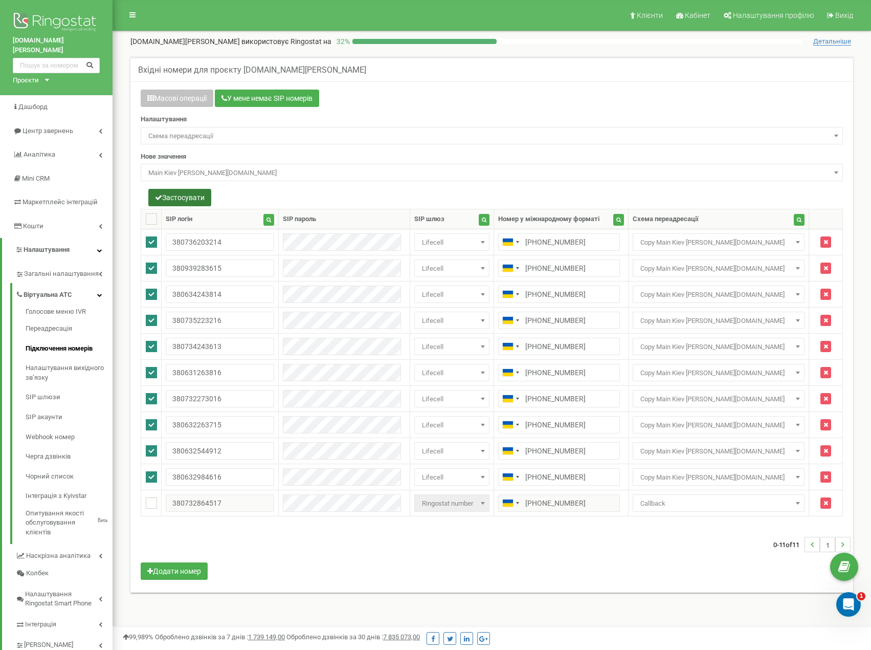
click at [185, 194] on button "Застосувати" at bounding box center [179, 197] width 63 height 17
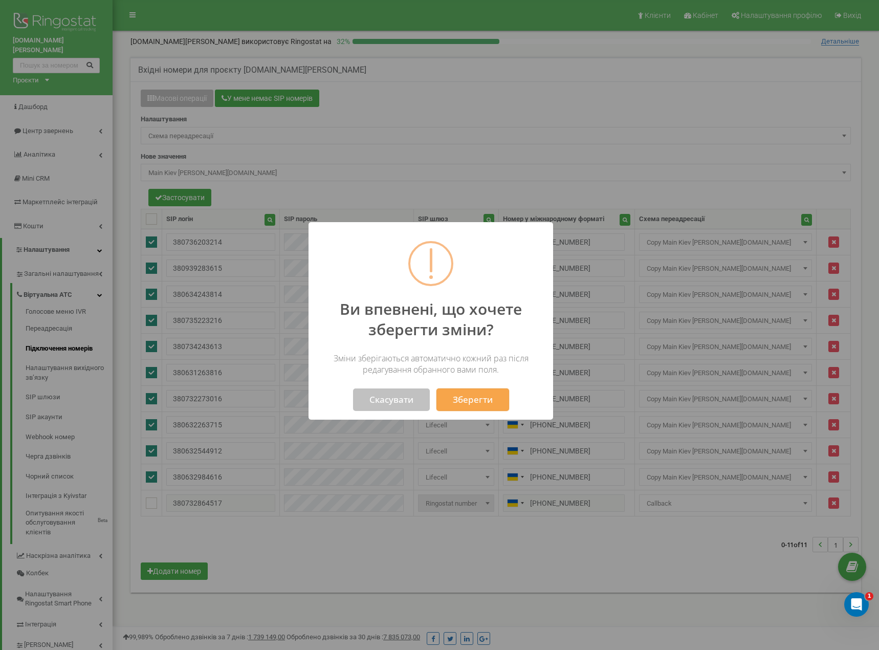
click at [465, 403] on button "Зберегти" at bounding box center [472, 399] width 73 height 23
select select "266522"
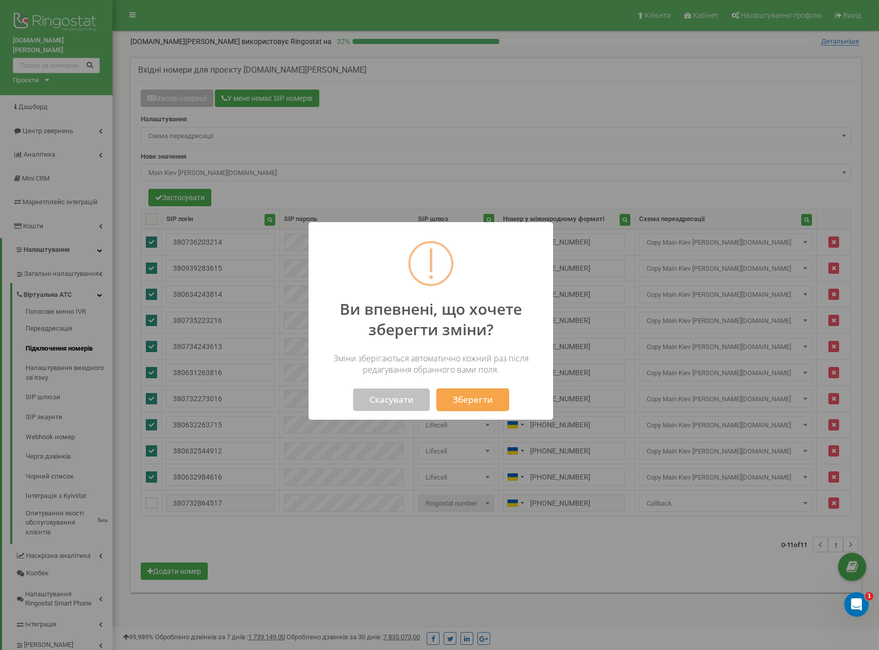
select select "266522"
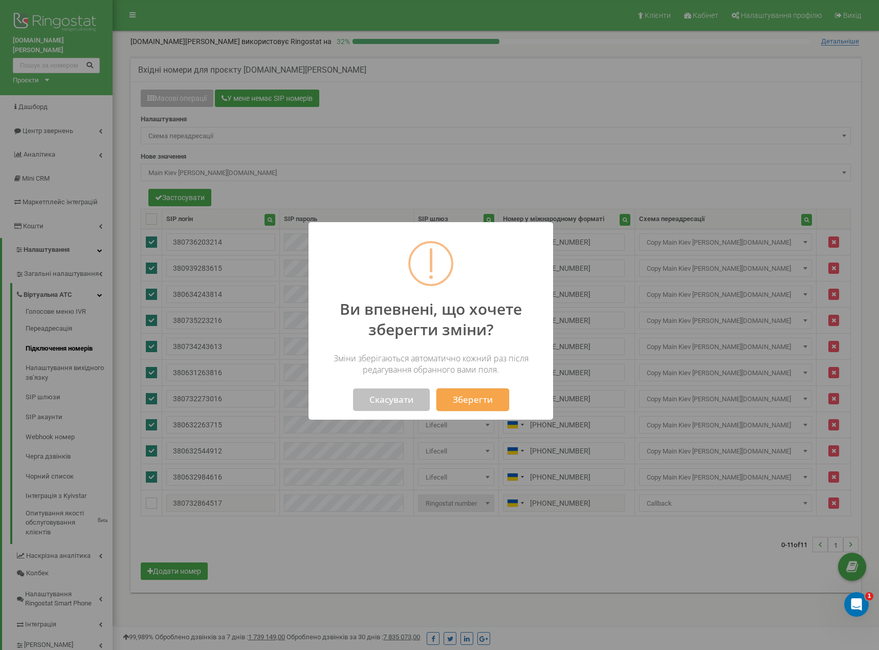
select select "266522"
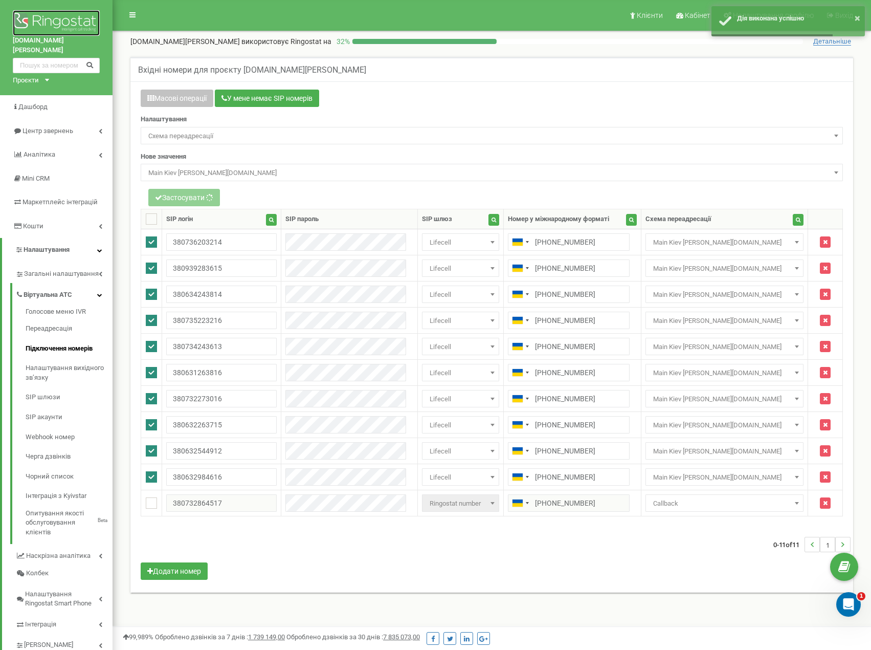
click at [60, 24] on img at bounding box center [56, 23] width 87 height 26
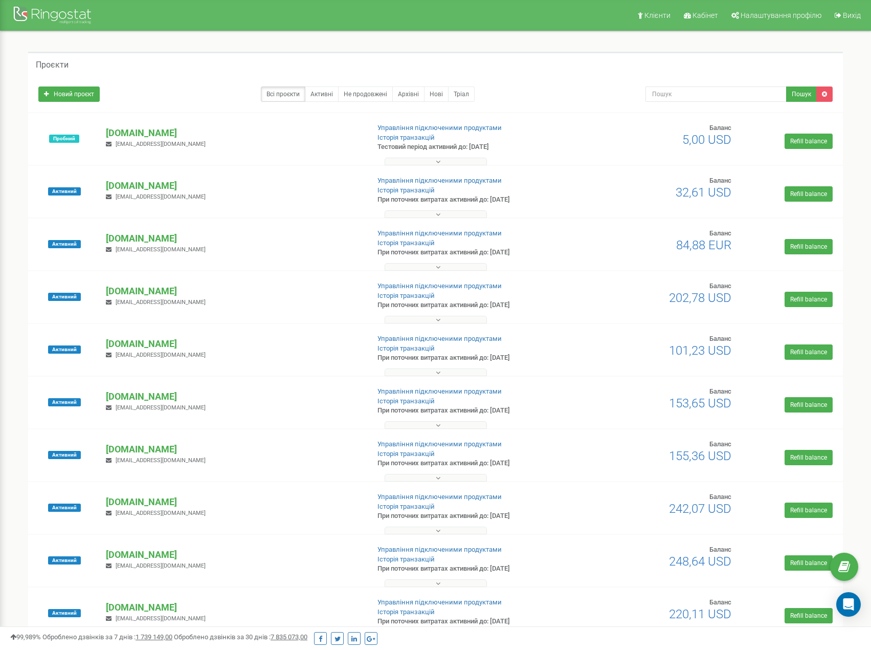
click at [190, 59] on div "Проєкти" at bounding box center [435, 64] width 815 height 25
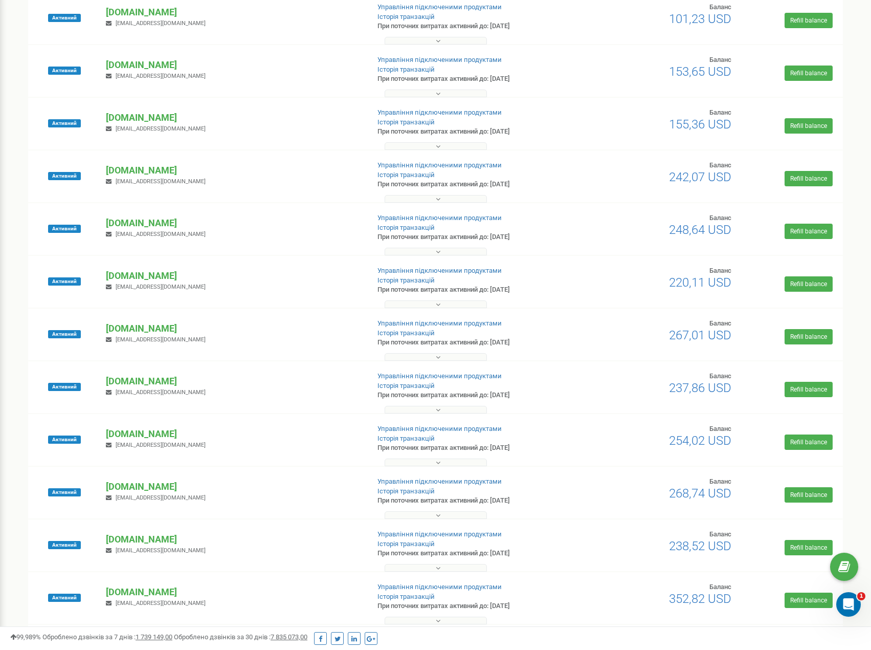
scroll to position [574, 0]
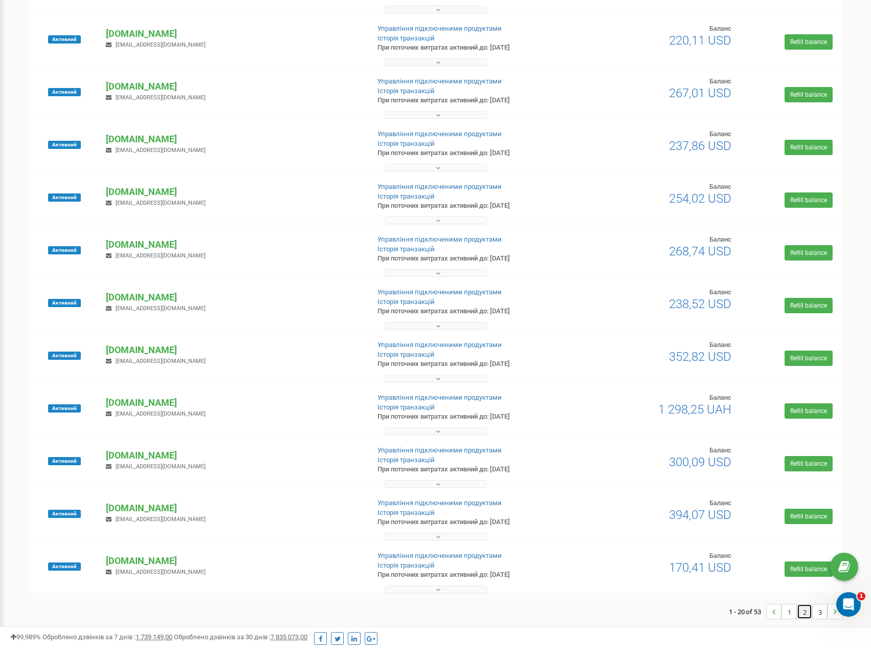
click at [802, 611] on link "2" at bounding box center [805, 611] width 14 height 14
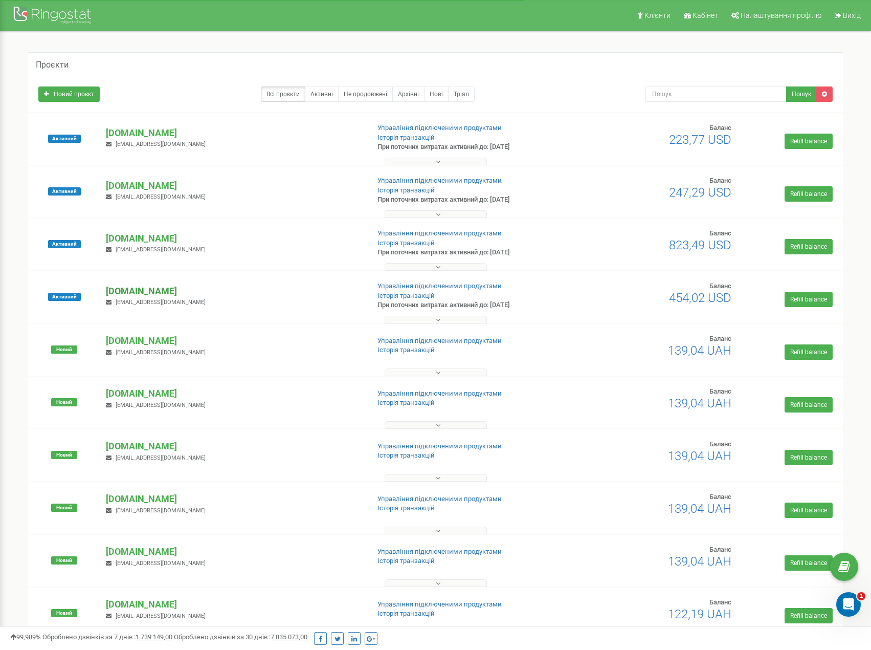
click at [168, 292] on p "[DOMAIN_NAME][PERSON_NAME]" at bounding box center [233, 291] width 255 height 13
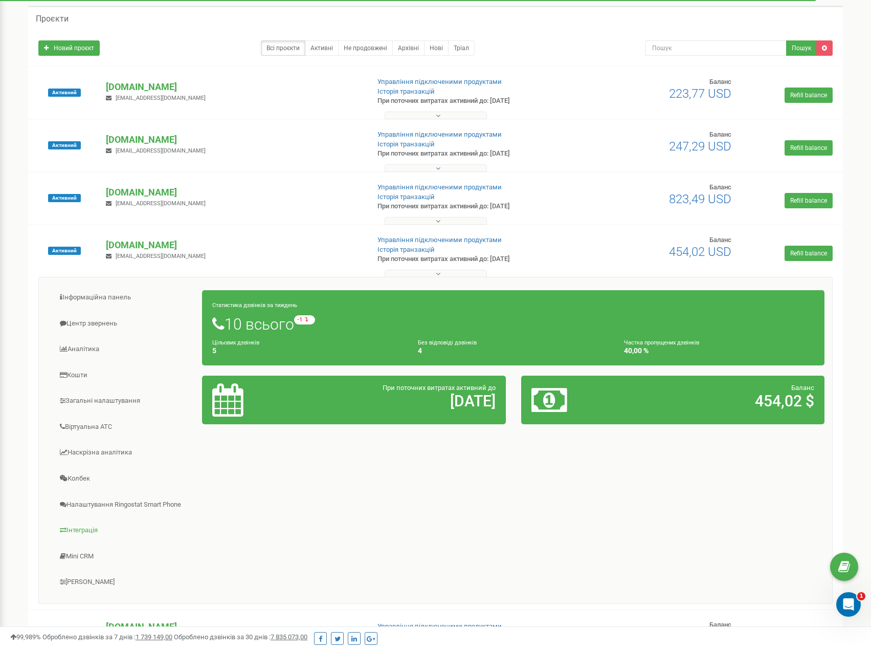
scroll to position [51, 0]
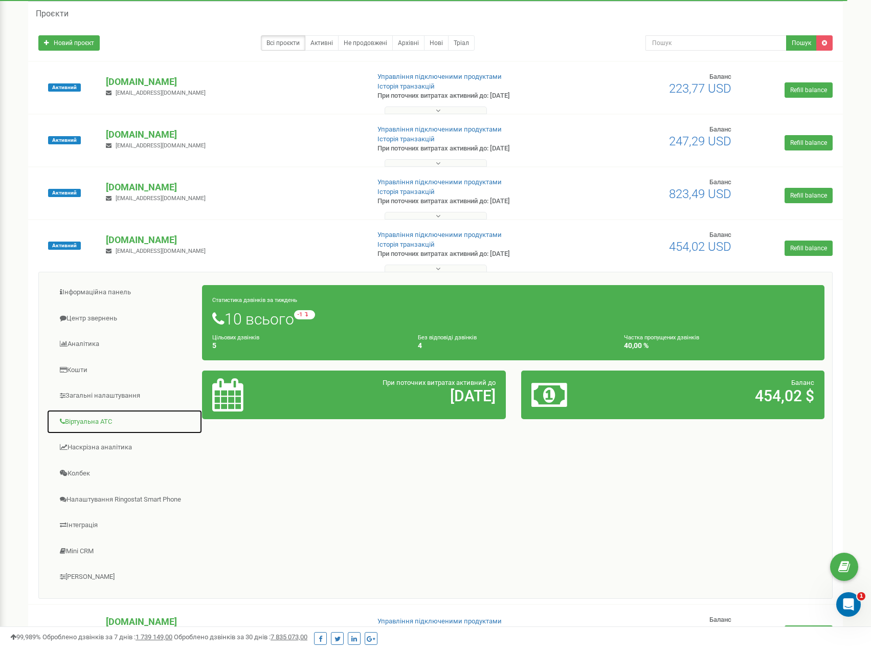
click at [95, 423] on link "Віртуальна АТС" at bounding box center [125, 421] width 156 height 25
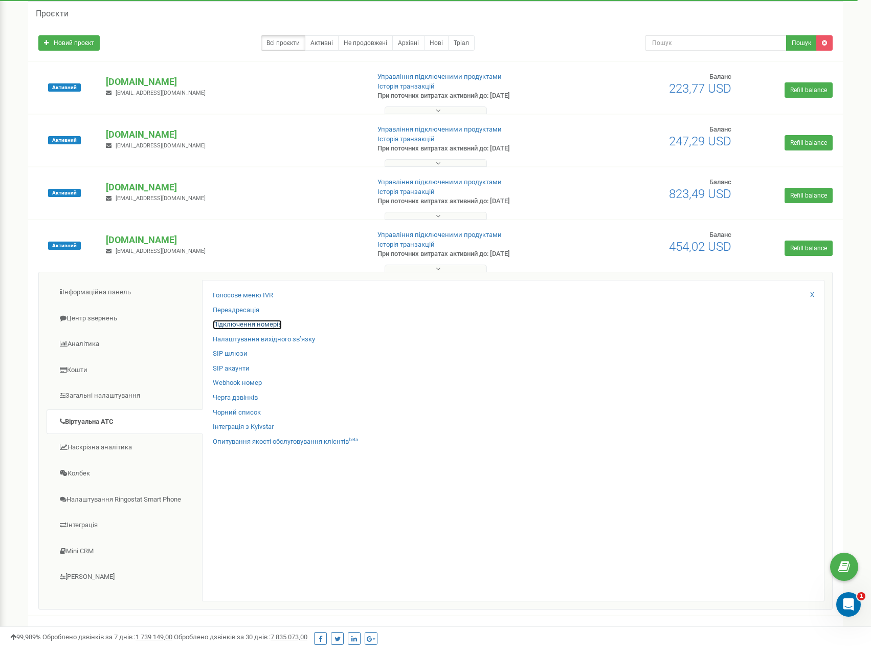
click at [246, 324] on link "Підключення номерів" at bounding box center [247, 325] width 69 height 10
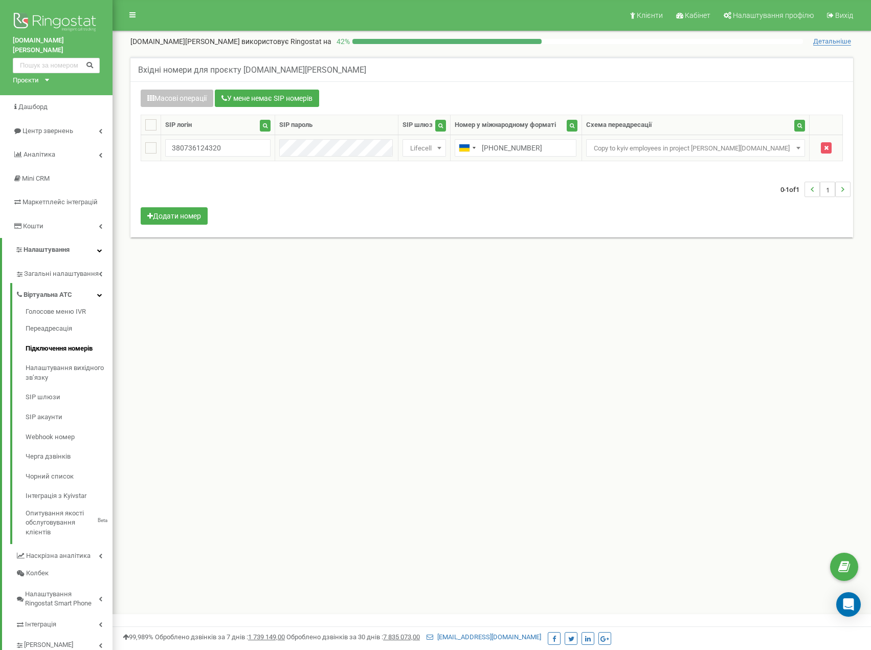
click at [725, 151] on span "Copy to kyiv employees in project riel.ua" at bounding box center [696, 148] width 212 height 14
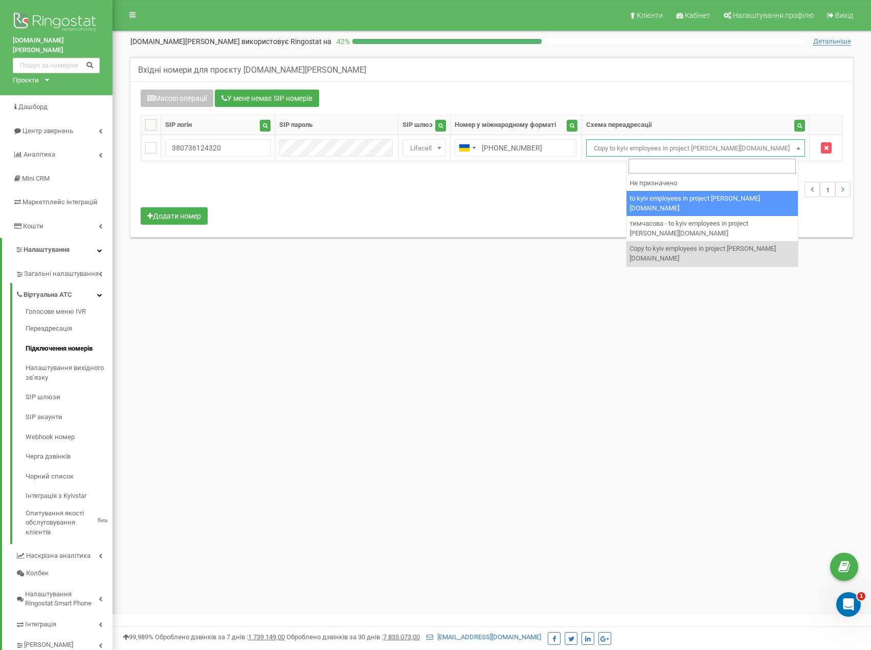
select select "228831"
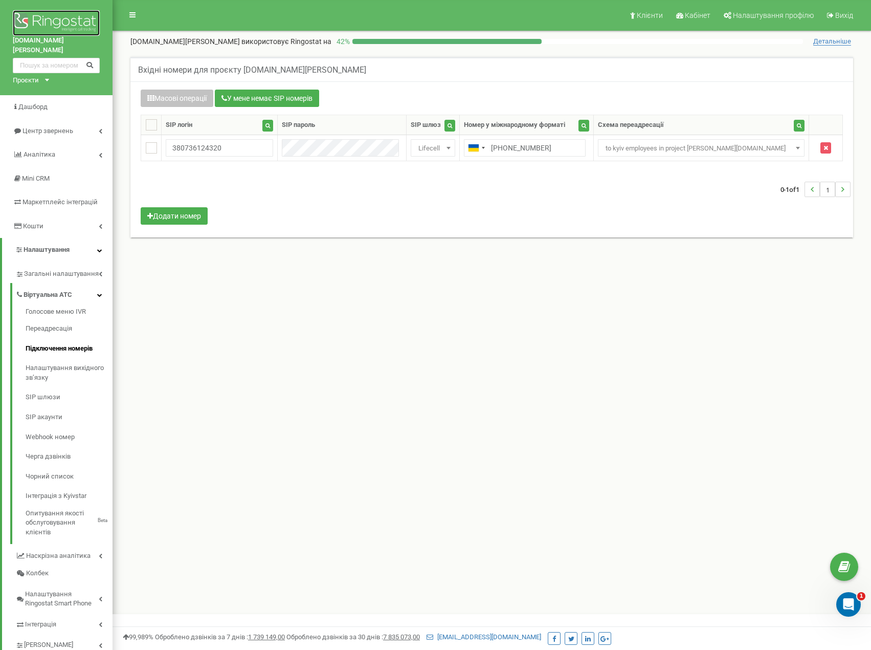
click at [35, 15] on img at bounding box center [56, 23] width 87 height 26
click at [46, 18] on img at bounding box center [56, 23] width 87 height 26
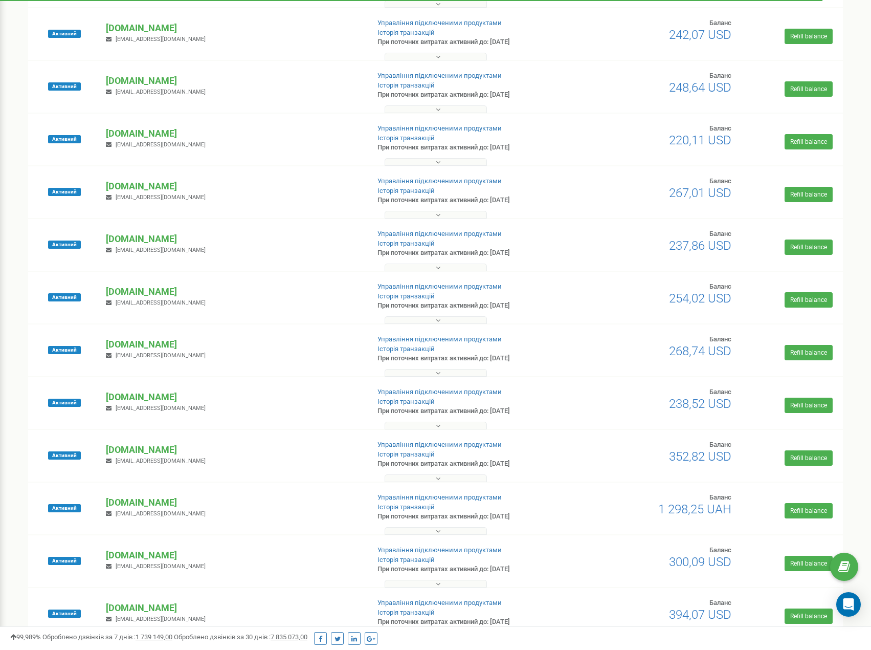
scroll to position [574, 0]
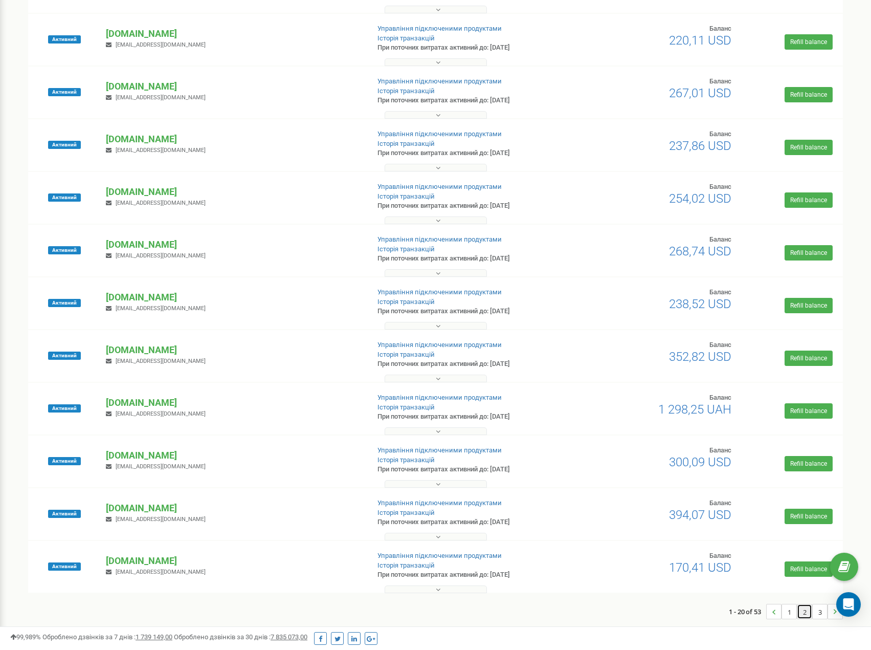
click at [801, 613] on link "2" at bounding box center [805, 611] width 14 height 14
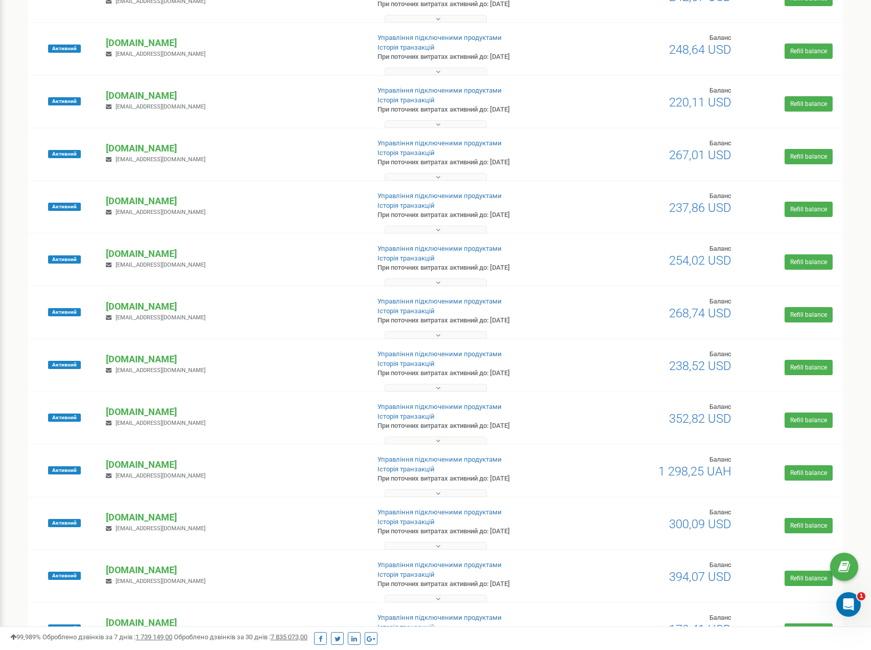
scroll to position [527, 0]
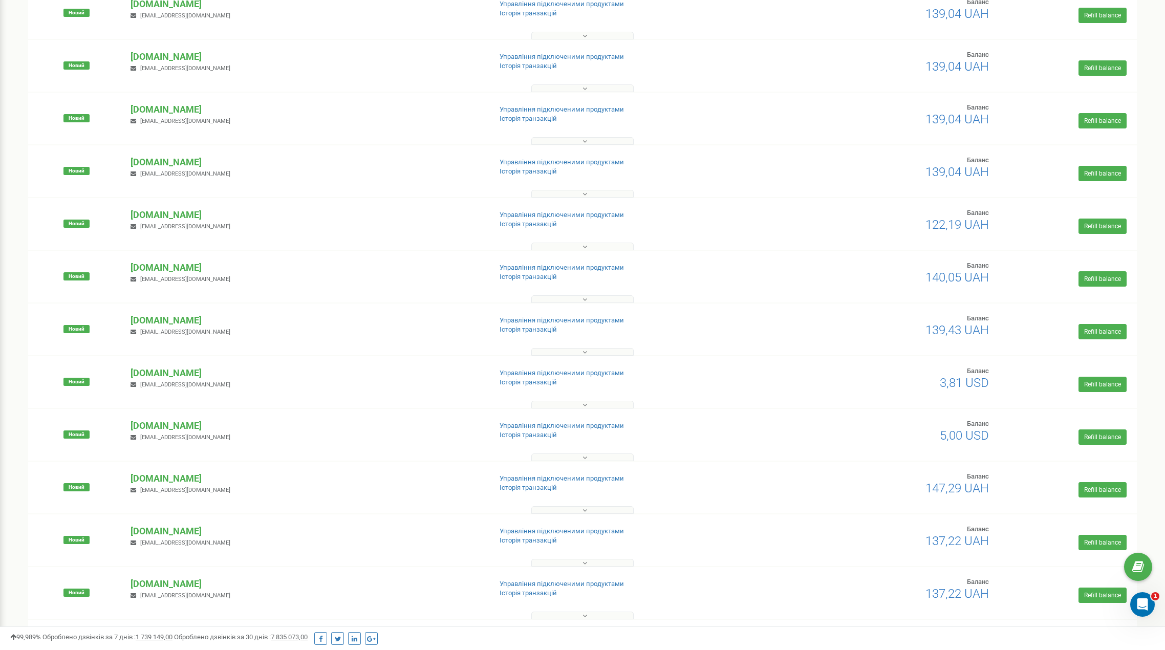
scroll to position [574, 0]
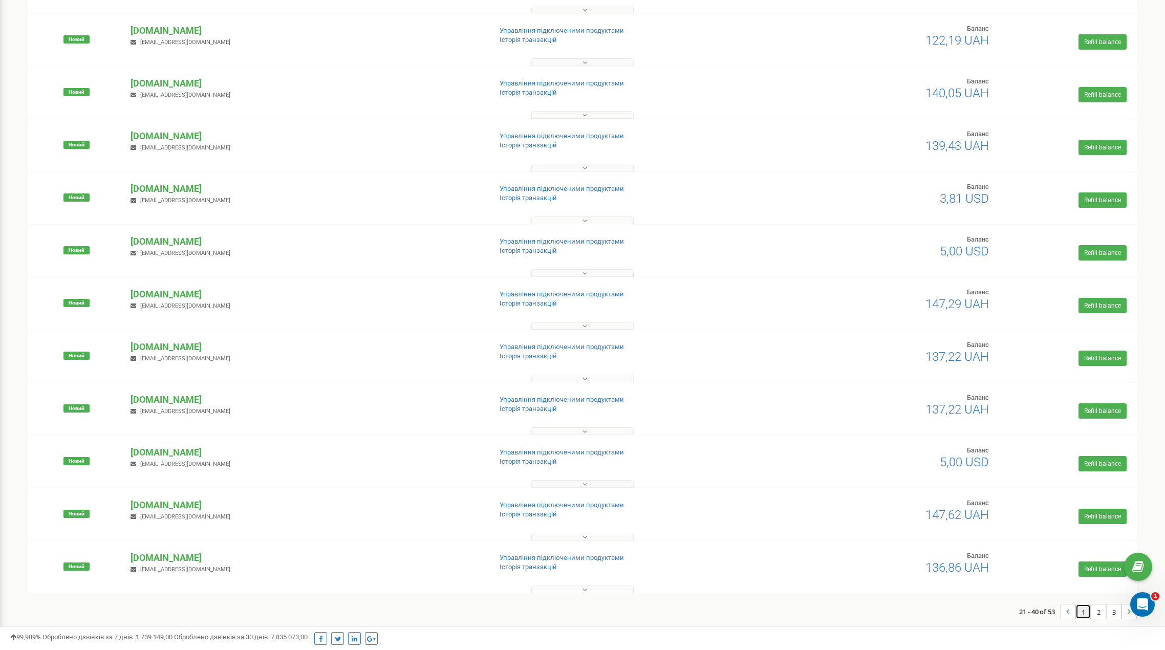
click at [871, 614] on link "1" at bounding box center [1083, 611] width 14 height 14
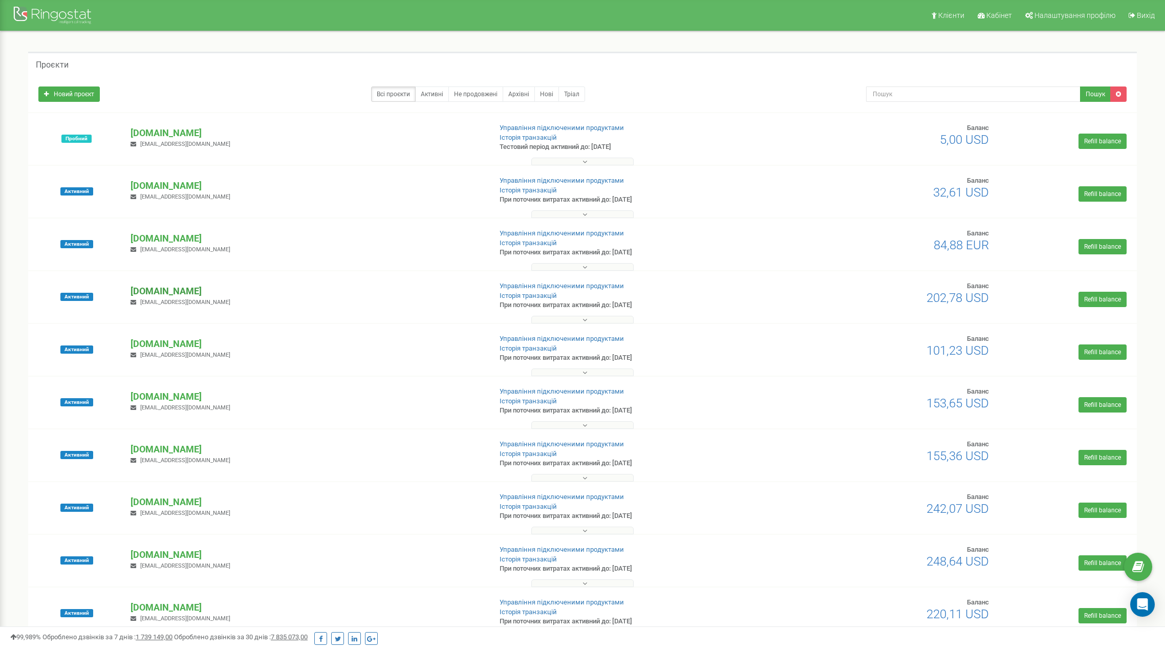
click at [144, 287] on p "[DOMAIN_NAME]" at bounding box center [306, 291] width 353 height 13
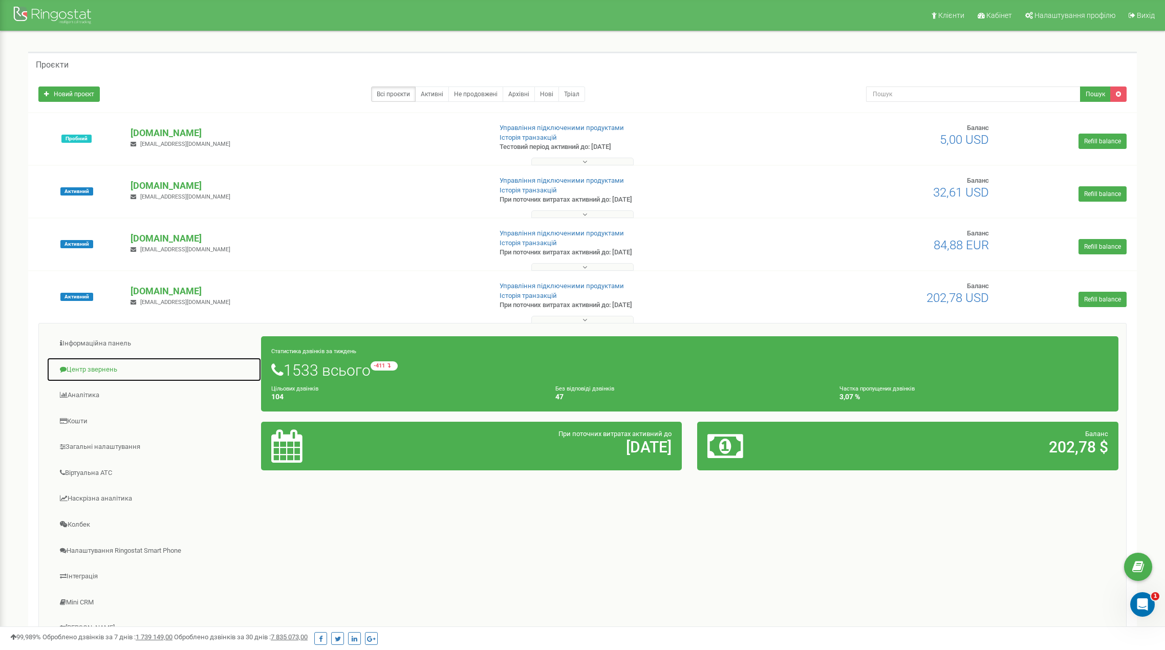
click at [94, 369] on link "Центр звернень" at bounding box center [154, 369] width 215 height 25
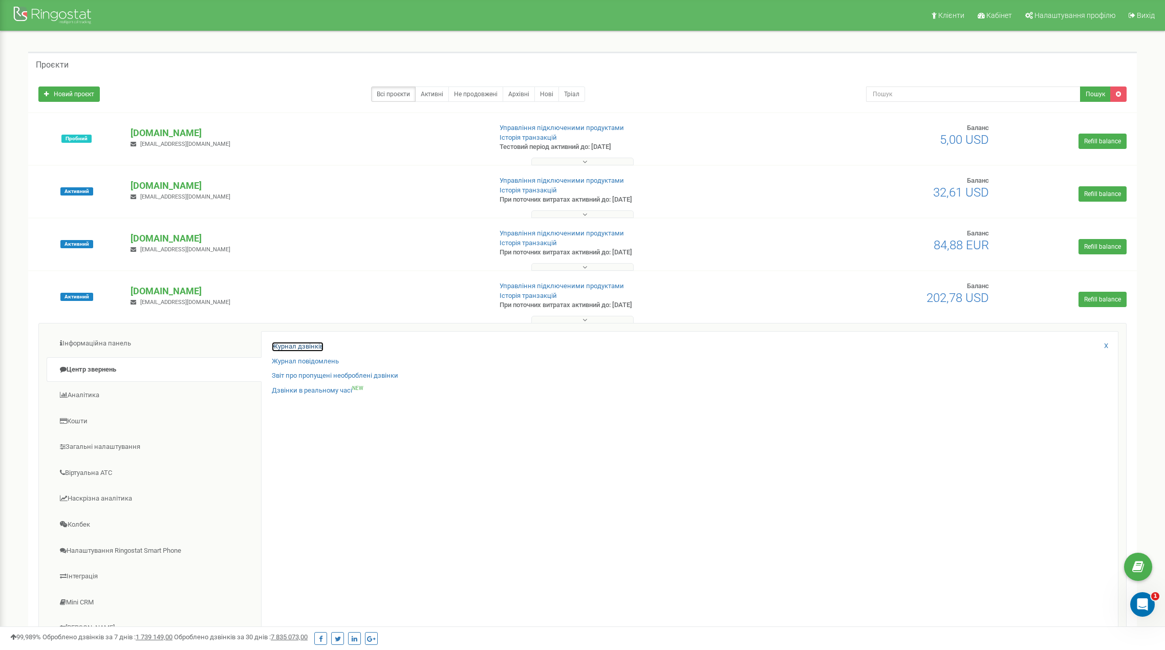
click at [299, 345] on link "Журнал дзвінків" at bounding box center [298, 347] width 52 height 10
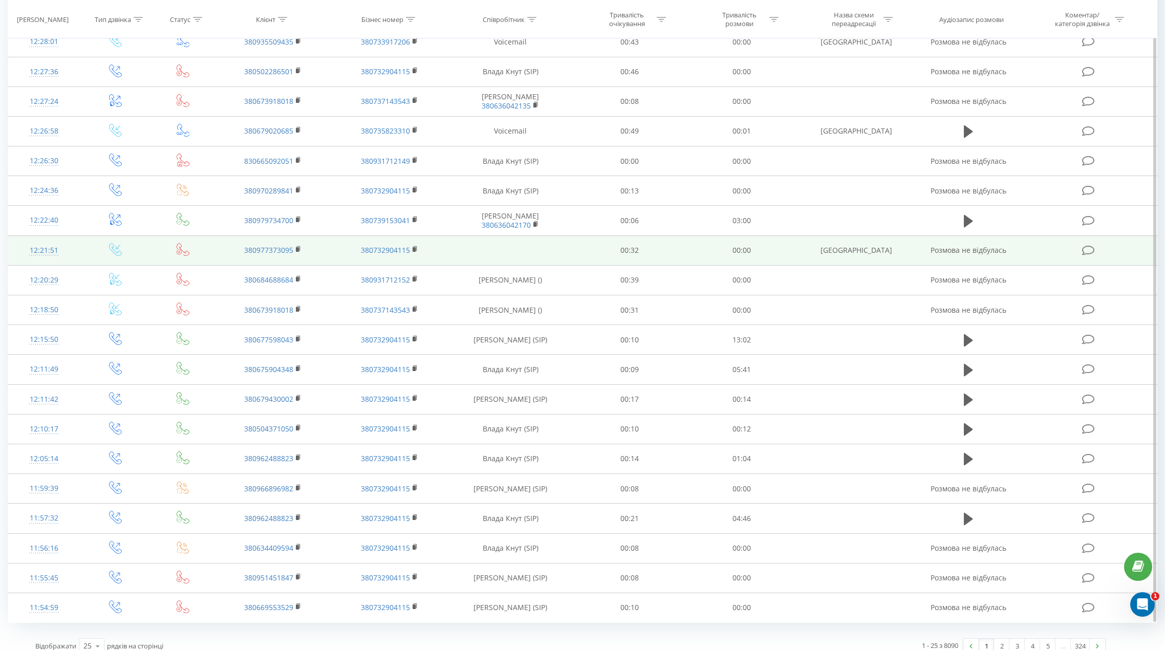
scroll to position [286, 0]
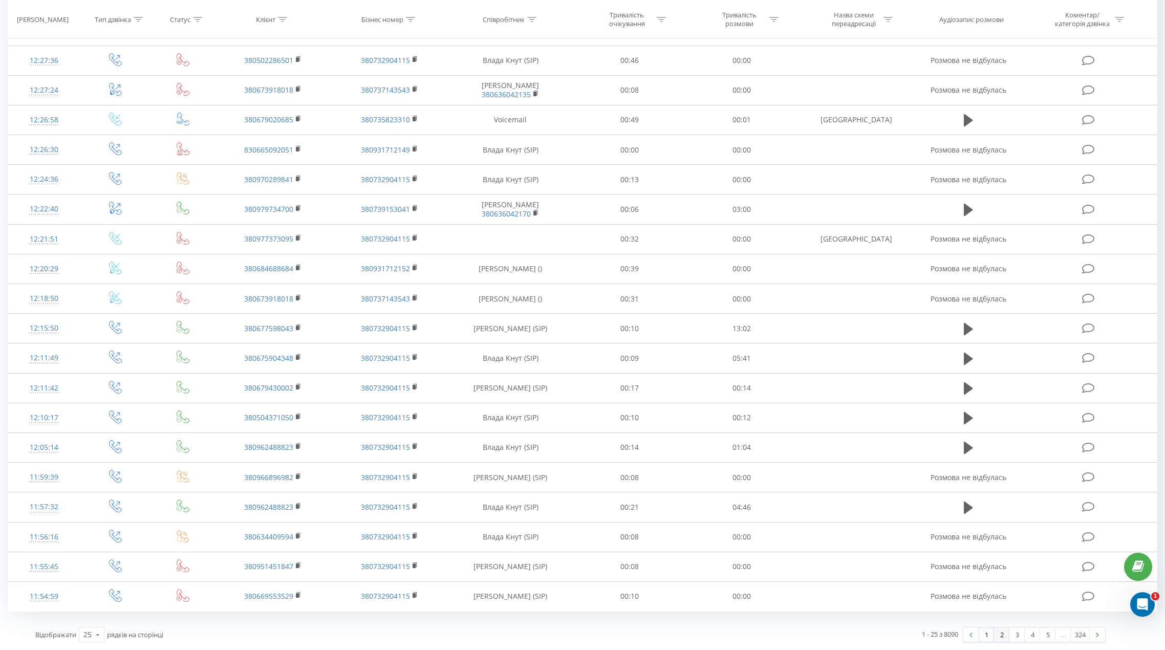
click at [1002, 629] on link "2" at bounding box center [1001, 634] width 15 height 14
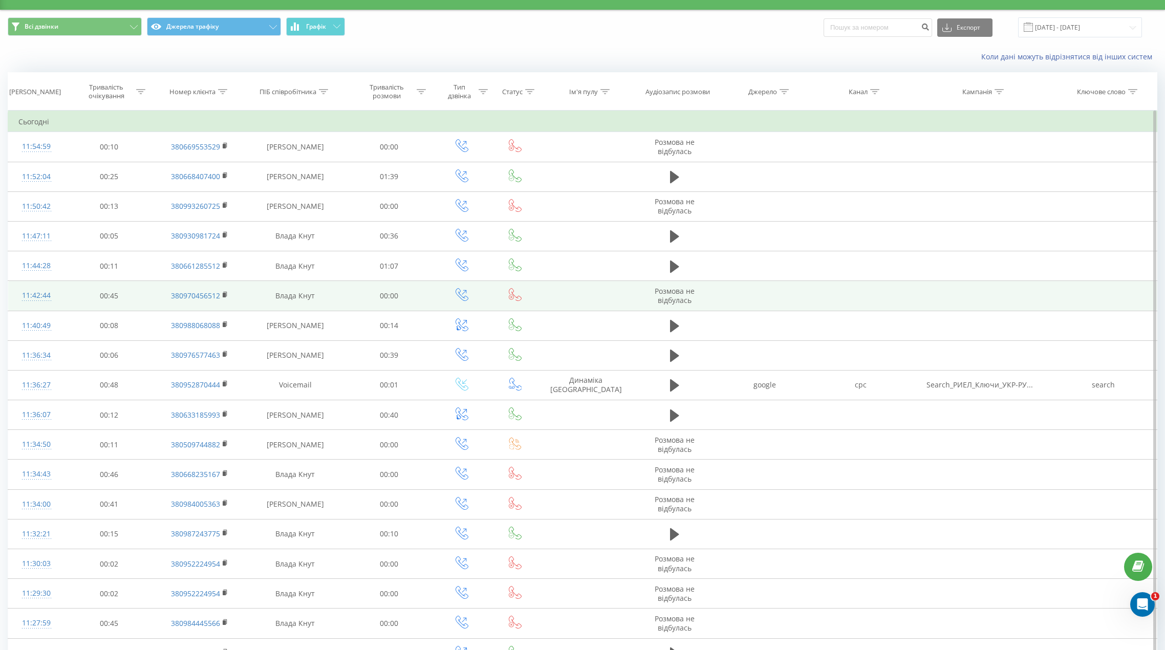
scroll to position [16, 0]
